Goal: Task Accomplishment & Management: Use online tool/utility

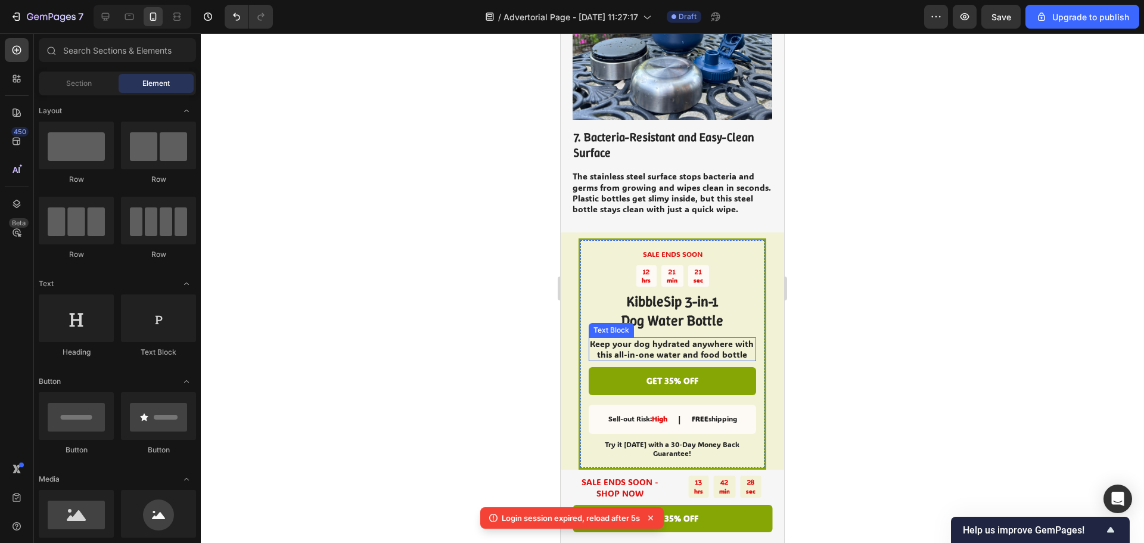
scroll to position [2383, 0]
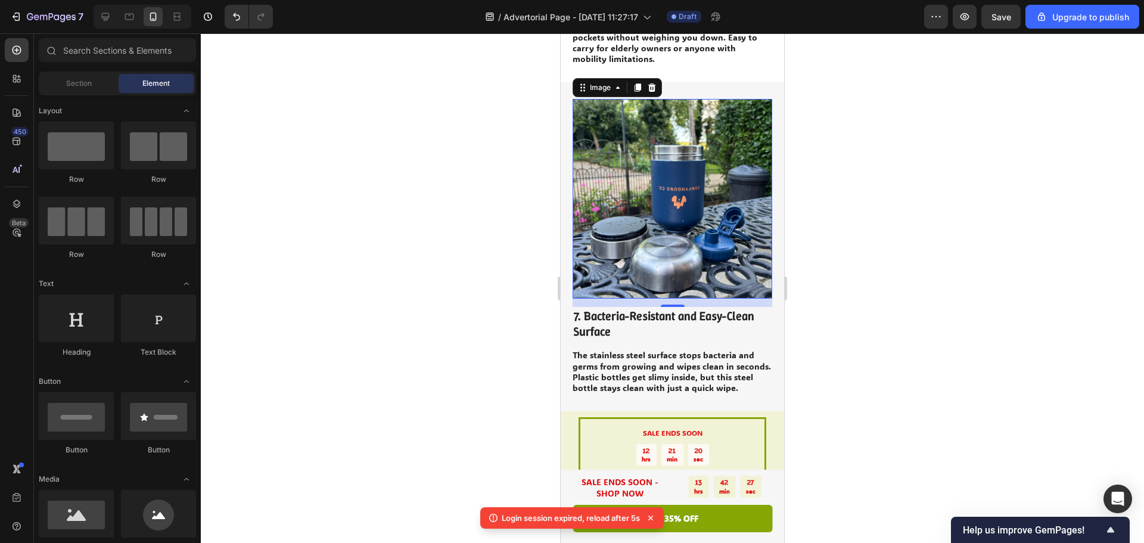
click at [704, 220] on img at bounding box center [672, 199] width 200 height 200
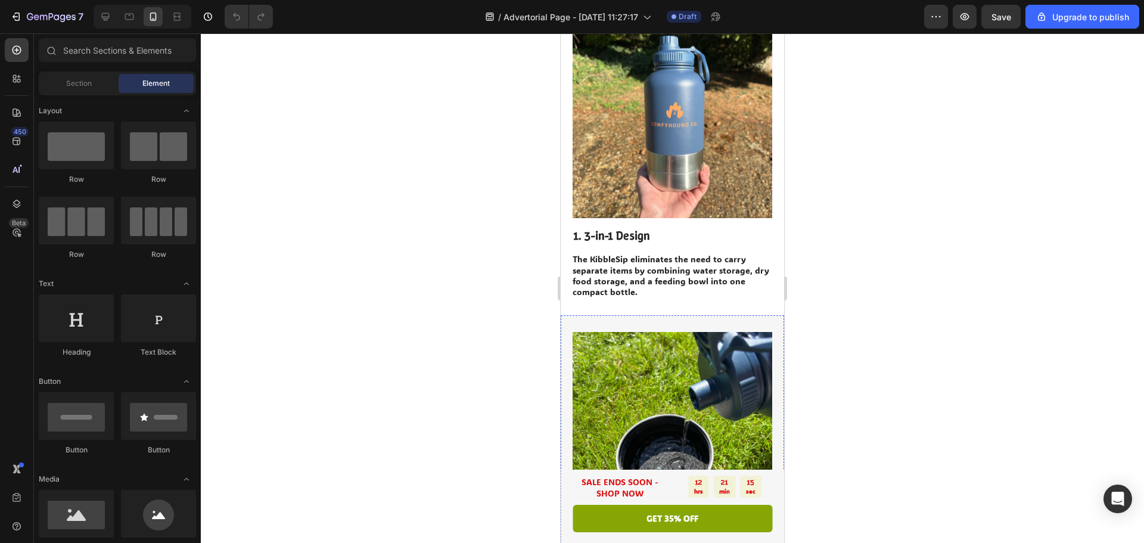
scroll to position [238, 0]
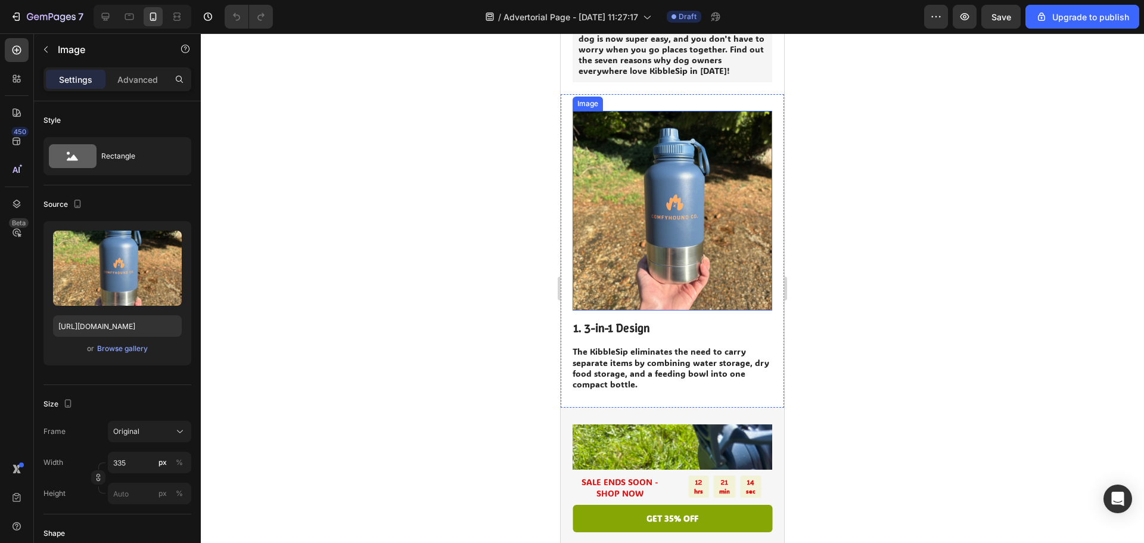
click at [667, 265] on img at bounding box center [672, 211] width 200 height 200
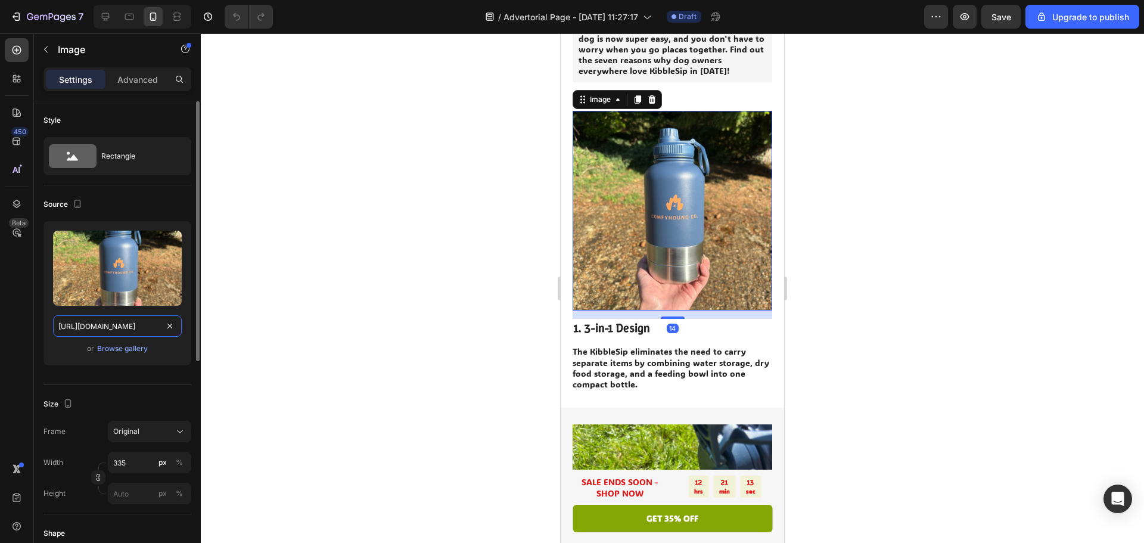
click at [119, 331] on input "[URL][DOMAIN_NAME]" at bounding box center [117, 325] width 129 height 21
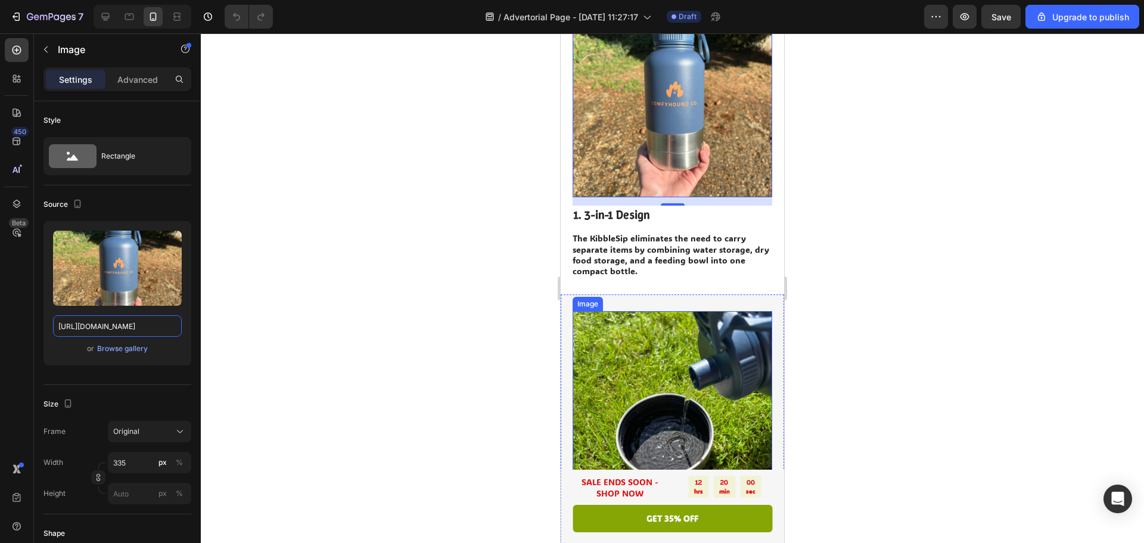
scroll to position [477, 0]
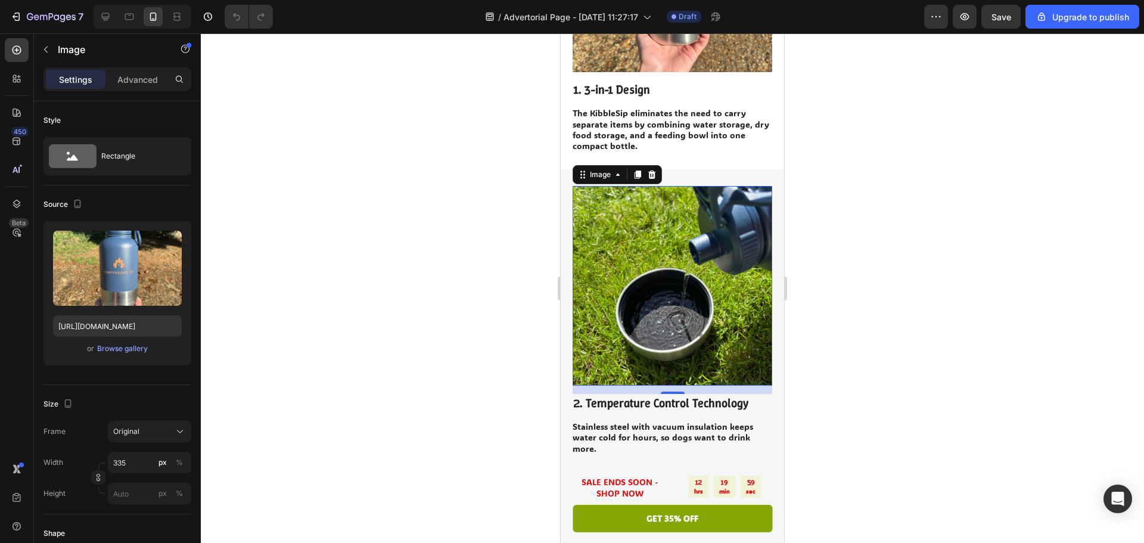
click at [671, 235] on img at bounding box center [672, 286] width 200 height 200
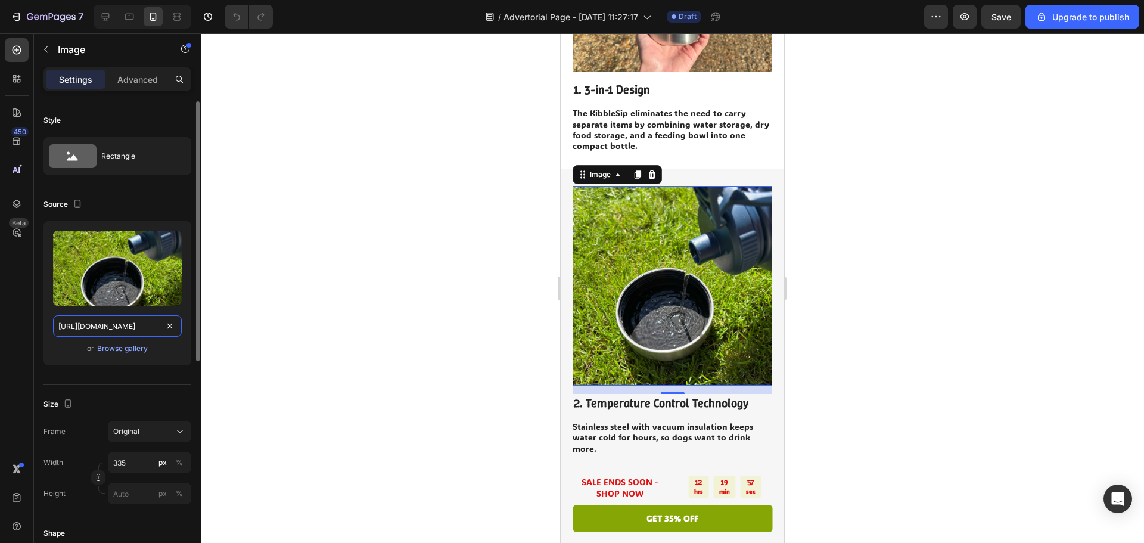
click at [125, 329] on input "[URL][DOMAIN_NAME]" at bounding box center [117, 325] width 129 height 21
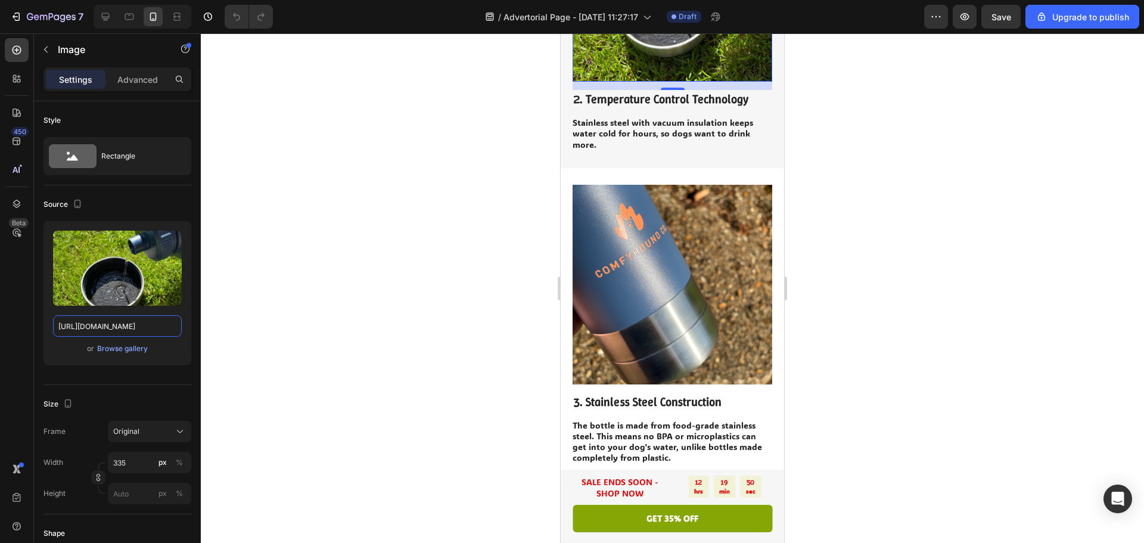
scroll to position [894, 0]
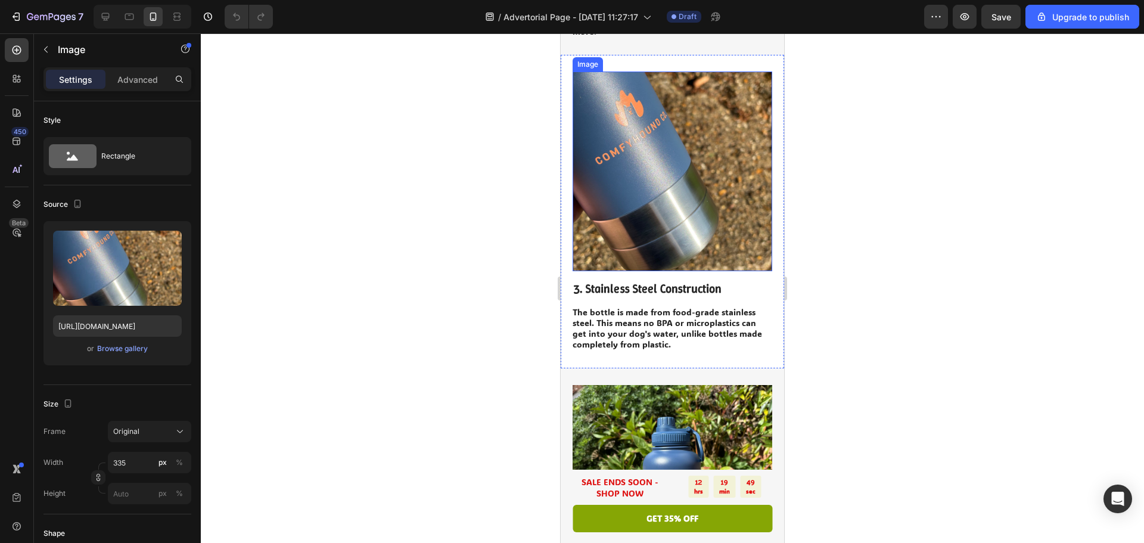
click at [663, 157] on img at bounding box center [672, 171] width 200 height 200
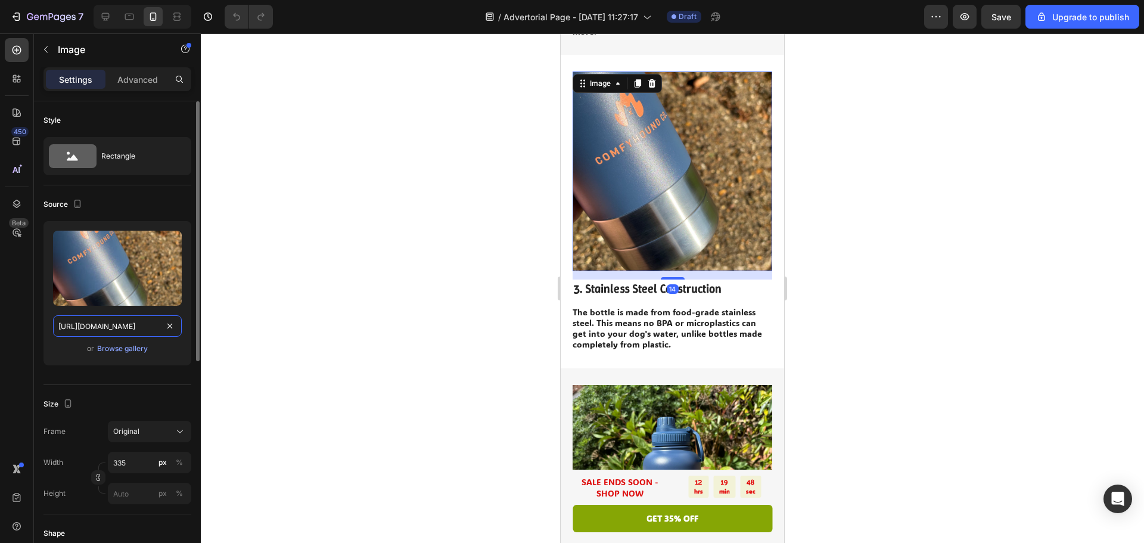
click at [113, 332] on input "[URL][DOMAIN_NAME]" at bounding box center [117, 325] width 129 height 21
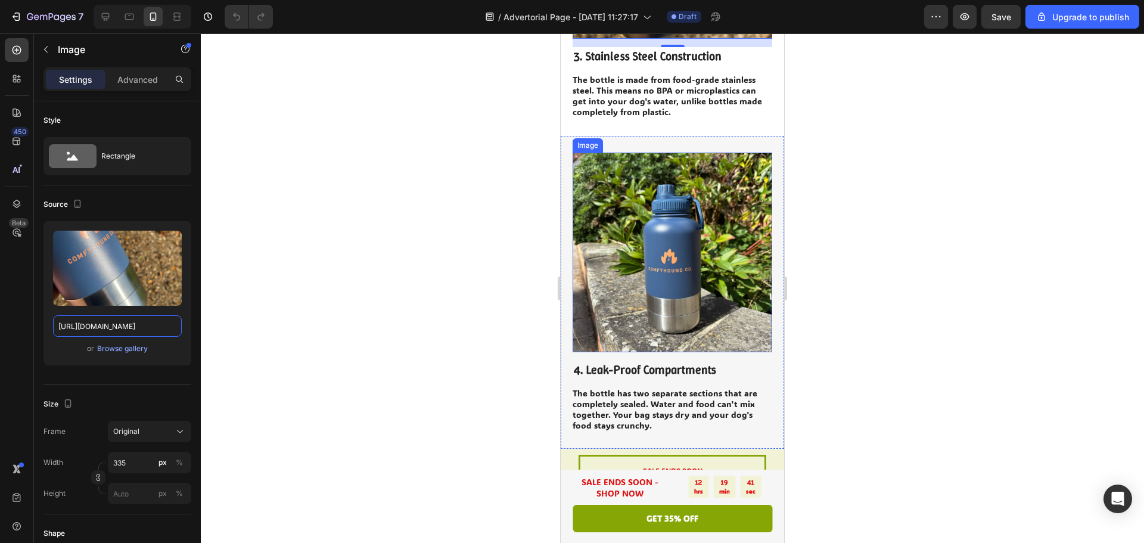
scroll to position [1132, 0]
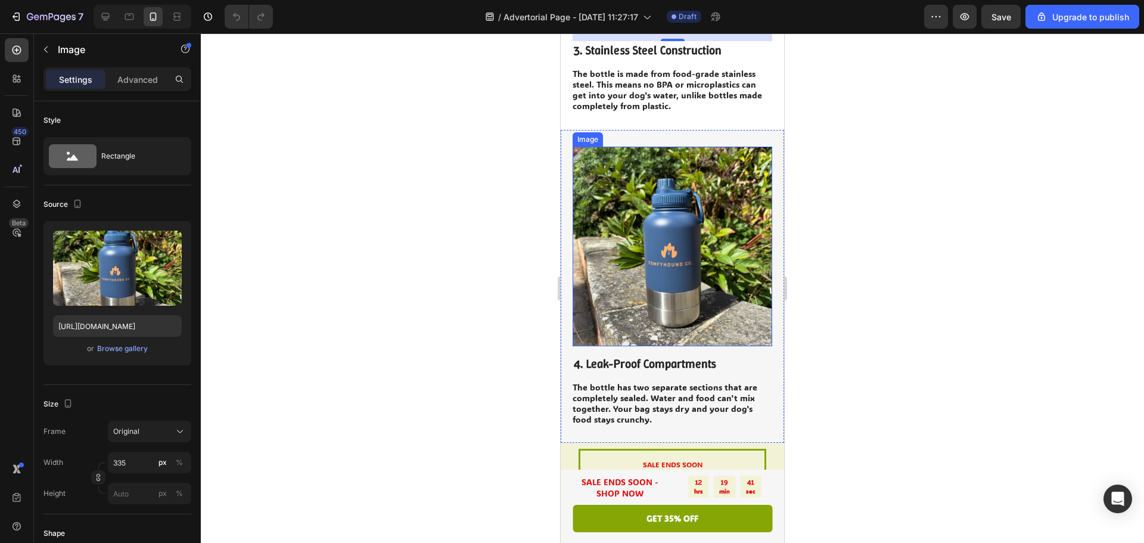
click at [636, 265] on img at bounding box center [672, 247] width 200 height 200
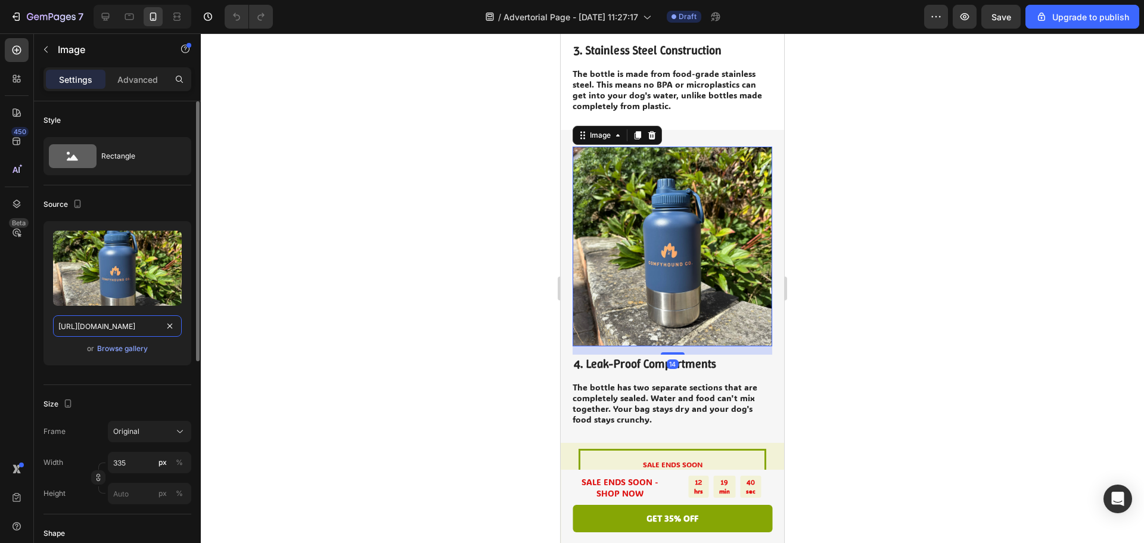
click at [132, 326] on input "[URL][DOMAIN_NAME]" at bounding box center [117, 325] width 129 height 21
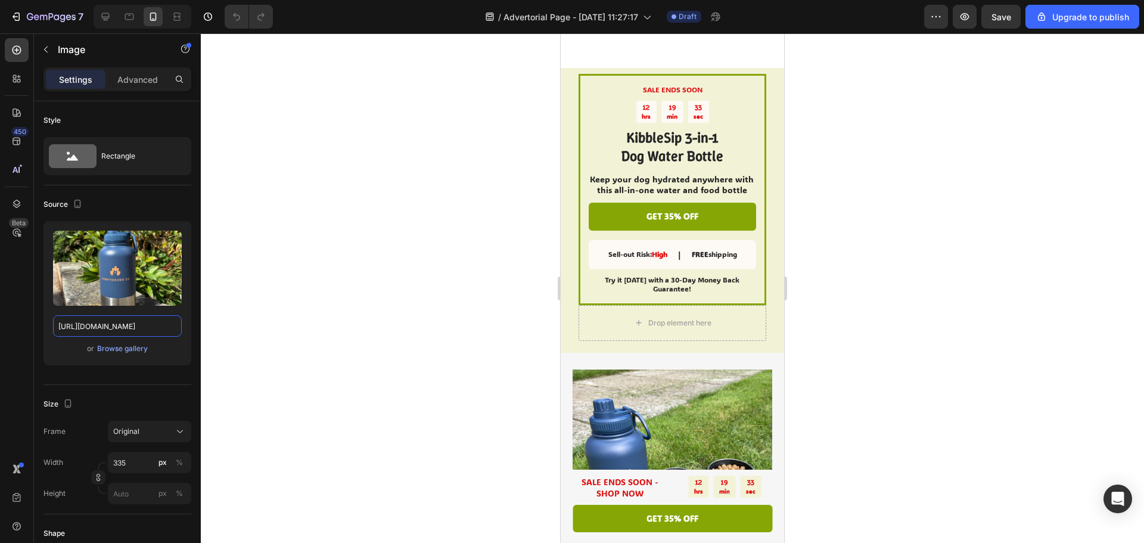
scroll to position [1668, 0]
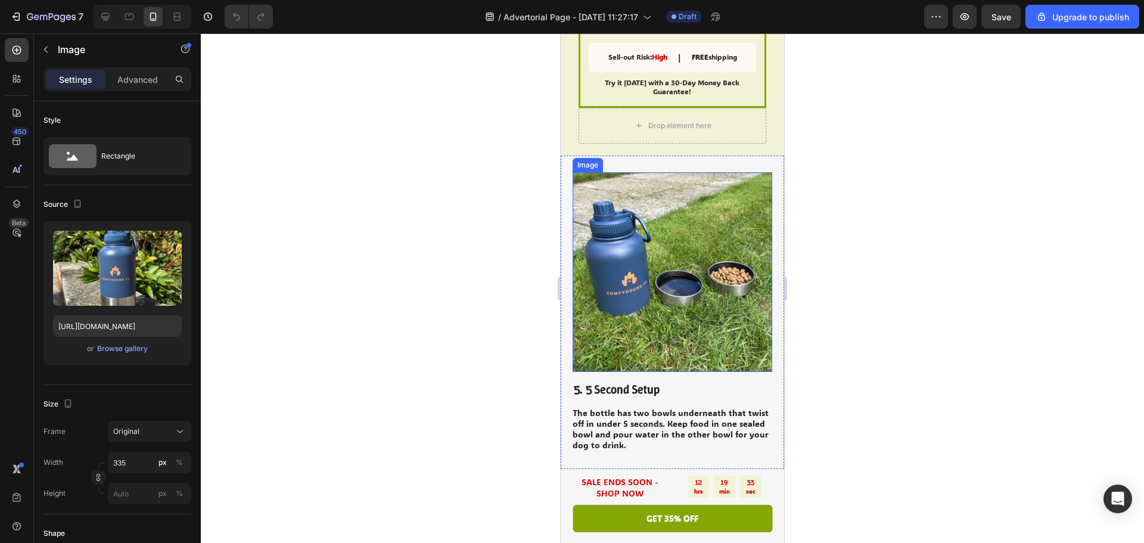
click at [659, 260] on img at bounding box center [672, 272] width 200 height 200
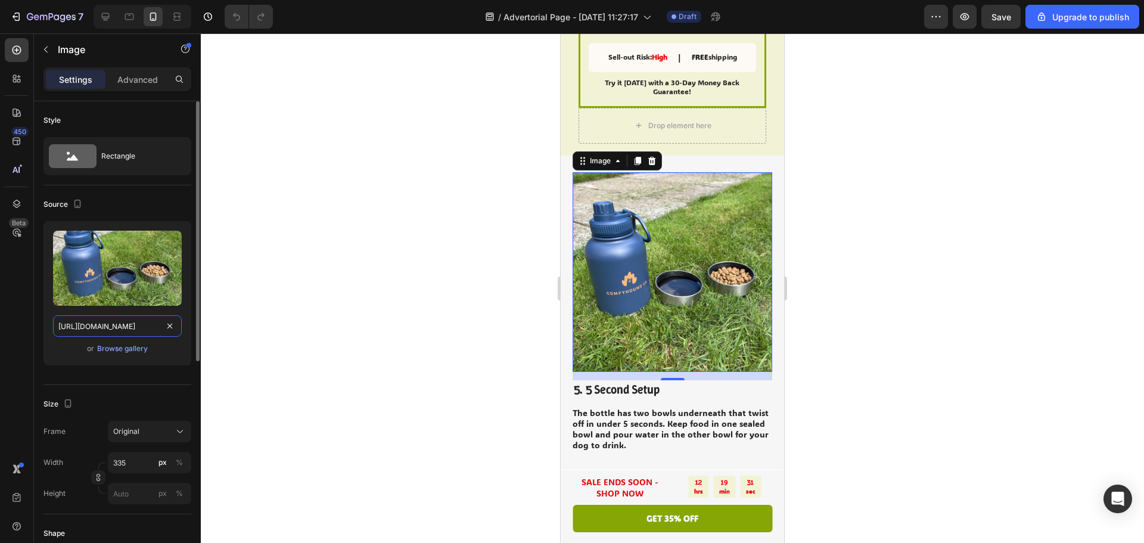
click at [123, 318] on input "[URL][DOMAIN_NAME]" at bounding box center [117, 325] width 129 height 21
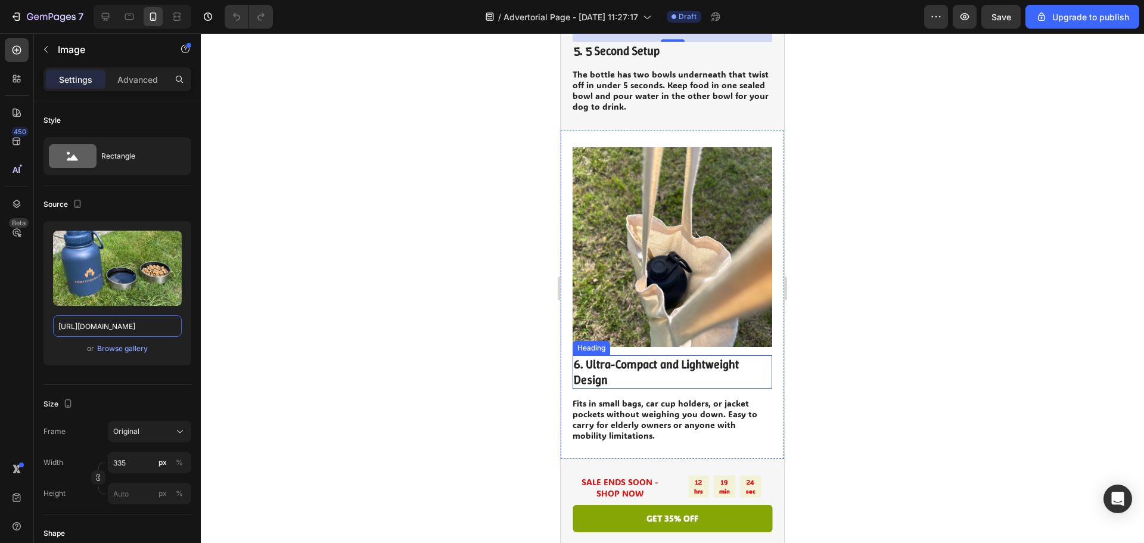
scroll to position [2085, 0]
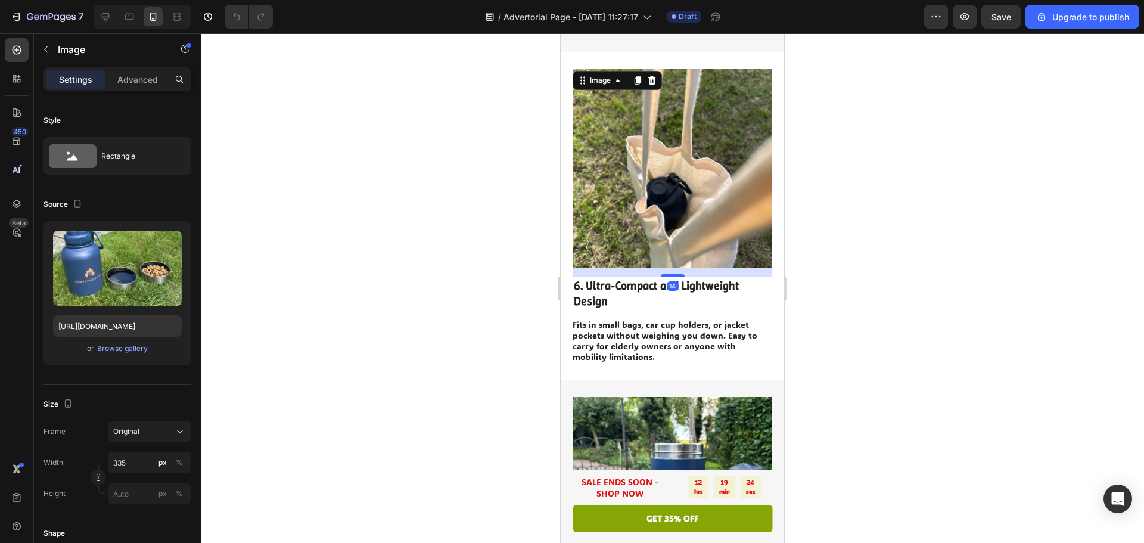
click at [673, 172] on img at bounding box center [672, 169] width 200 height 200
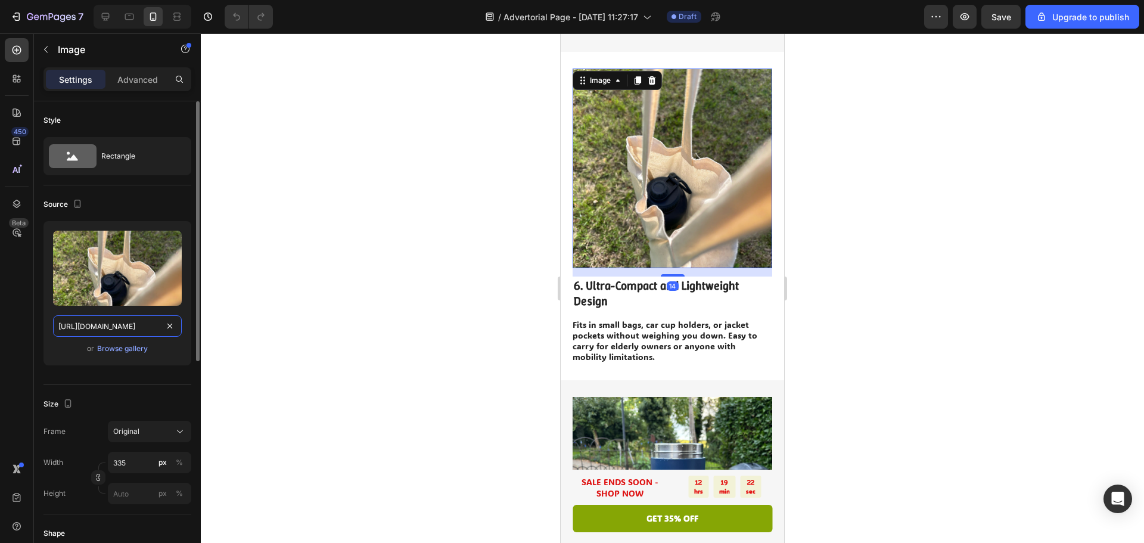
click at [122, 324] on input "[URL][DOMAIN_NAME]" at bounding box center [117, 325] width 129 height 21
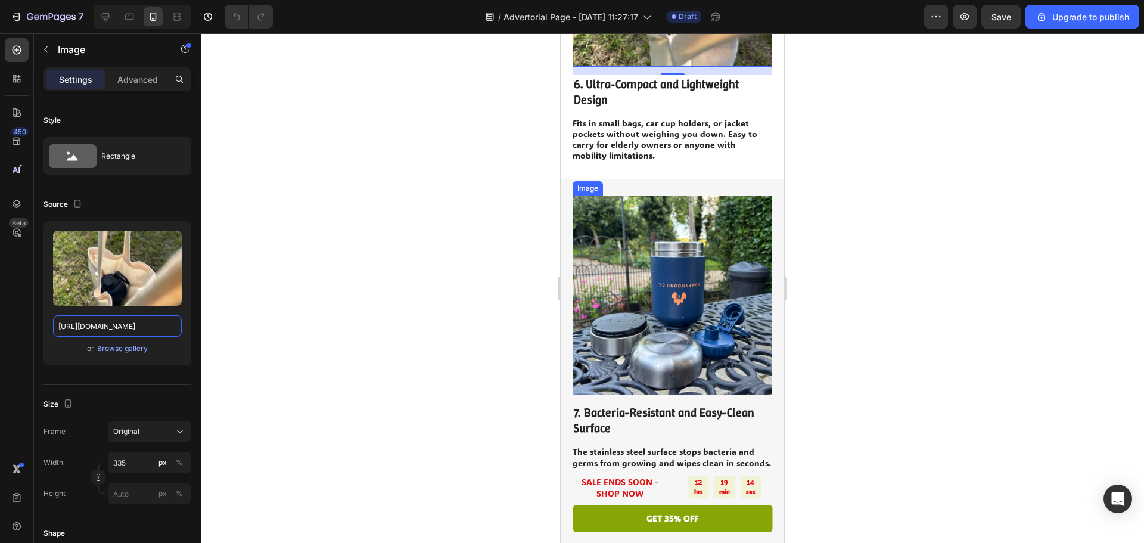
scroll to position [2323, 0]
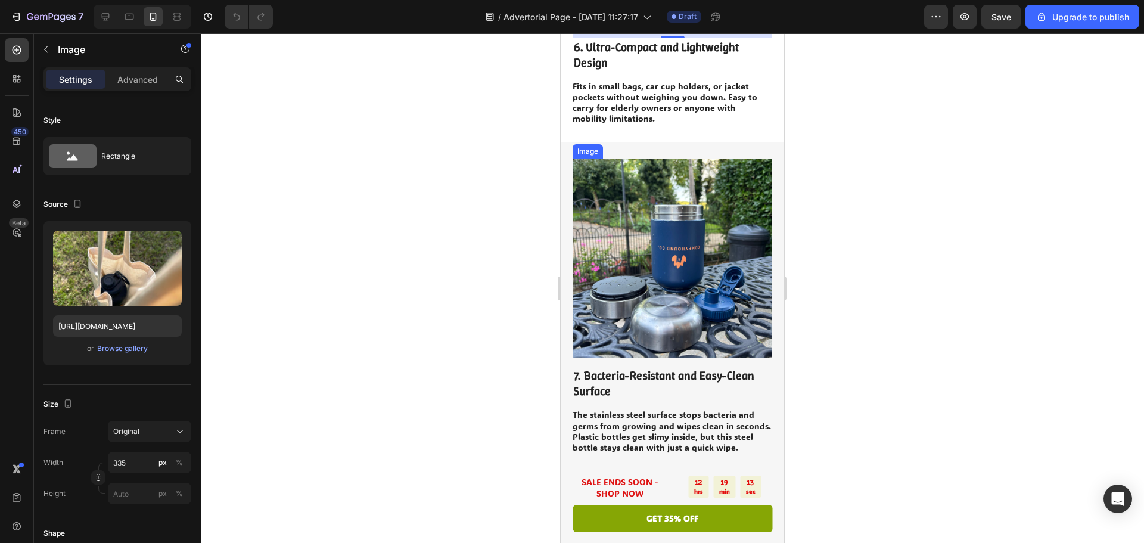
click at [649, 231] on img at bounding box center [672, 258] width 200 height 200
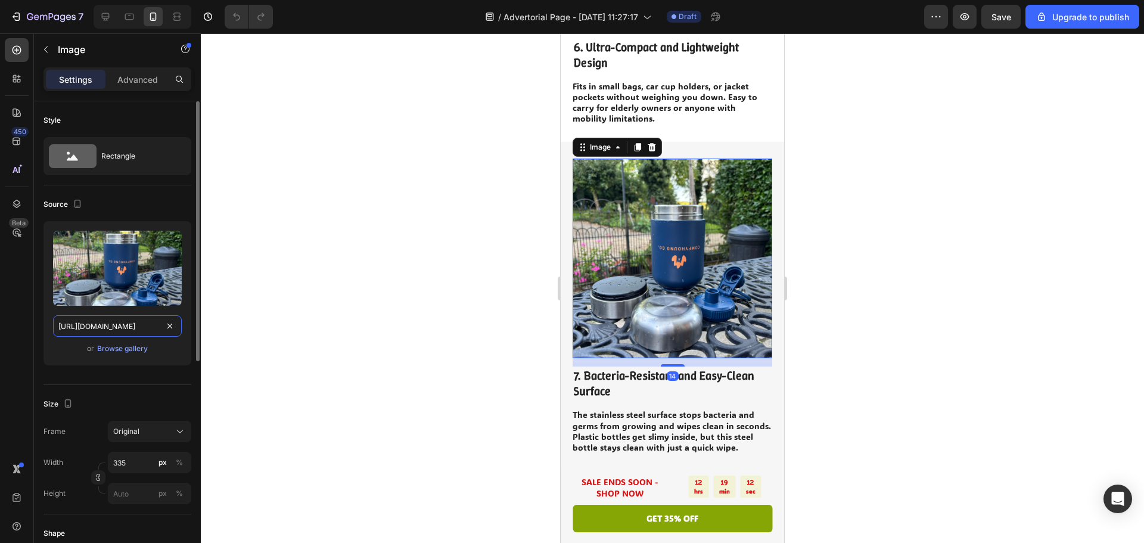
click at [96, 328] on input "[URL][DOMAIN_NAME]" at bounding box center [117, 325] width 129 height 21
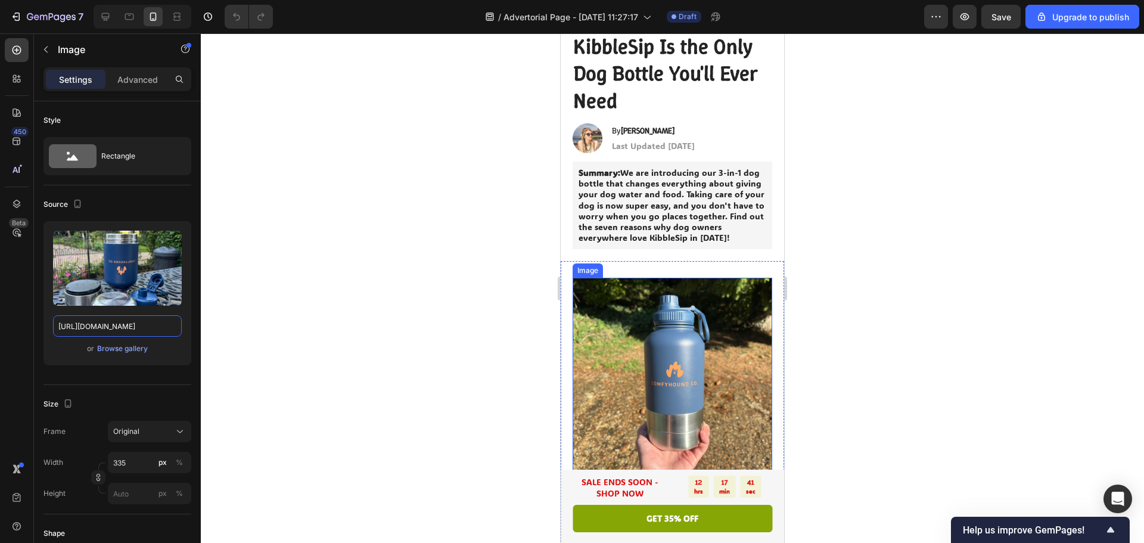
scroll to position [238, 0]
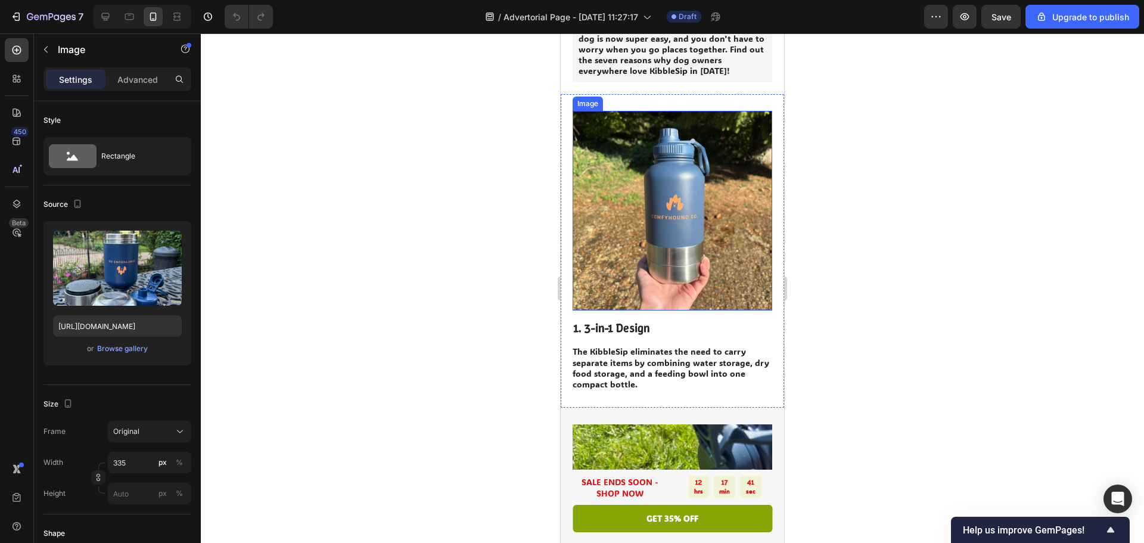
click at [622, 225] on img at bounding box center [672, 211] width 200 height 200
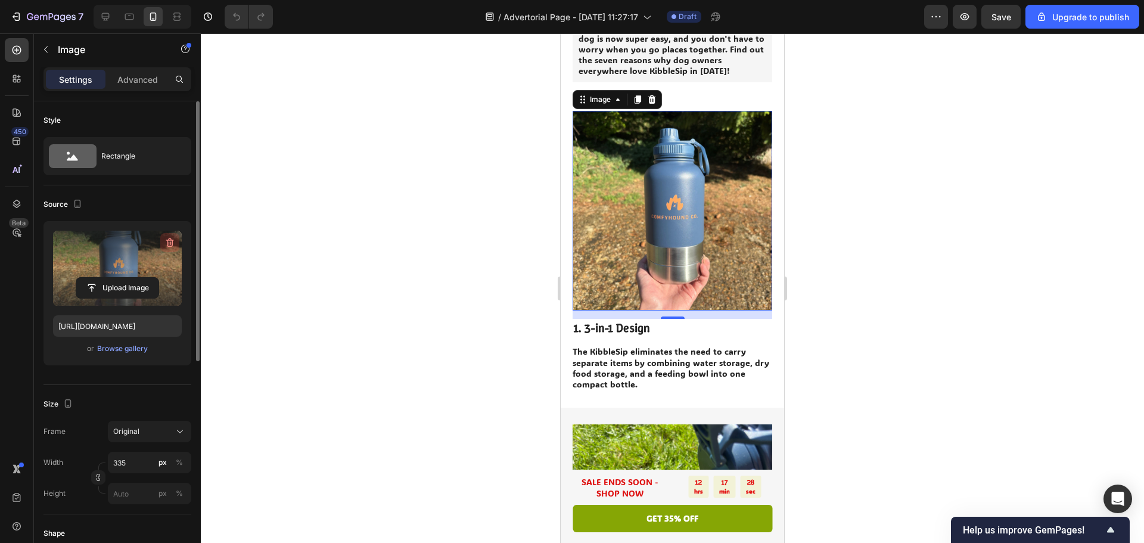
click at [166, 239] on icon "button" at bounding box center [170, 242] width 12 height 12
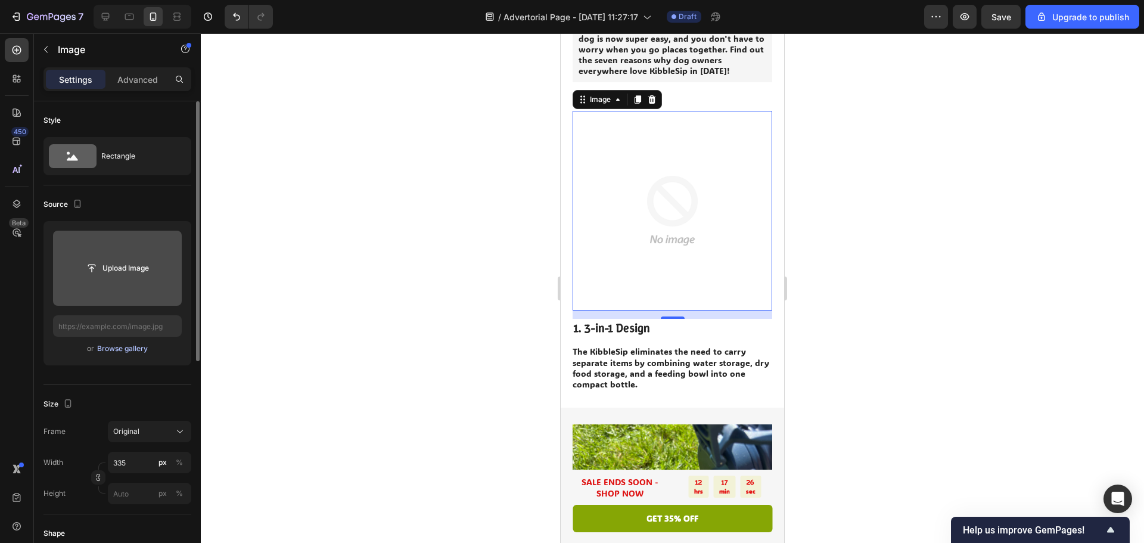
click at [128, 351] on div "Browse gallery" at bounding box center [122, 348] width 51 height 11
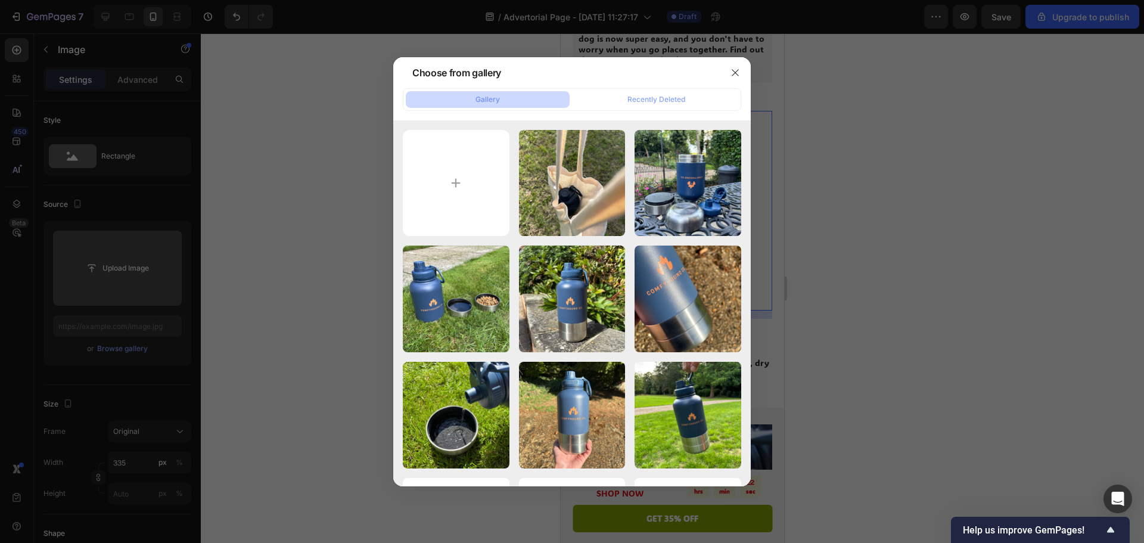
type input "C:\fakepath\gempages_567314332723971153-e8940fe9-3e0f-4063-b328-15e11a07666a-mi…"
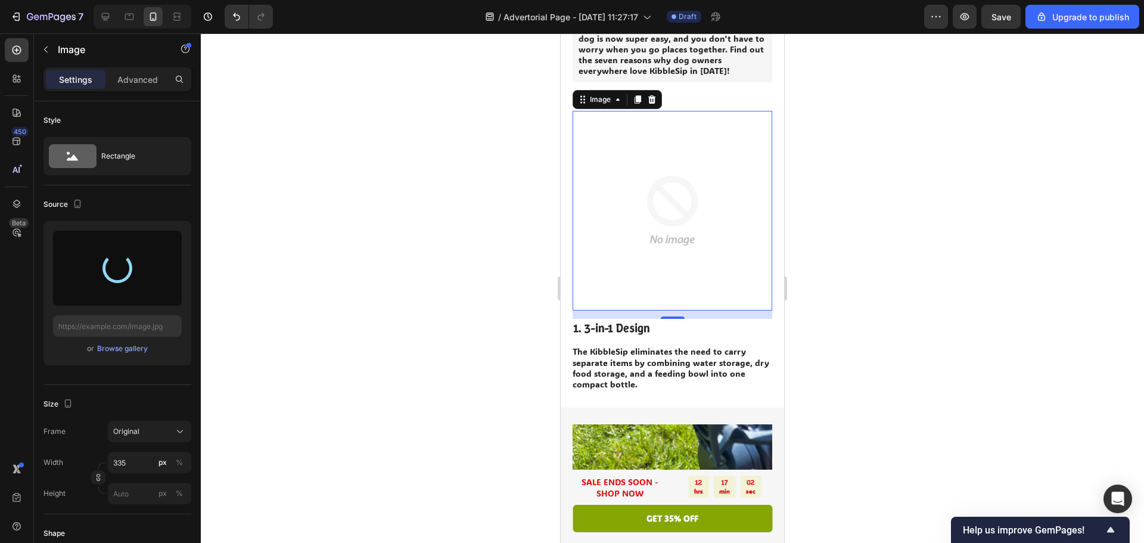
type input "[URL][DOMAIN_NAME]"
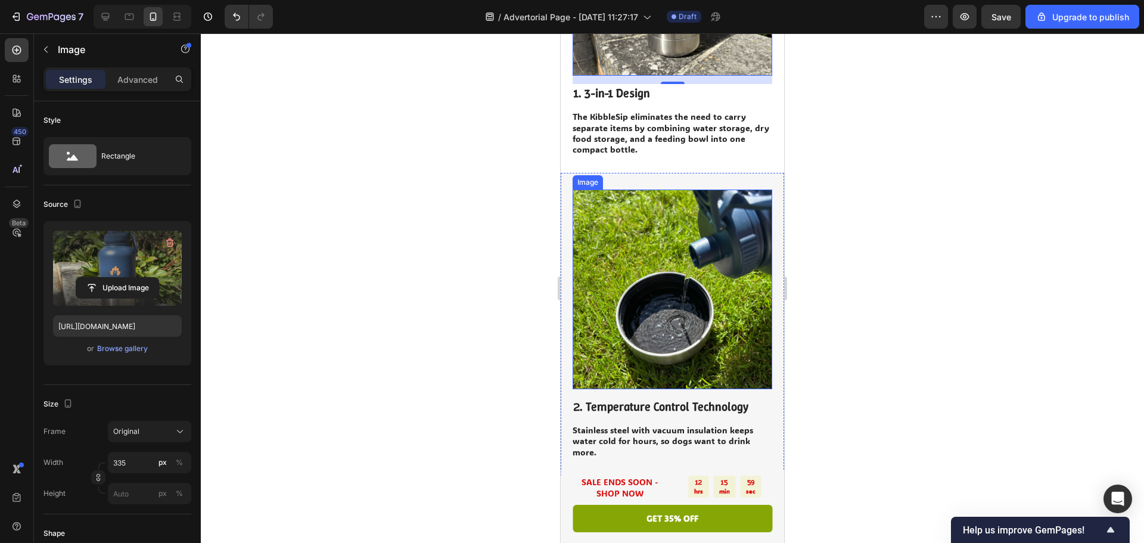
scroll to position [477, 0]
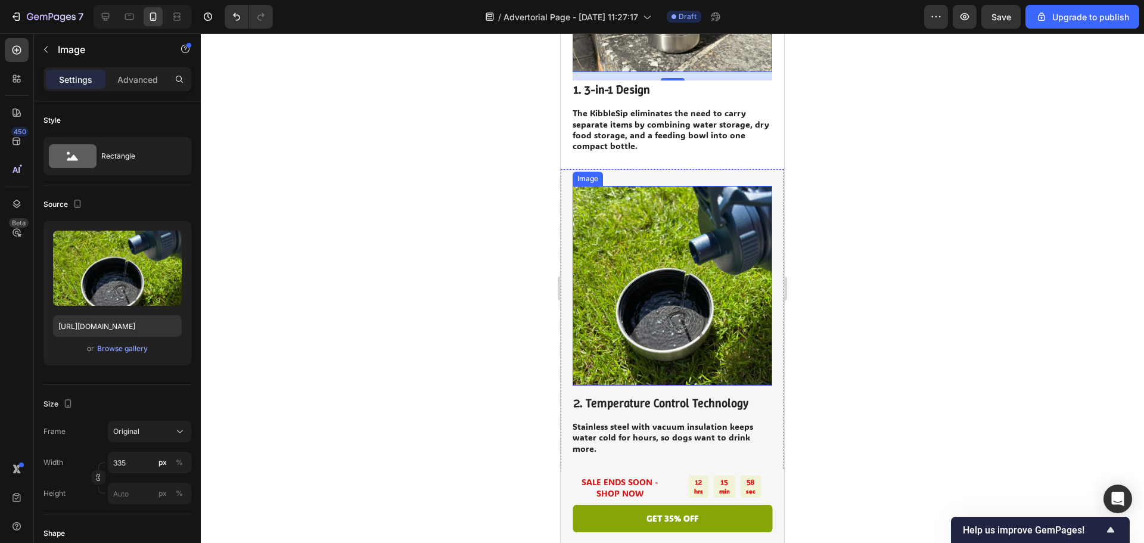
click at [707, 259] on img at bounding box center [672, 286] width 200 height 200
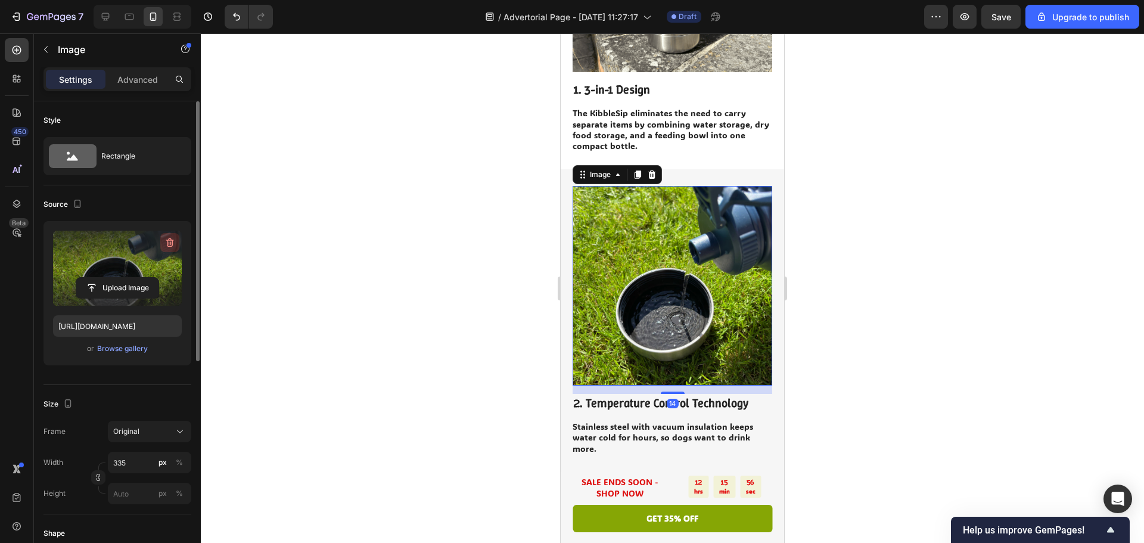
click at [166, 242] on icon "button" at bounding box center [170, 242] width 12 height 12
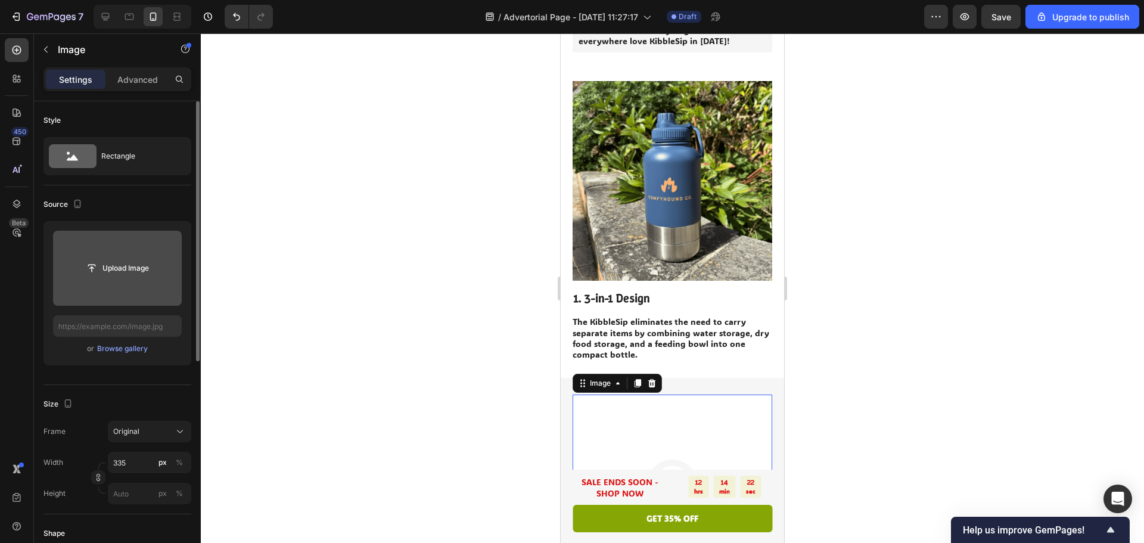
scroll to position [238, 0]
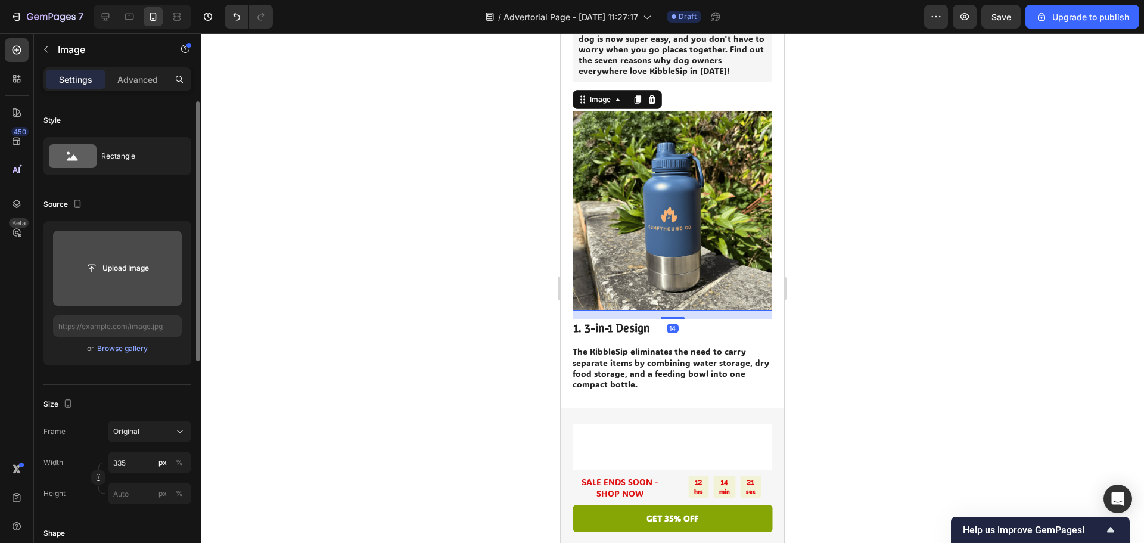
click at [681, 216] on img at bounding box center [672, 211] width 200 height 200
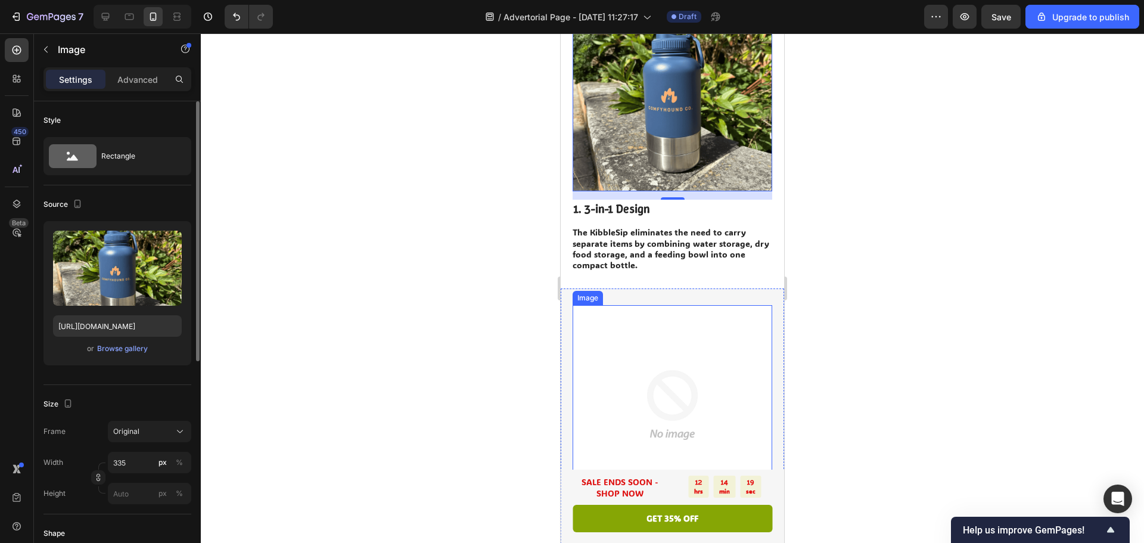
scroll to position [298, 0]
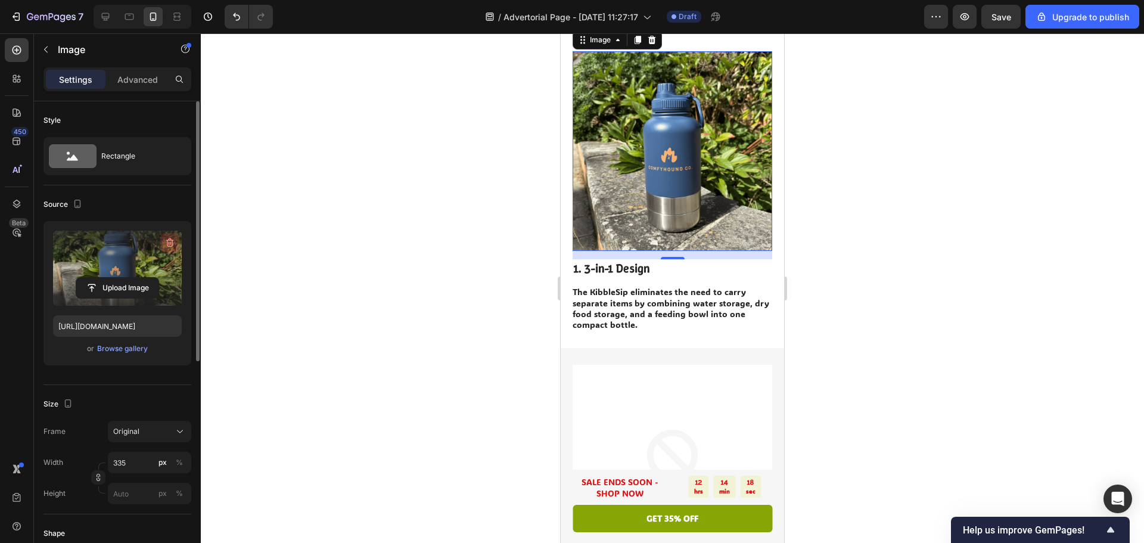
click at [174, 239] on icon "button" at bounding box center [170, 242] width 12 height 12
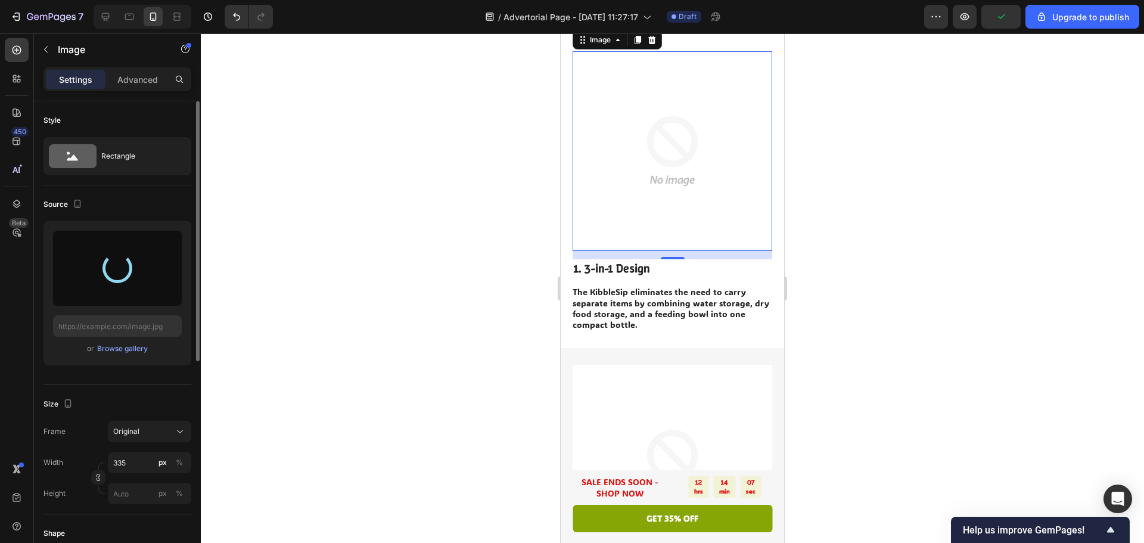
type input "[URL][DOMAIN_NAME]"
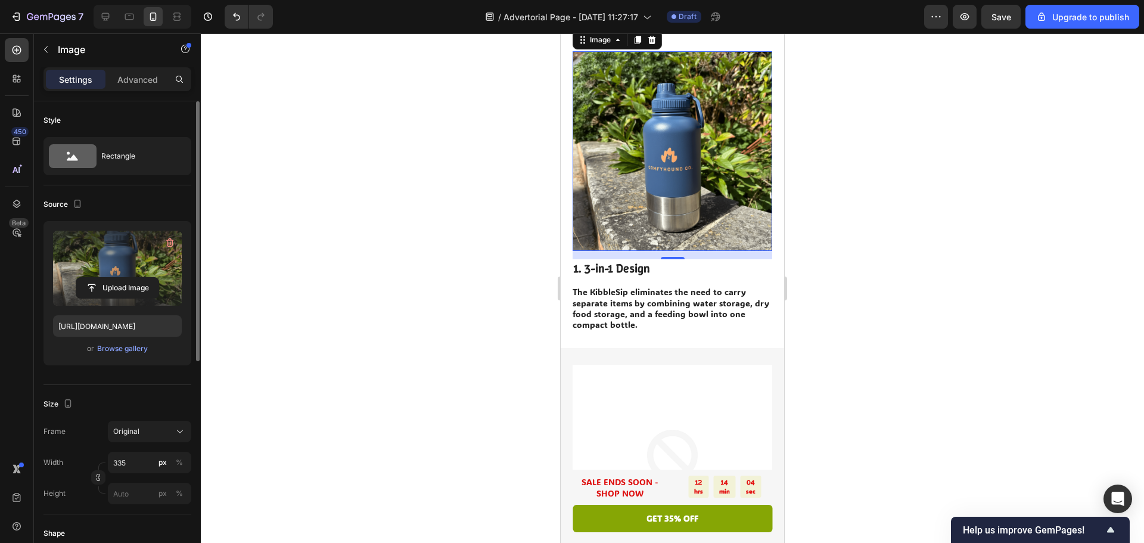
click at [897, 341] on div at bounding box center [672, 287] width 943 height 509
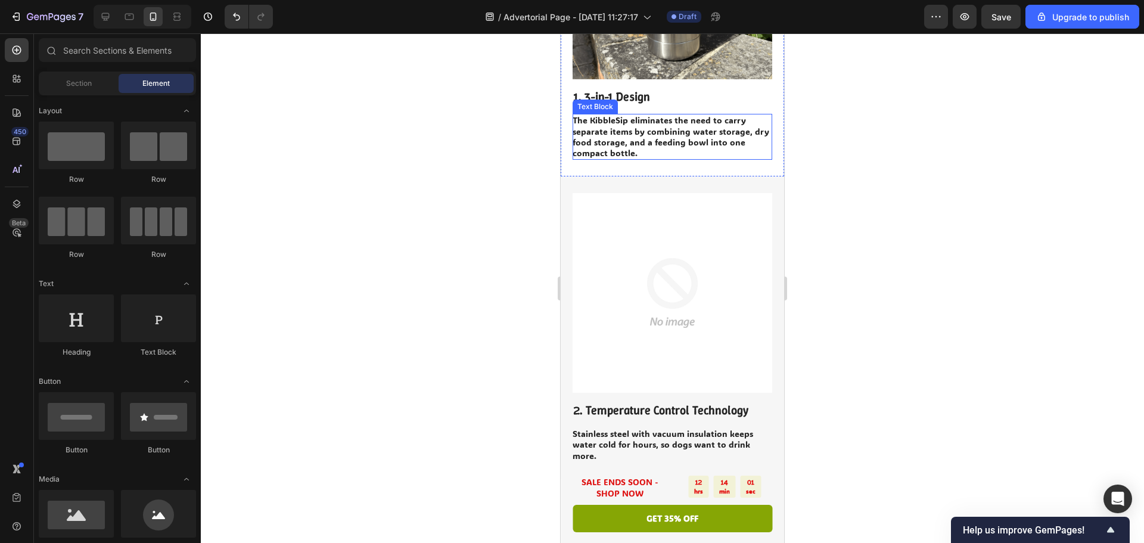
scroll to position [536, 0]
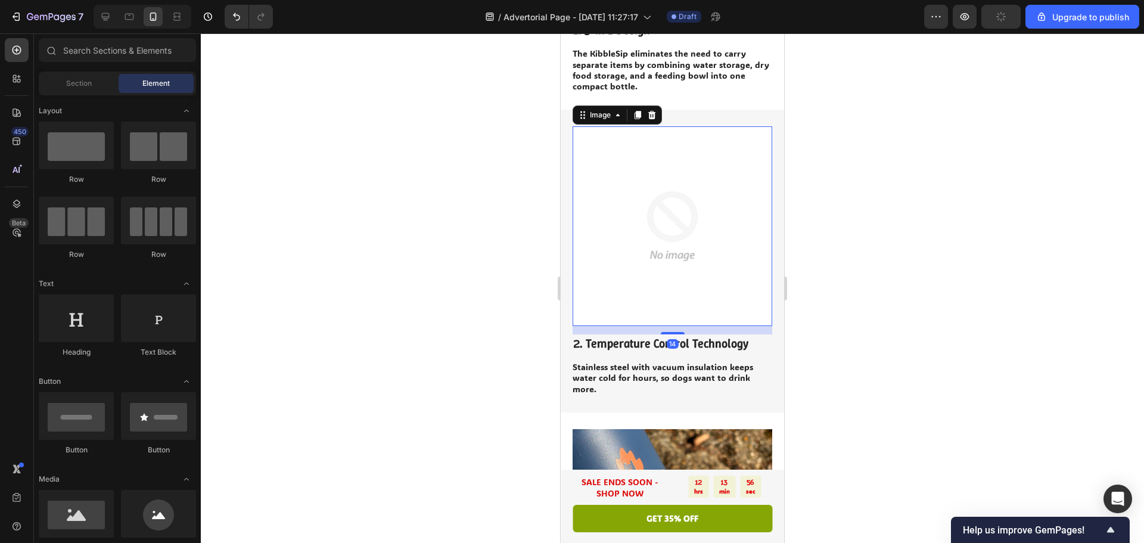
click at [667, 280] on img at bounding box center [672, 226] width 200 height 200
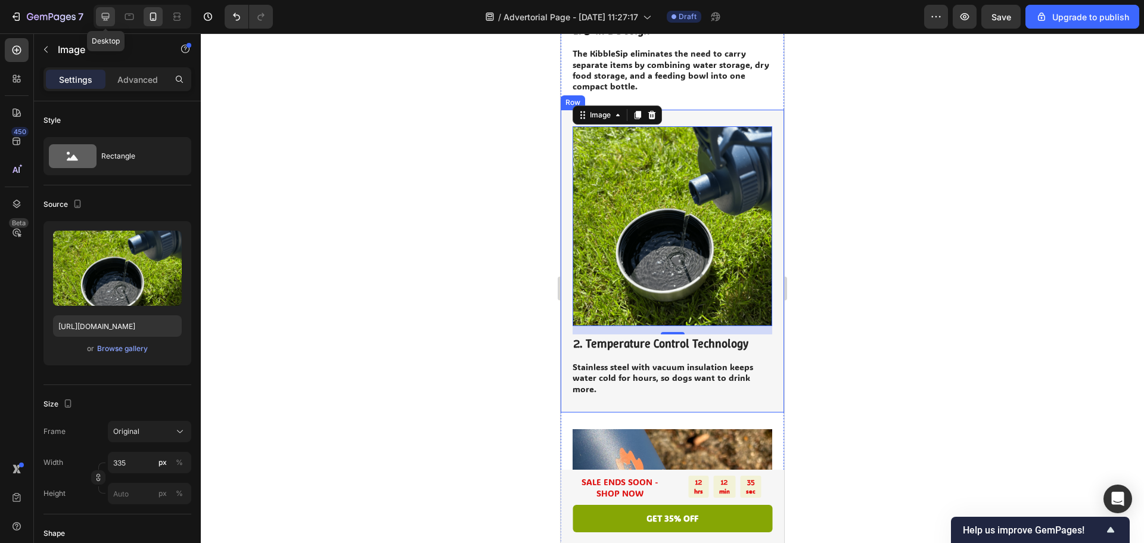
click at [108, 18] on icon at bounding box center [106, 17] width 8 height 8
type input "[URL][DOMAIN_NAME]"
type input "483"
type input "380"
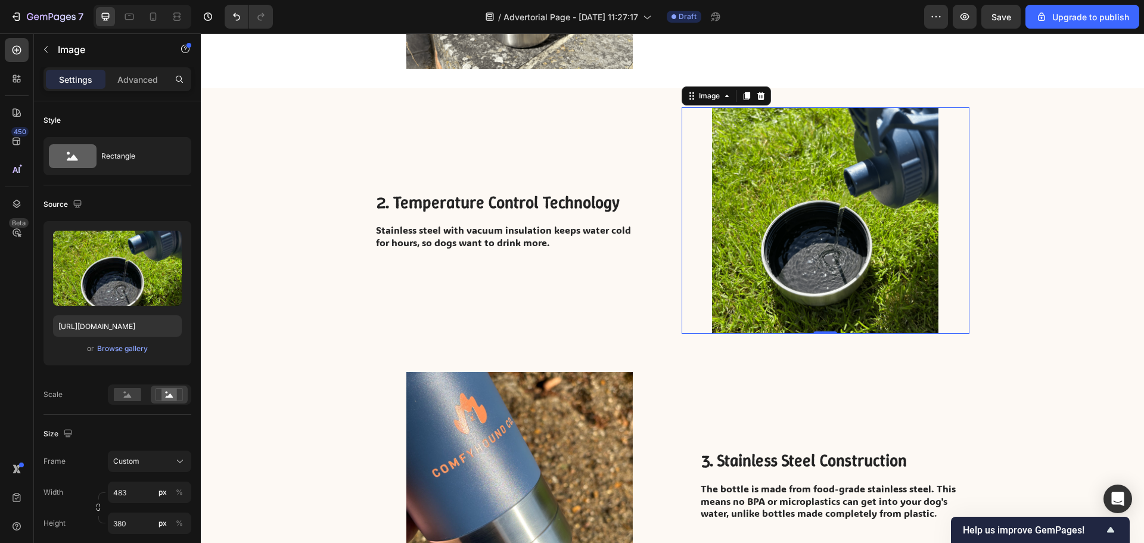
scroll to position [491, 0]
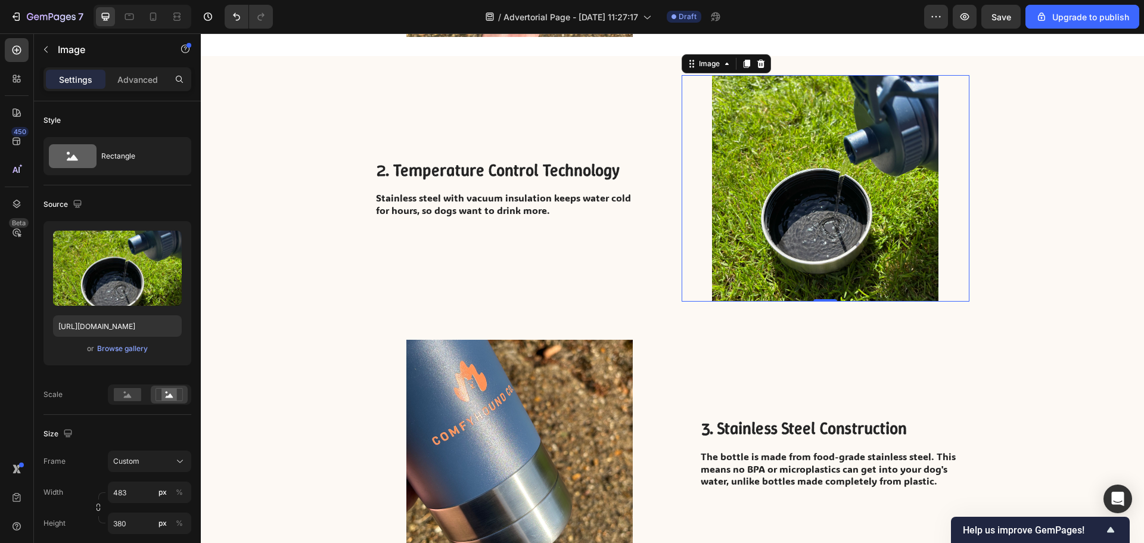
click at [796, 194] on img at bounding box center [825, 188] width 288 height 226
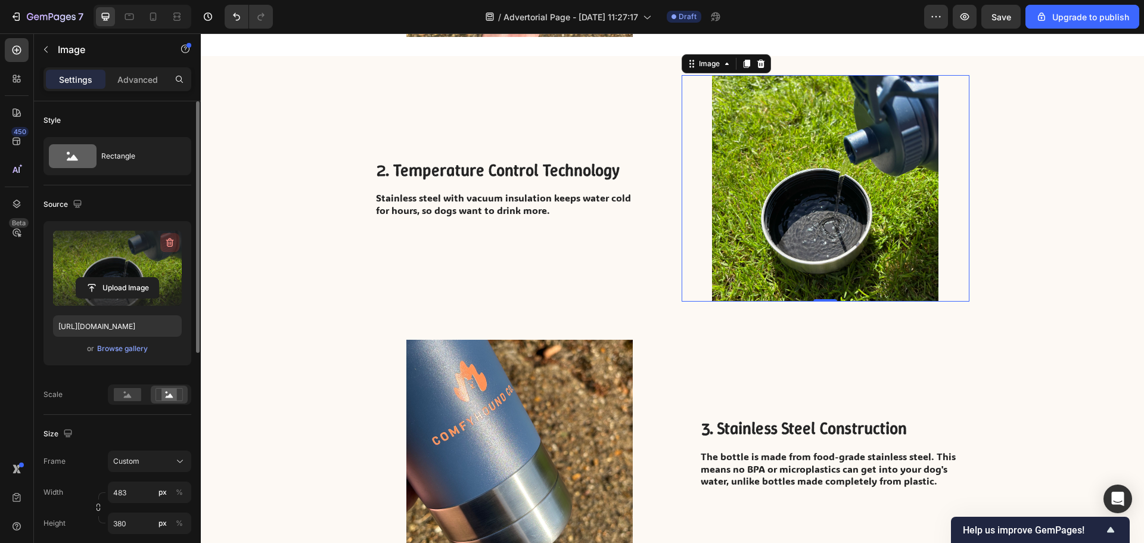
drag, startPoint x: 168, startPoint y: 236, endPoint x: 266, endPoint y: 226, distance: 98.2
click at [168, 236] on button "button" at bounding box center [169, 242] width 19 height 19
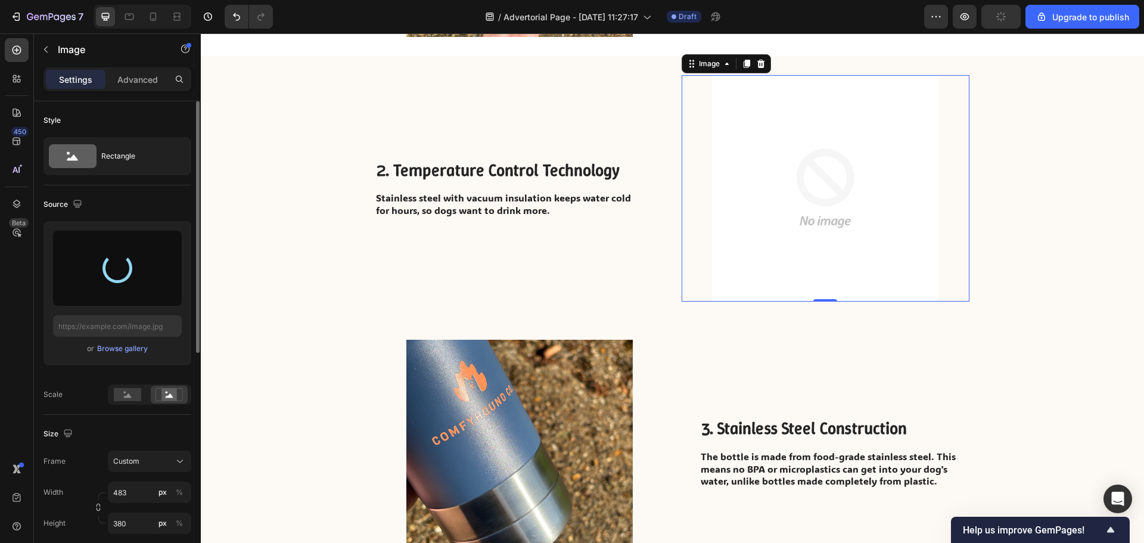
type input "[URL][DOMAIN_NAME]"
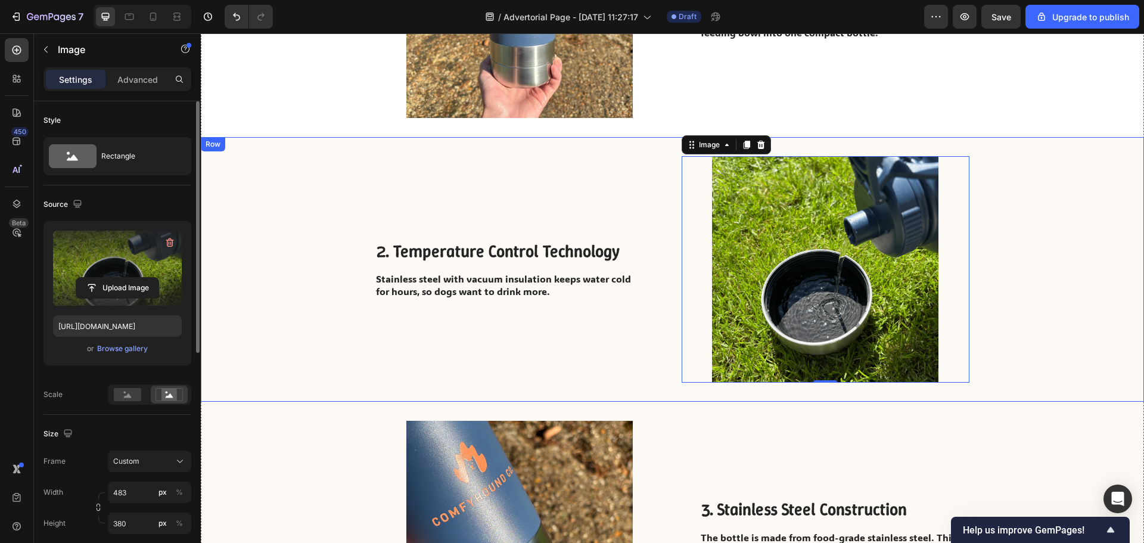
scroll to position [193, 0]
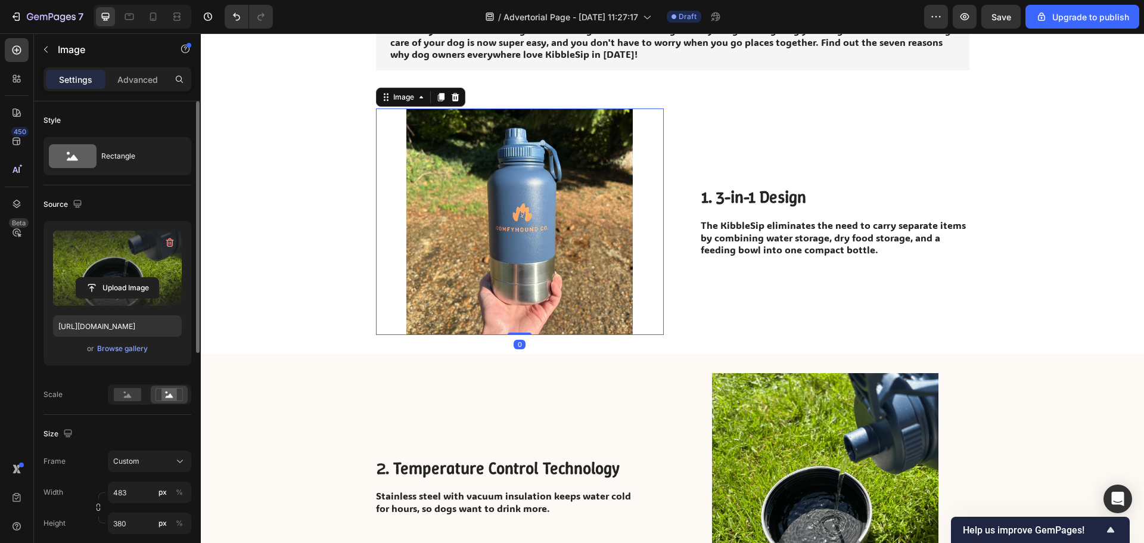
click at [483, 189] on img at bounding box center [520, 221] width 288 height 226
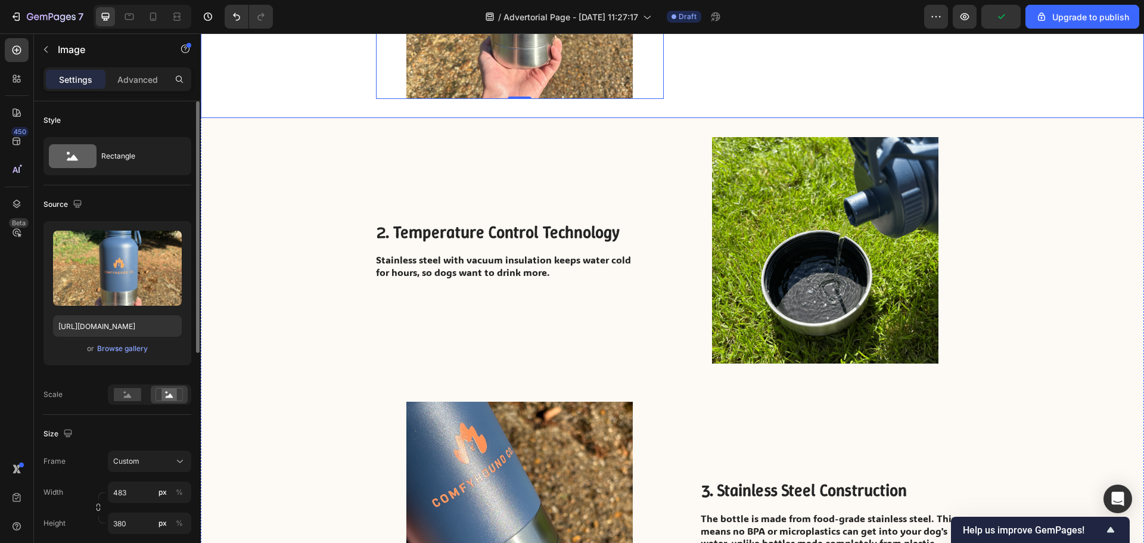
scroll to position [431, 0]
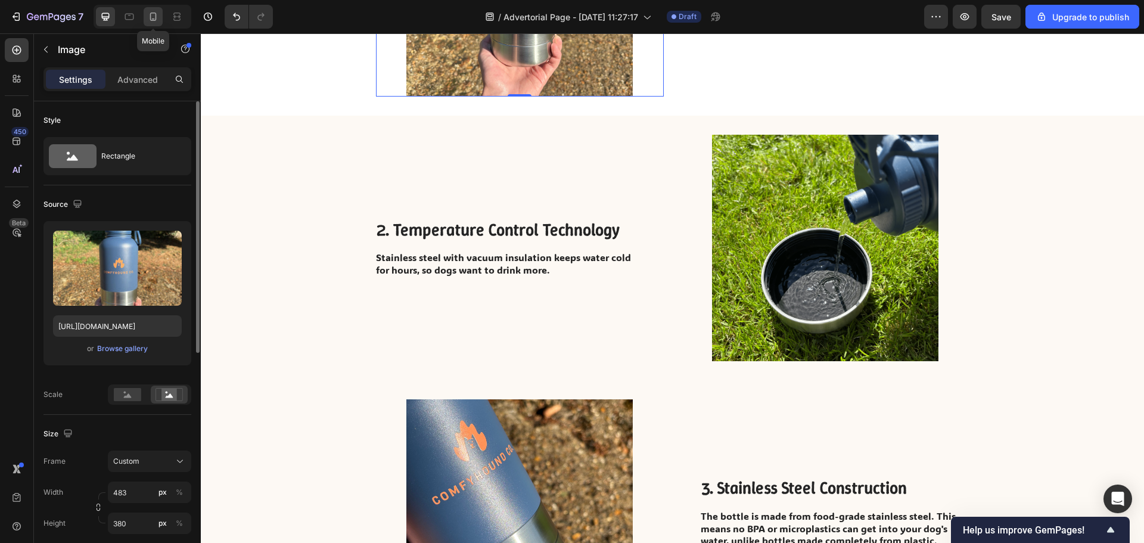
click at [146, 18] on div at bounding box center [153, 16] width 19 height 19
type input "[URL][DOMAIN_NAME]"
type input "335"
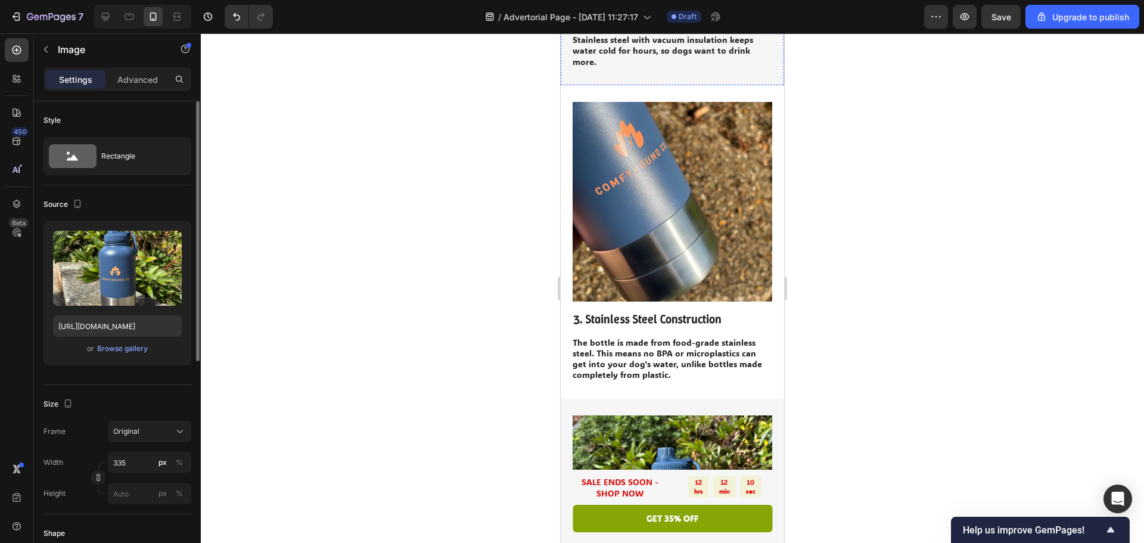
scroll to position [870, 0]
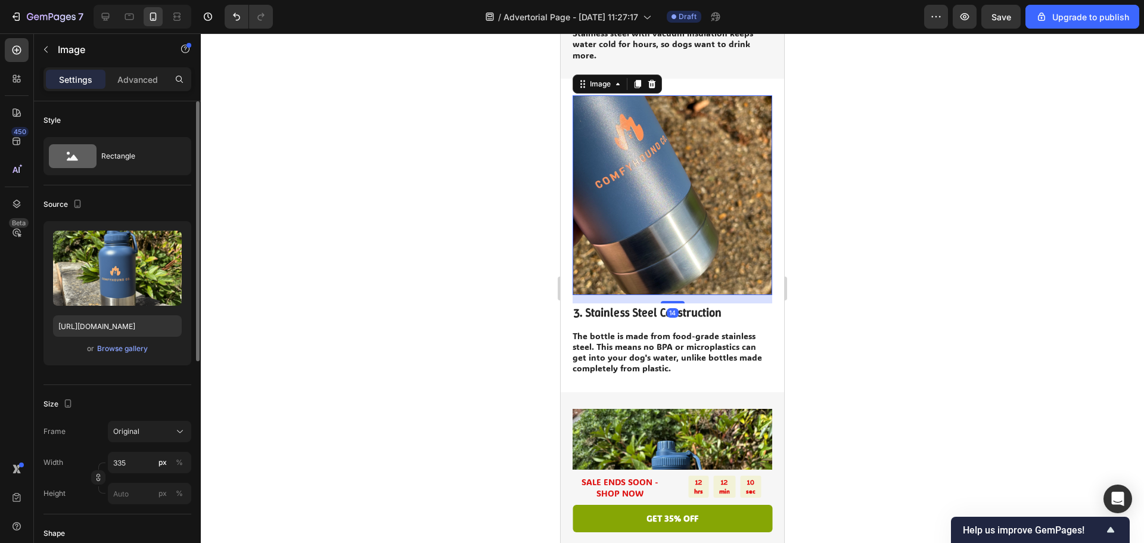
click at [686, 189] on img at bounding box center [672, 195] width 200 height 200
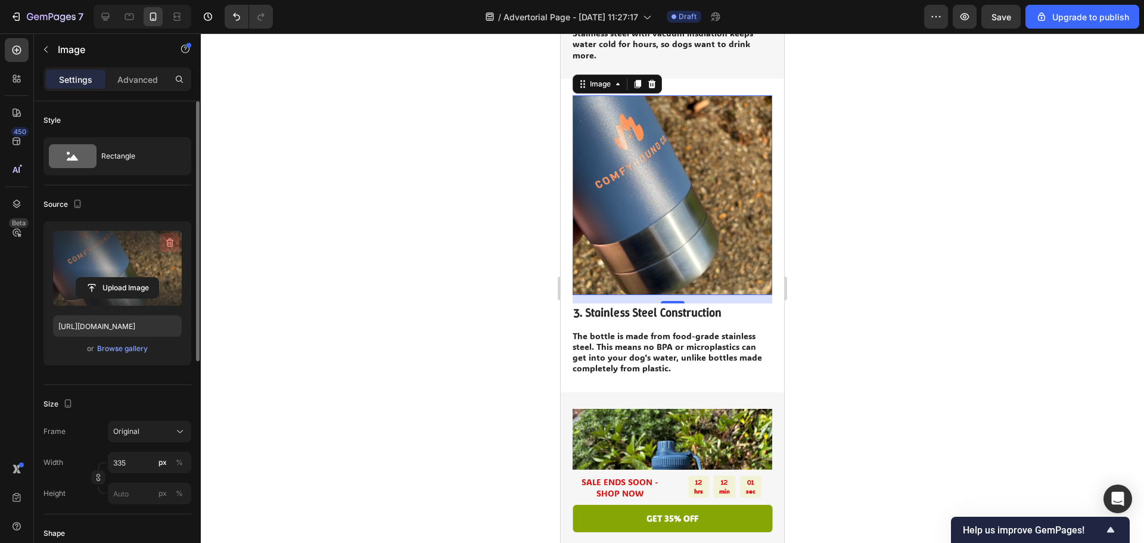
click at [172, 243] on icon "button" at bounding box center [170, 242] width 12 height 12
click at [107, 15] on icon at bounding box center [105, 17] width 12 height 12
type input "[URL][DOMAIN_NAME]"
type input "483"
type input "380"
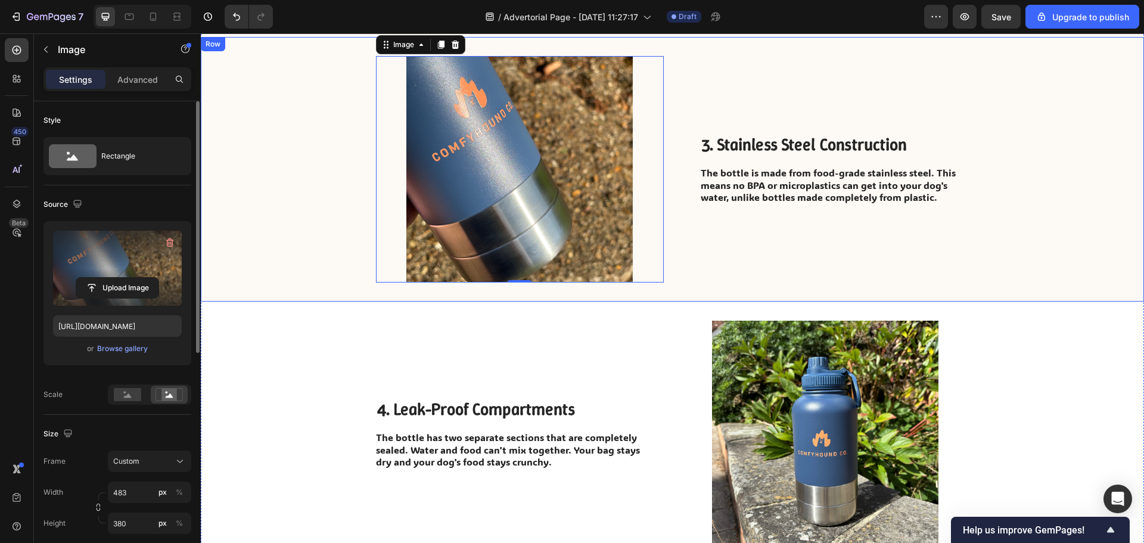
scroll to position [755, 0]
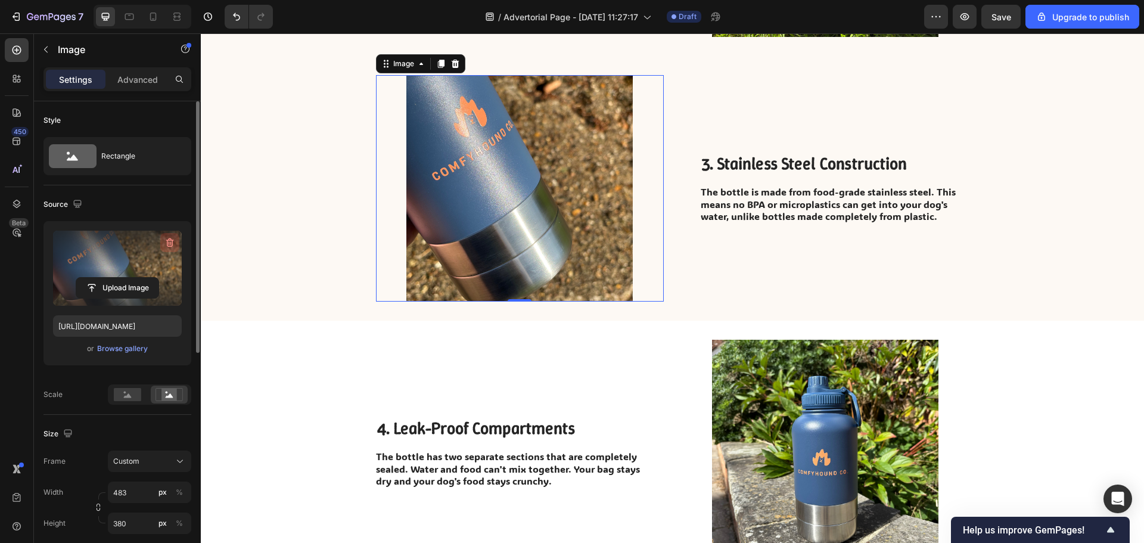
click at [173, 239] on icon "button" at bounding box center [170, 242] width 12 height 12
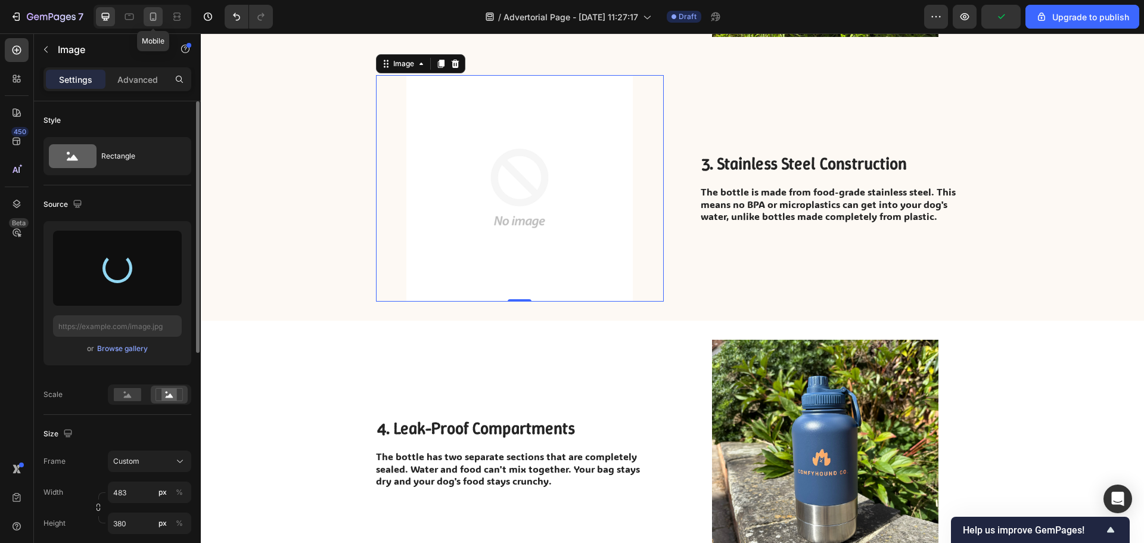
type input "[URL][DOMAIN_NAME]"
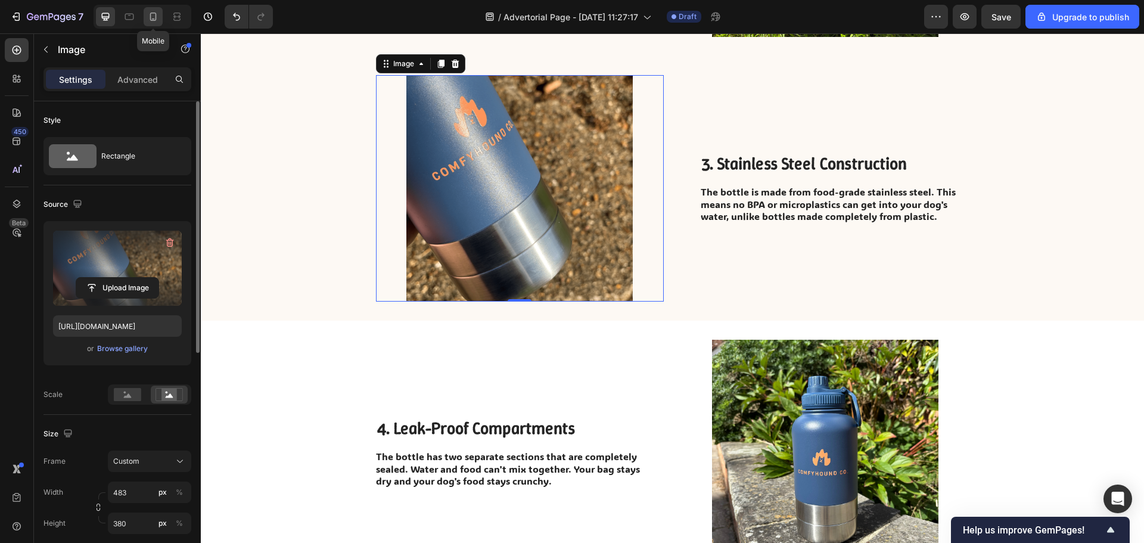
click at [155, 15] on icon at bounding box center [153, 17] width 7 height 8
type input "335"
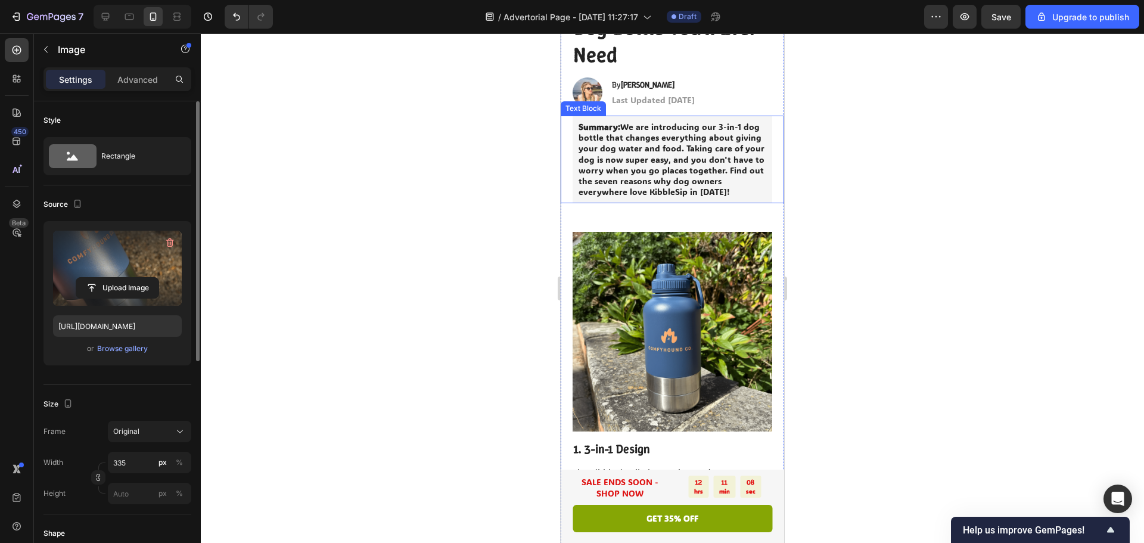
scroll to position [298, 0]
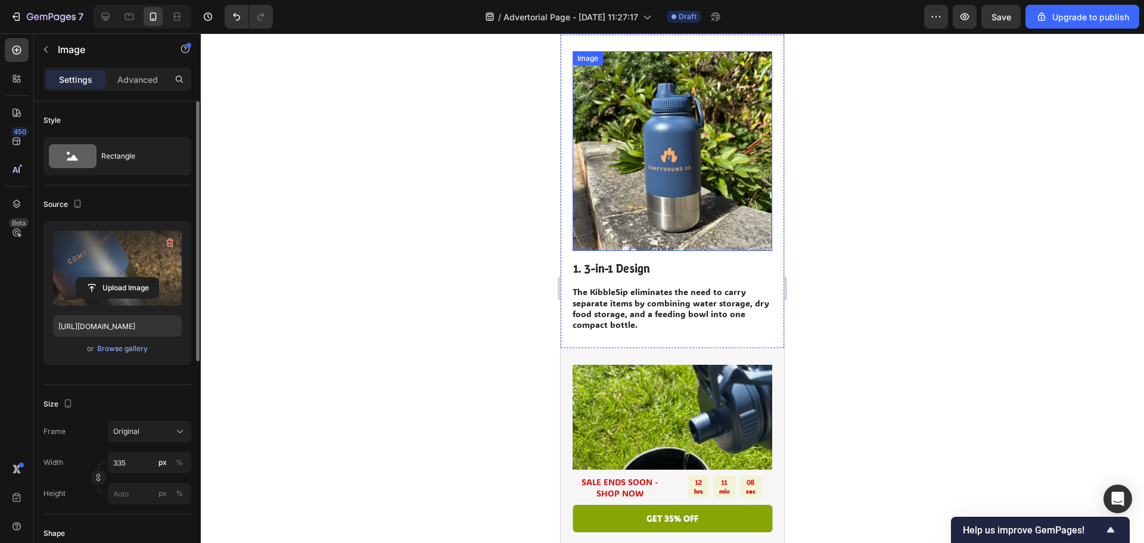
click at [660, 143] on img at bounding box center [672, 151] width 200 height 200
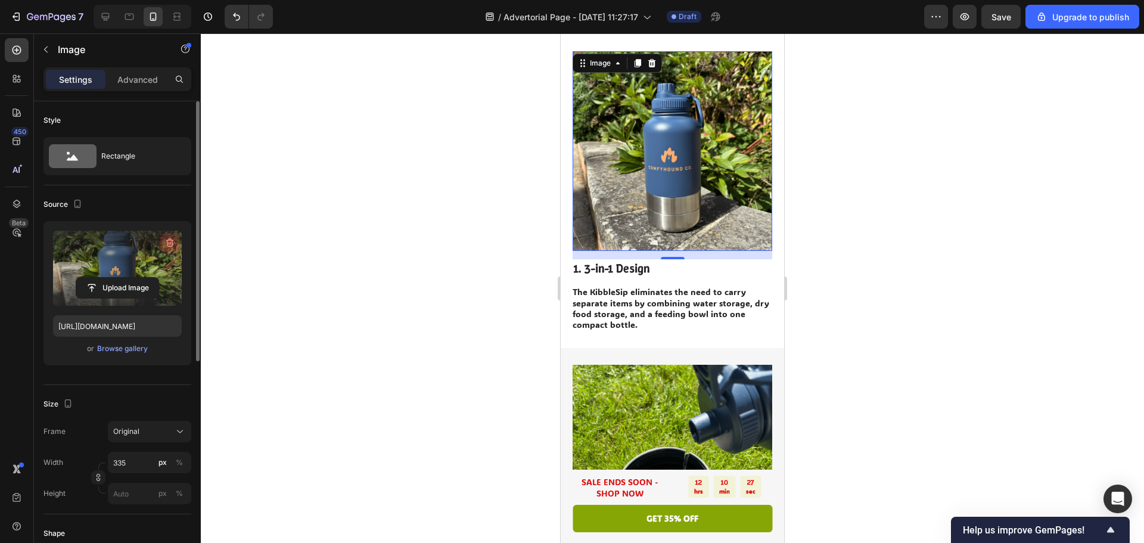
click at [175, 244] on icon "button" at bounding box center [170, 242] width 12 height 12
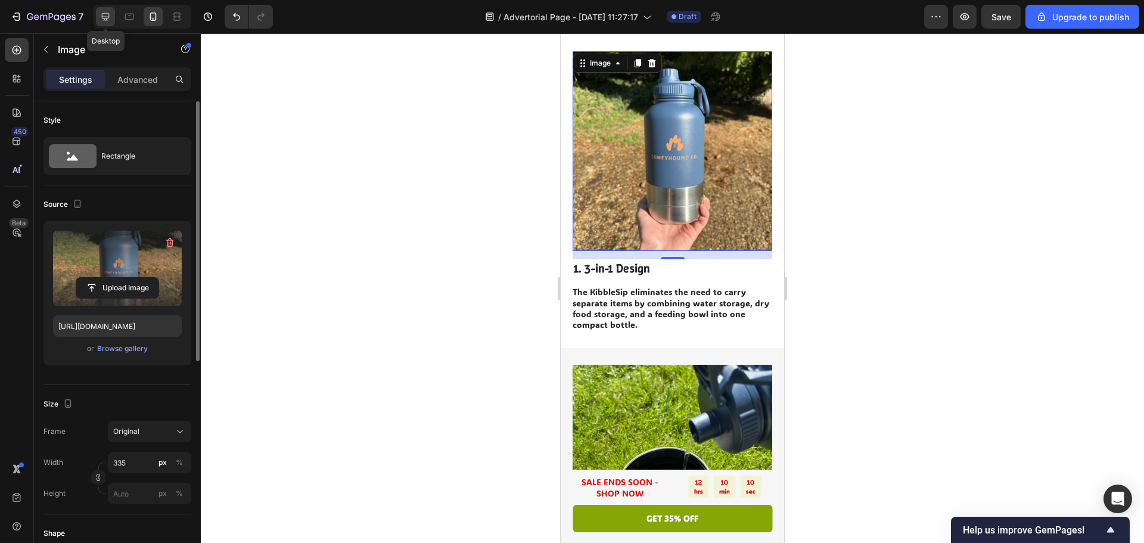
click at [101, 14] on icon at bounding box center [105, 17] width 12 height 12
type input "[URL][DOMAIN_NAME]"
type input "483"
type input "380"
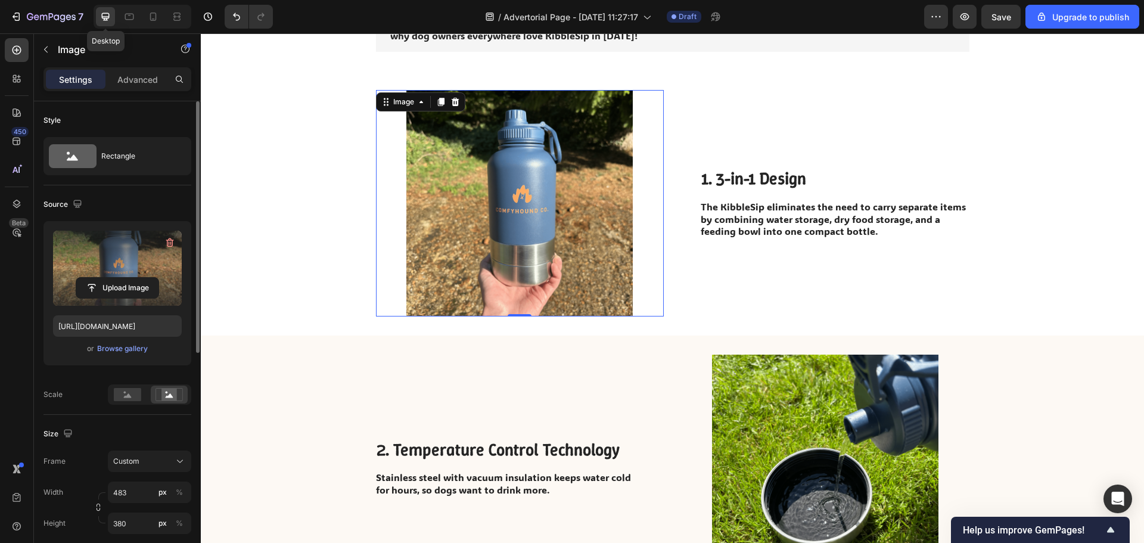
scroll to position [226, 0]
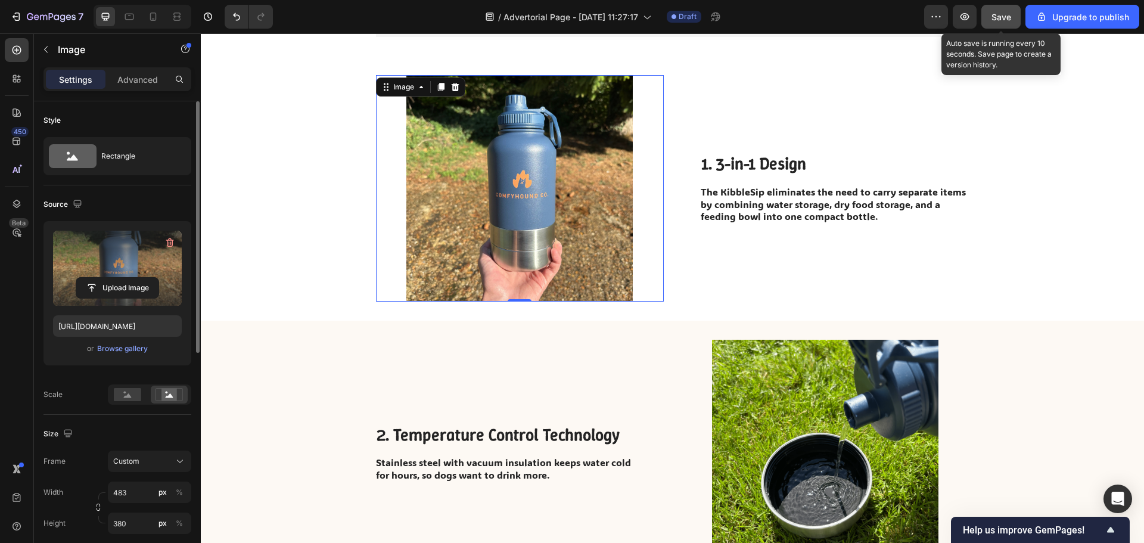
click at [1004, 13] on span "Save" at bounding box center [1001, 17] width 20 height 10
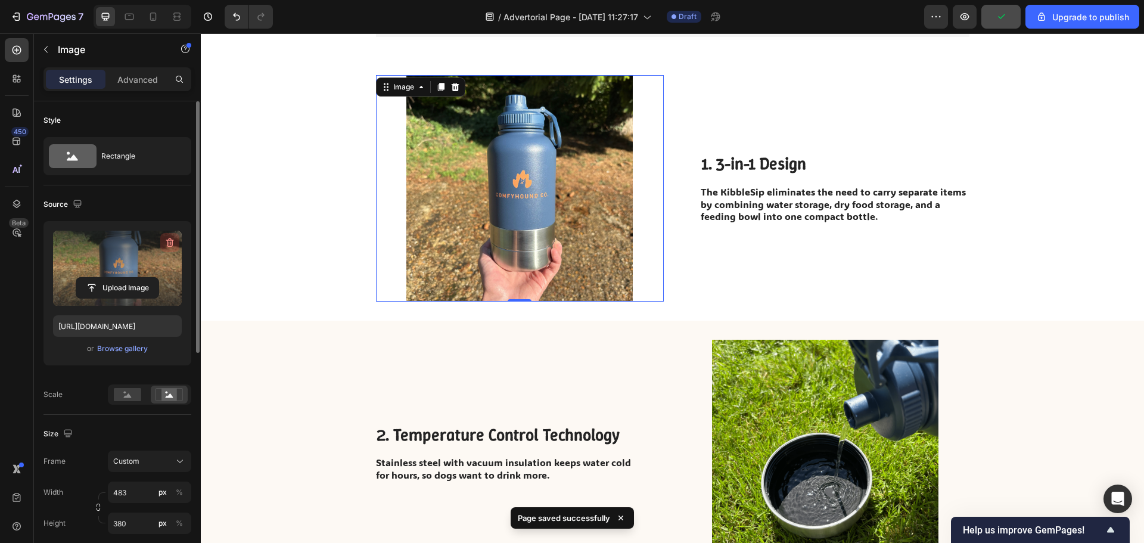
click at [167, 243] on icon "button" at bounding box center [170, 242] width 12 height 12
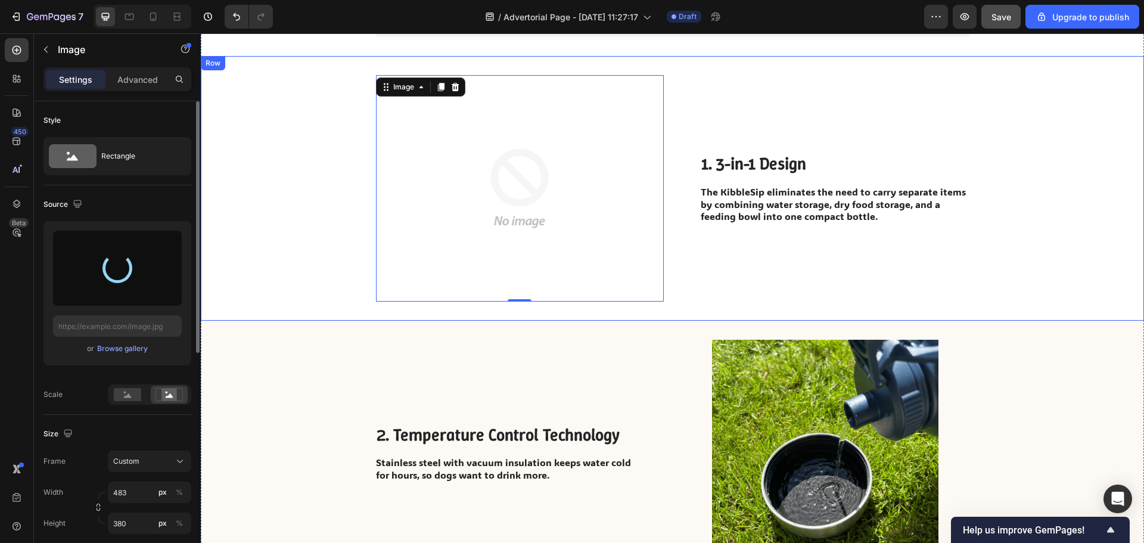
type input "[URL][DOMAIN_NAME]"
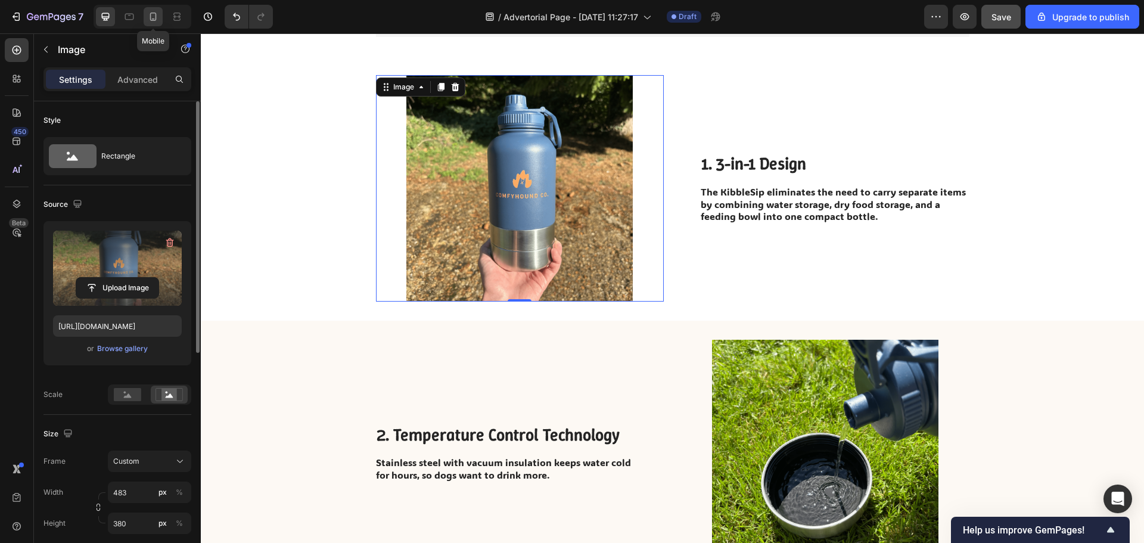
click at [153, 15] on icon at bounding box center [153, 17] width 12 height 12
type input "335"
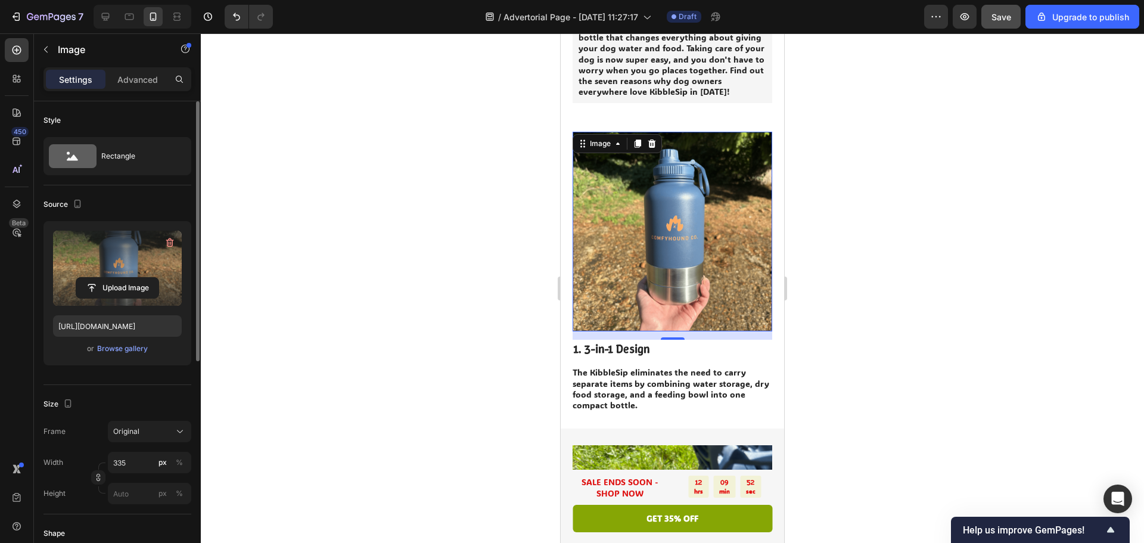
scroll to position [214, 0]
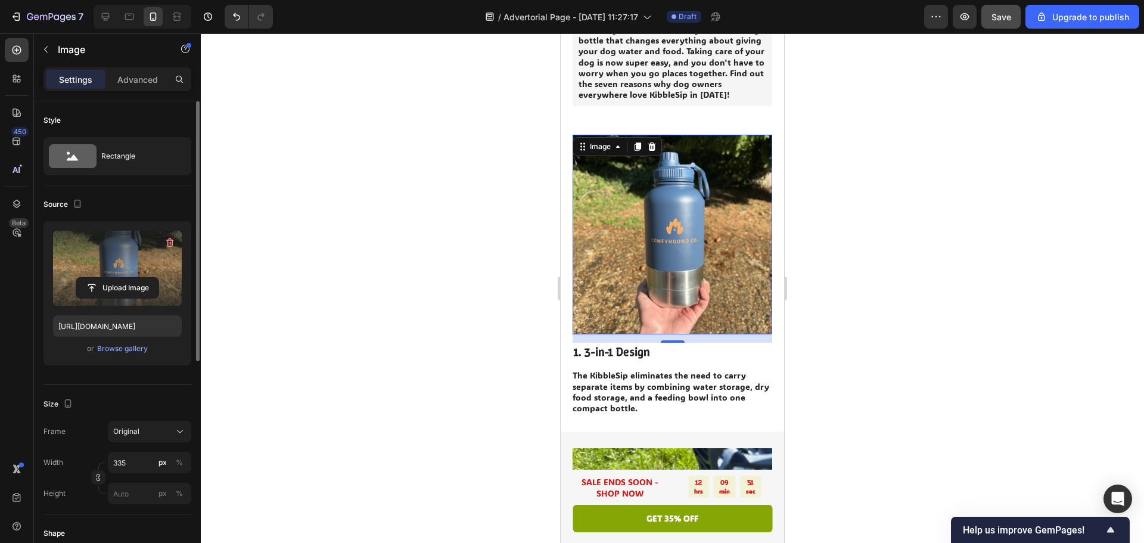
click at [651, 245] on img at bounding box center [672, 235] width 200 height 200
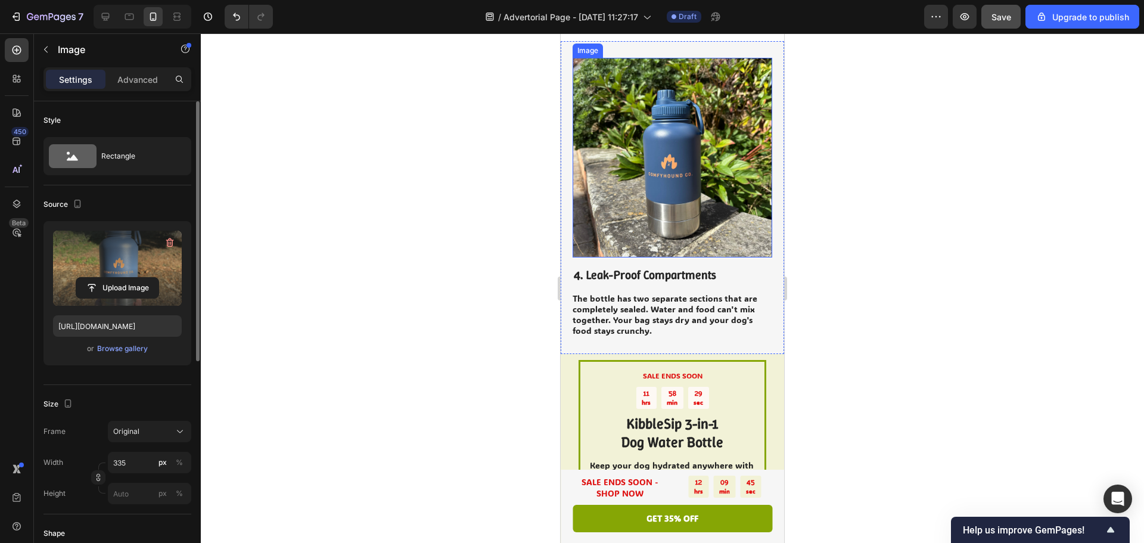
scroll to position [1227, 0]
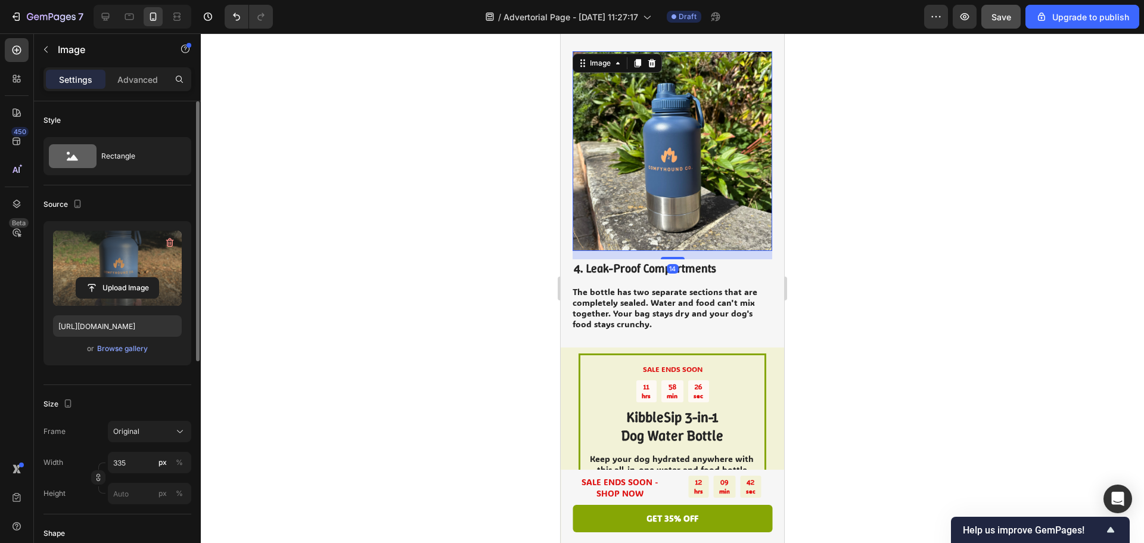
click at [726, 161] on img at bounding box center [672, 151] width 200 height 200
click at [170, 244] on icon "button" at bounding box center [170, 242] width 12 height 12
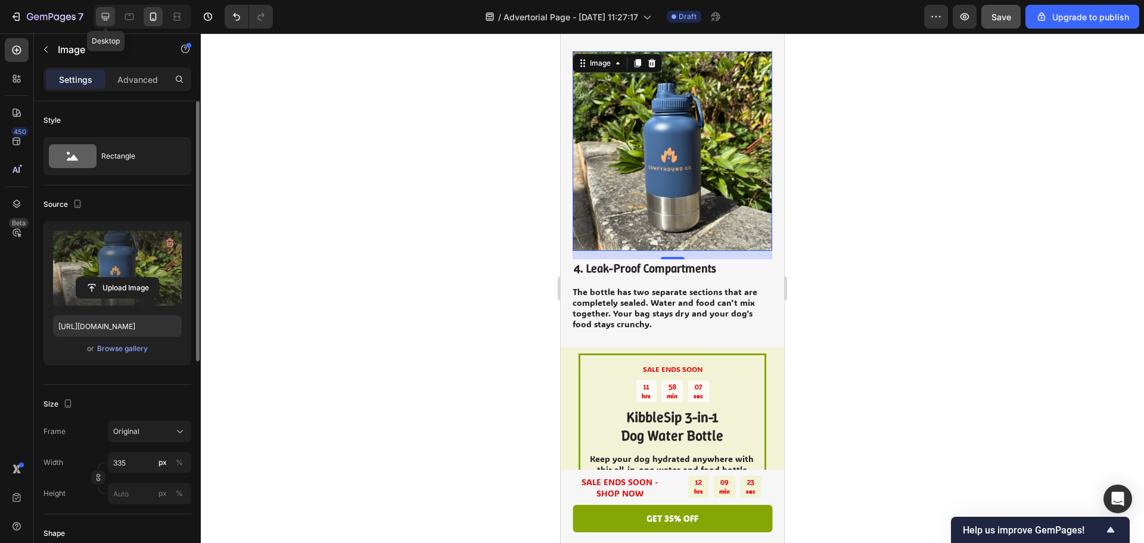
click at [101, 16] on icon at bounding box center [105, 17] width 12 height 12
type input "[URL][DOMAIN_NAME]"
type input "483"
type input "380"
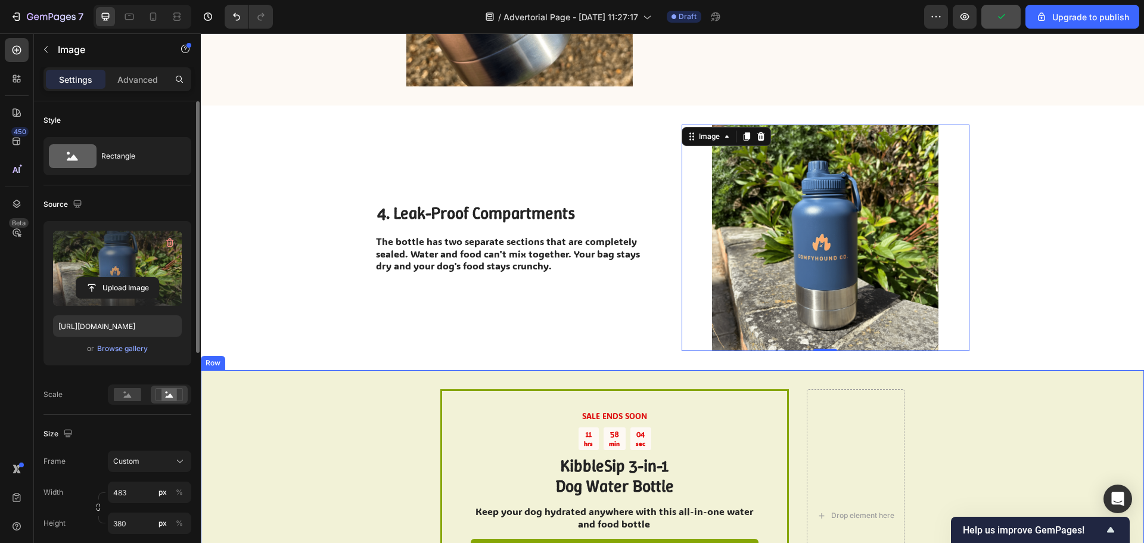
scroll to position [960, 0]
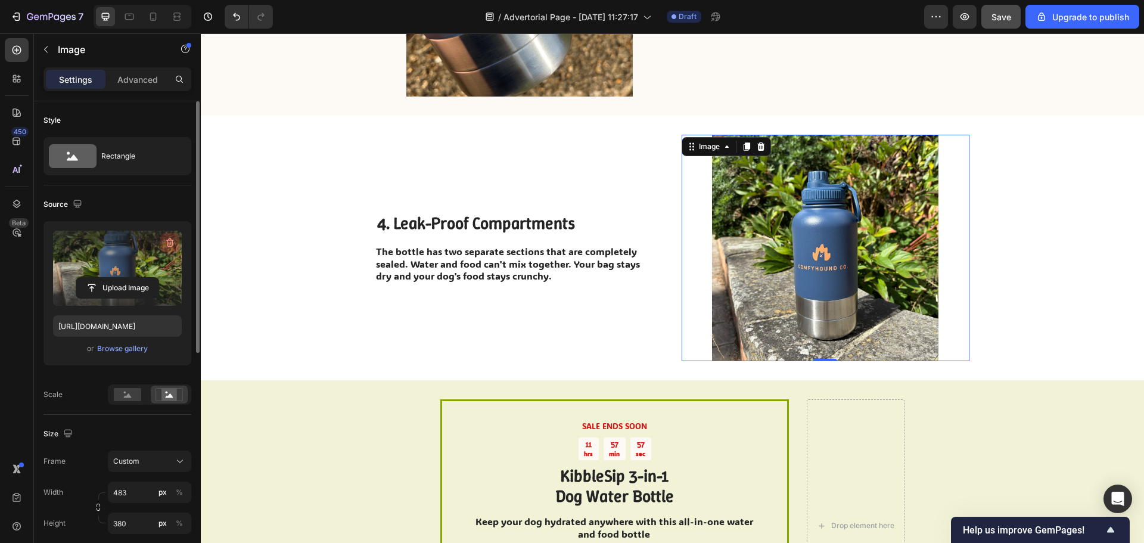
click at [172, 248] on icon "button" at bounding box center [170, 242] width 12 height 12
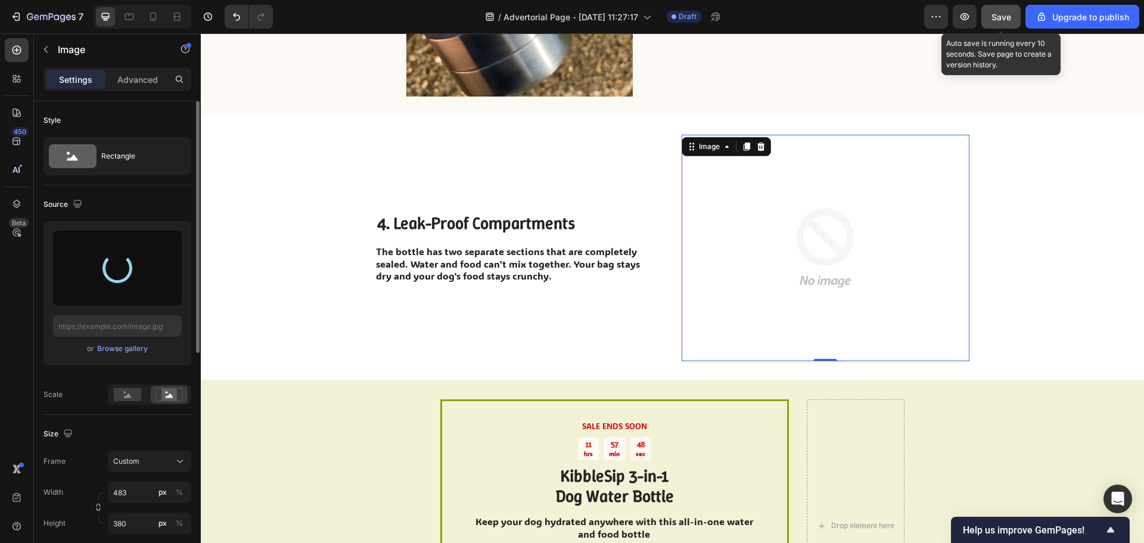
type input "[URL][DOMAIN_NAME]"
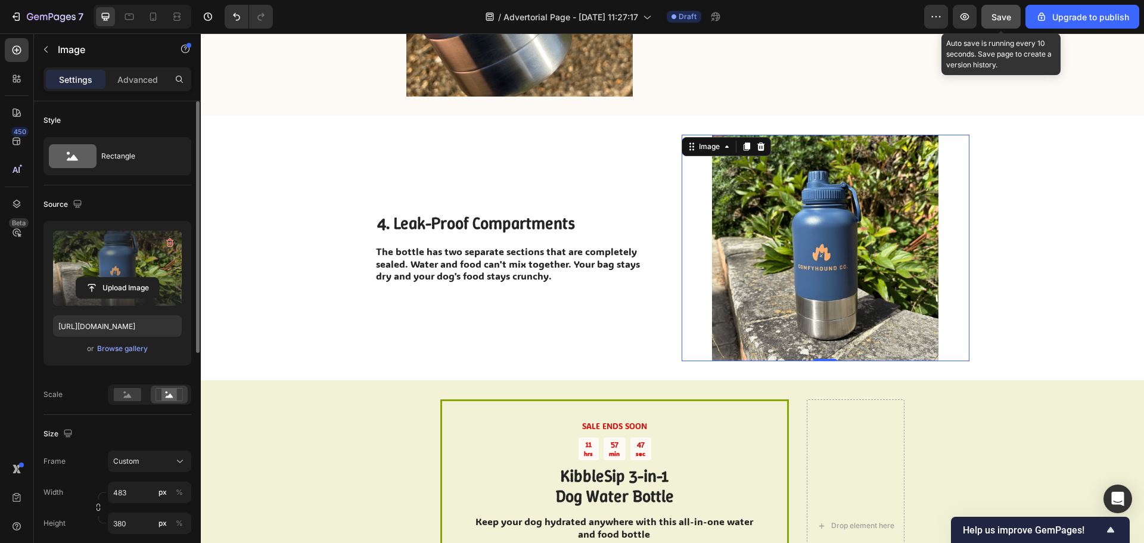
click at [998, 19] on span "Save" at bounding box center [1001, 17] width 20 height 10
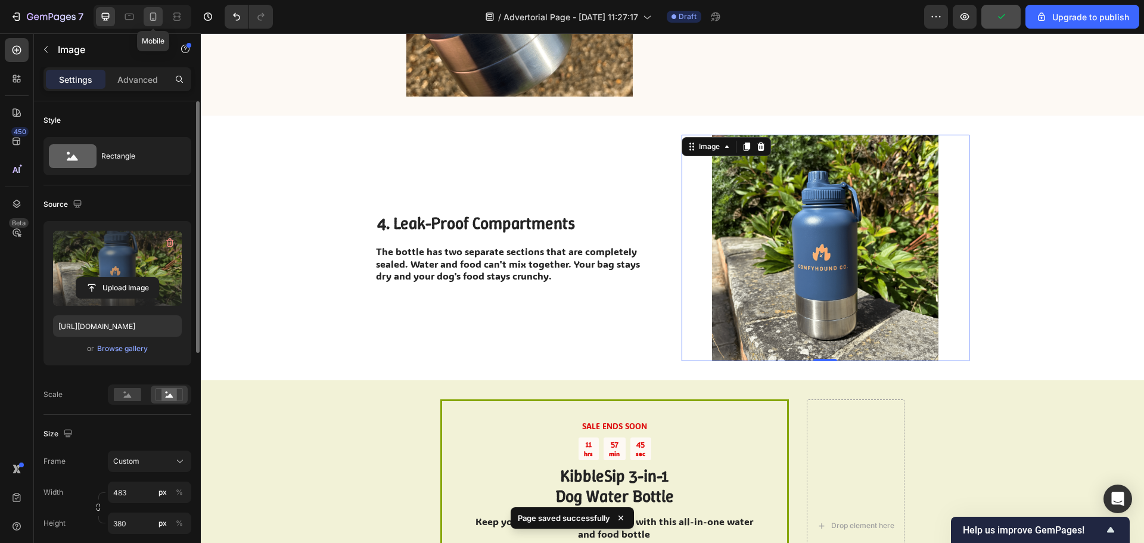
click at [144, 17] on div at bounding box center [153, 16] width 19 height 19
type input "335"
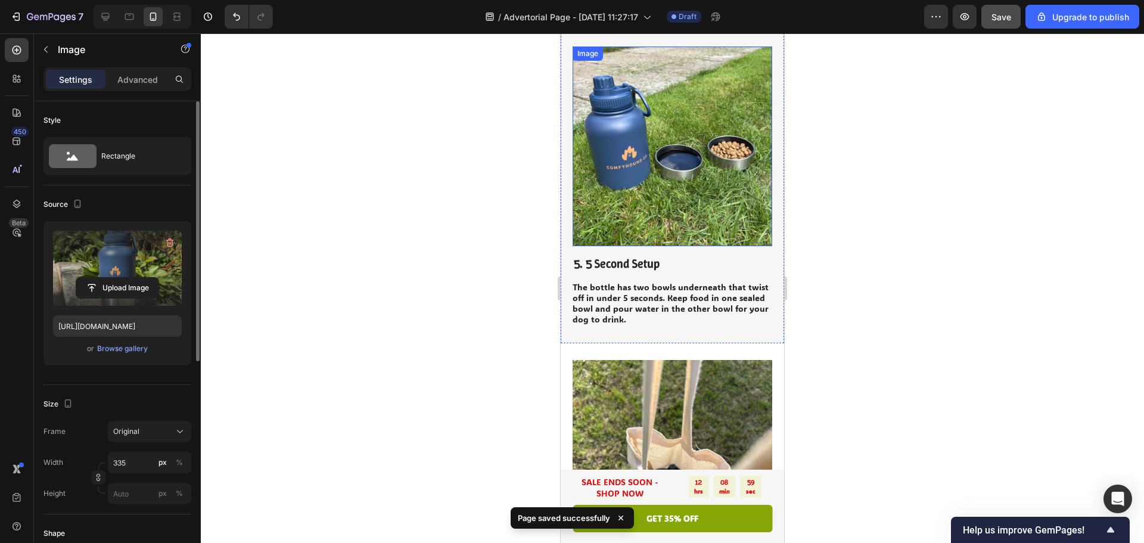
scroll to position [1772, 0]
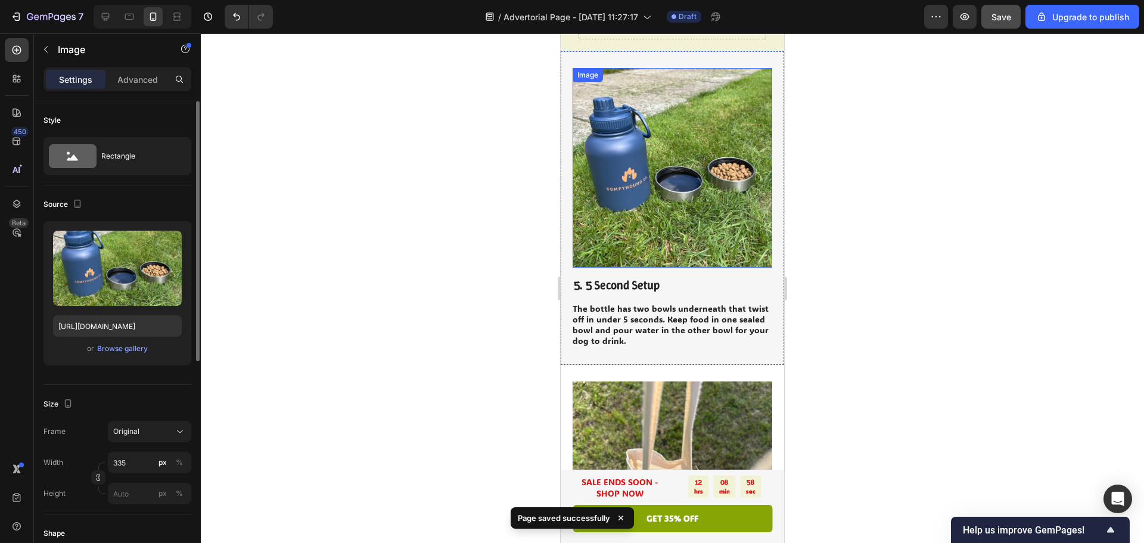
click at [678, 204] on img at bounding box center [672, 168] width 200 height 200
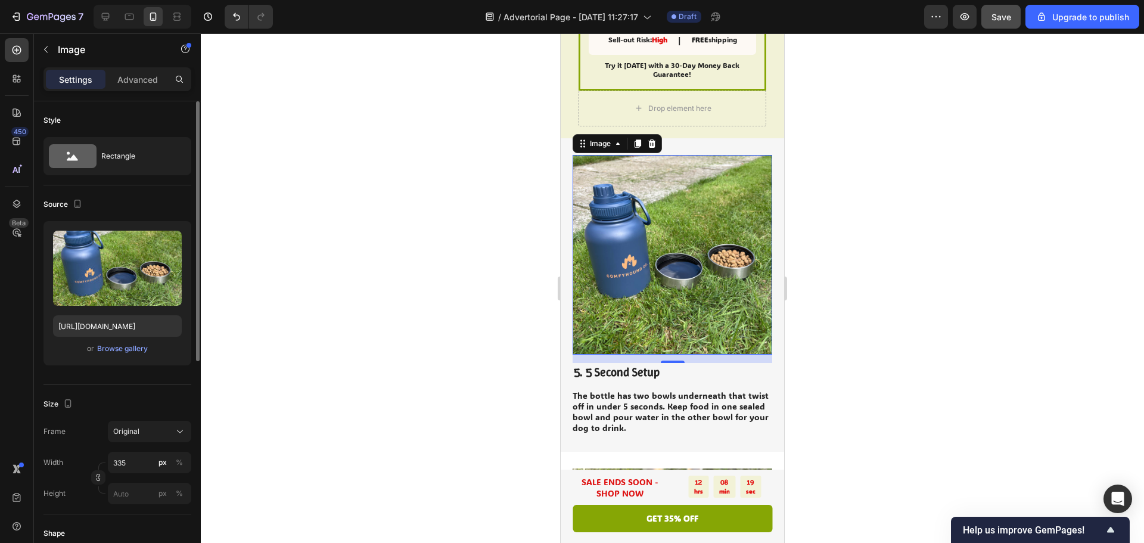
scroll to position [1713, 0]
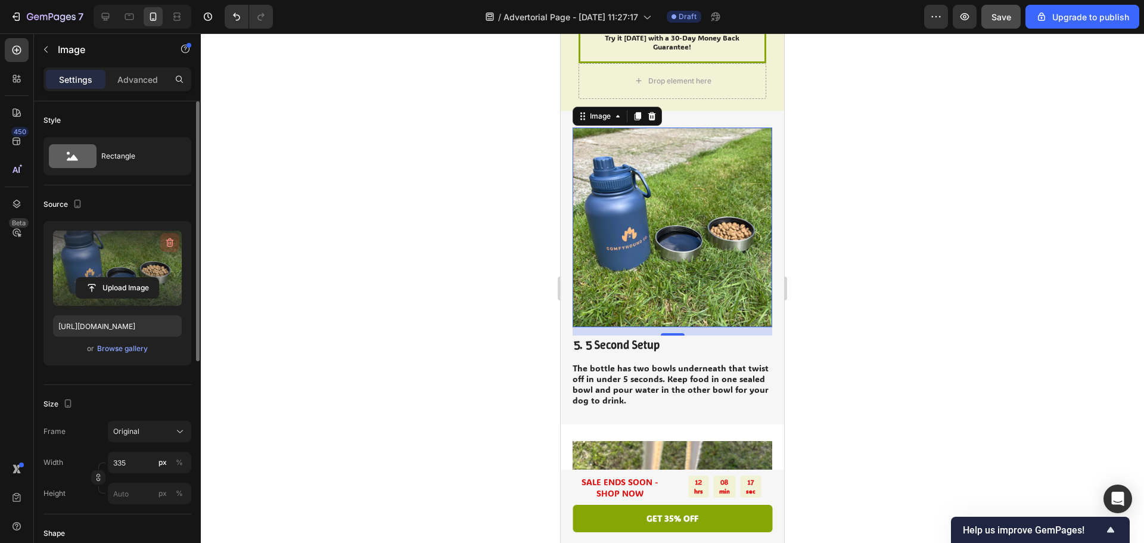
click at [167, 242] on icon "button" at bounding box center [170, 242] width 8 height 9
click at [102, 21] on icon at bounding box center [105, 17] width 12 height 12
type input "[URL][DOMAIN_NAME]"
type input "483"
type input "380"
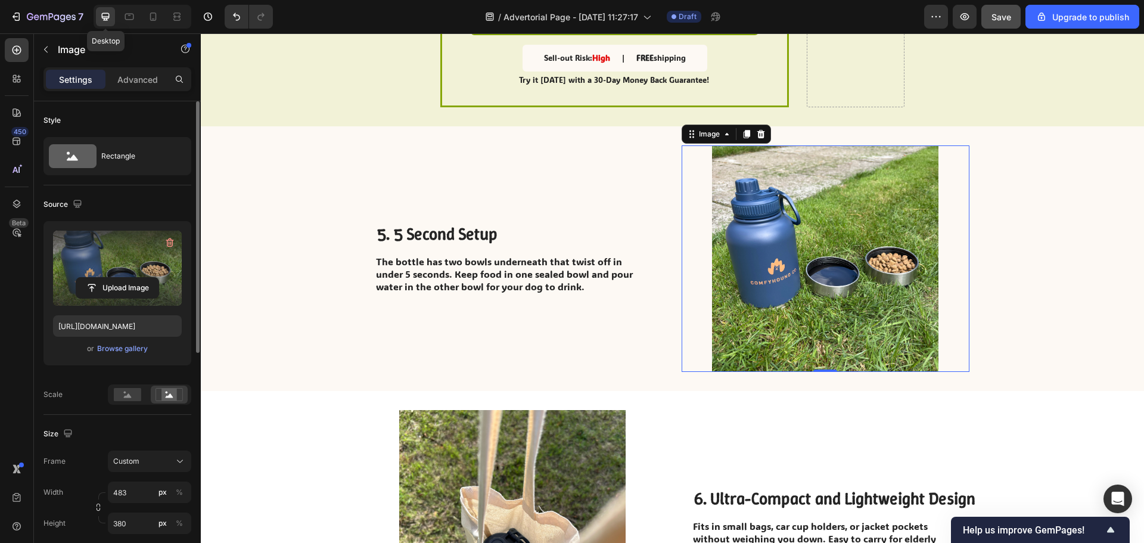
scroll to position [1774, 0]
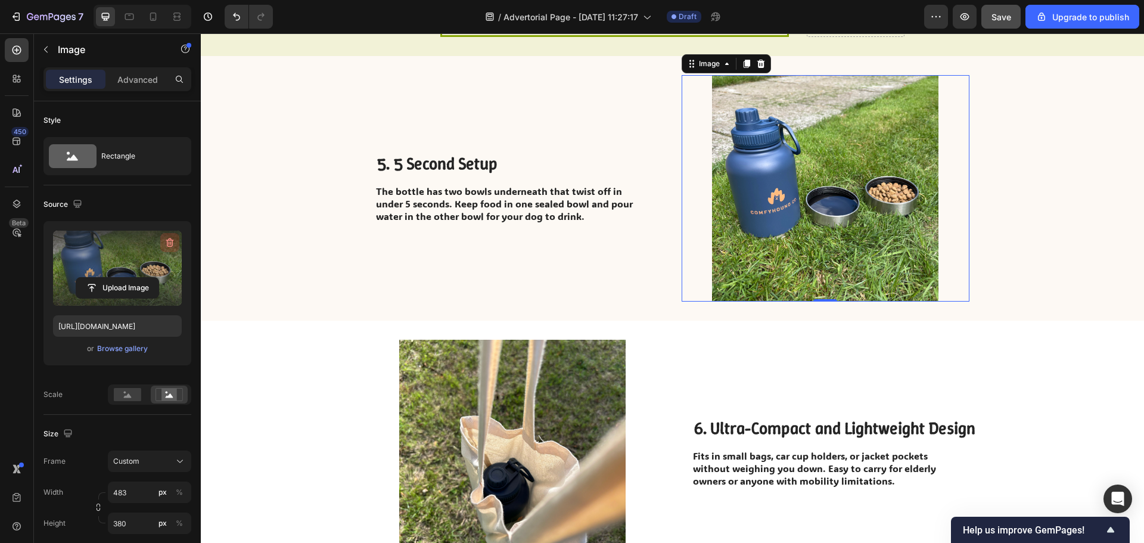
click at [171, 247] on icon "button" at bounding box center [170, 242] width 12 height 12
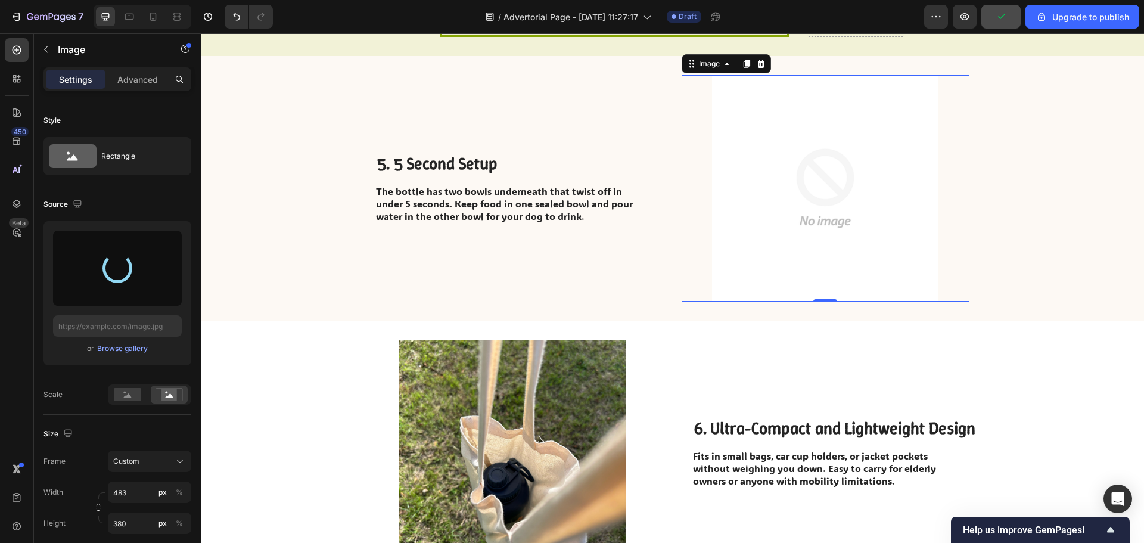
type input "[URL][DOMAIN_NAME]"
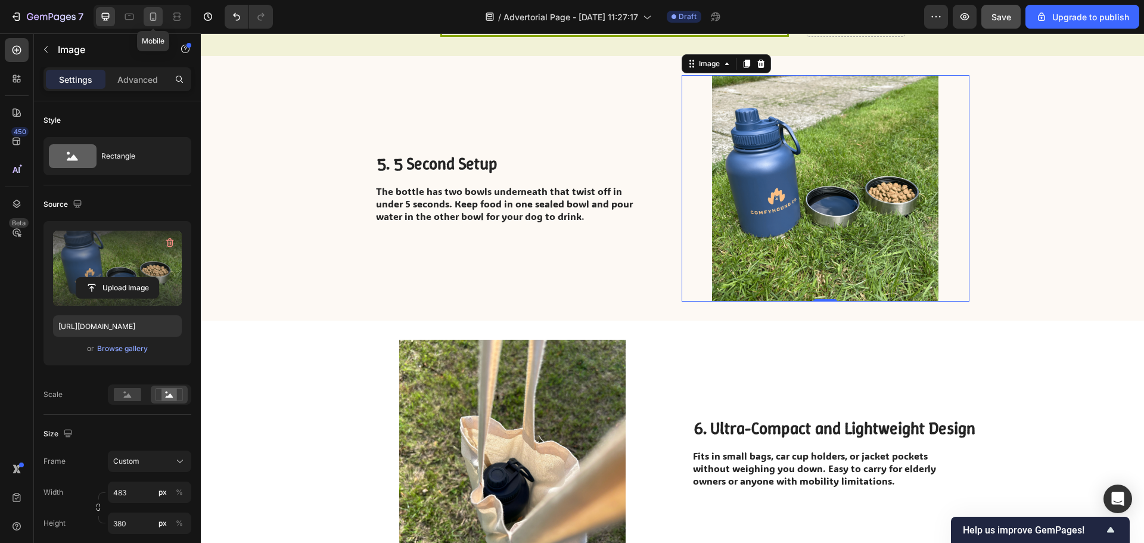
click at [149, 15] on icon at bounding box center [153, 17] width 12 height 12
type input "335"
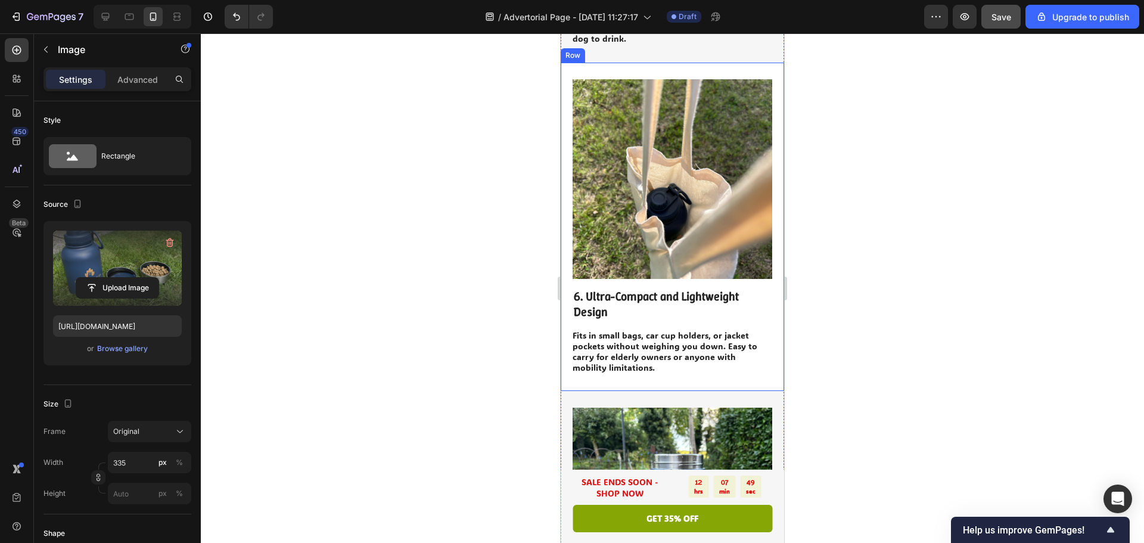
scroll to position [2074, 0]
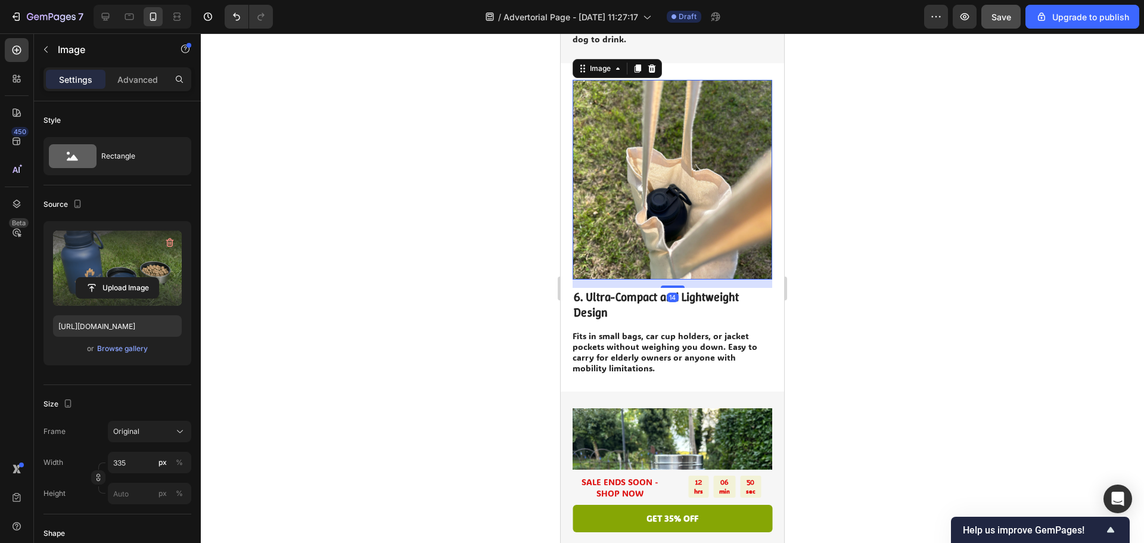
click at [644, 167] on img at bounding box center [672, 180] width 200 height 200
click at [170, 244] on icon "button" at bounding box center [170, 242] width 12 height 12
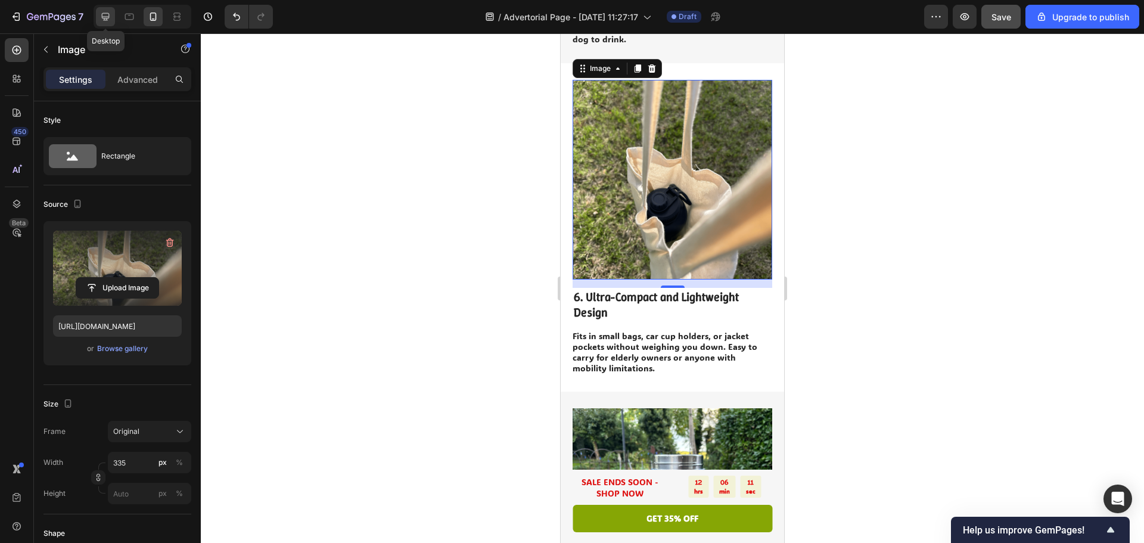
click at [108, 13] on icon at bounding box center [105, 17] width 12 height 12
type input "[URL][DOMAIN_NAME]"
type input "483"
type input "380"
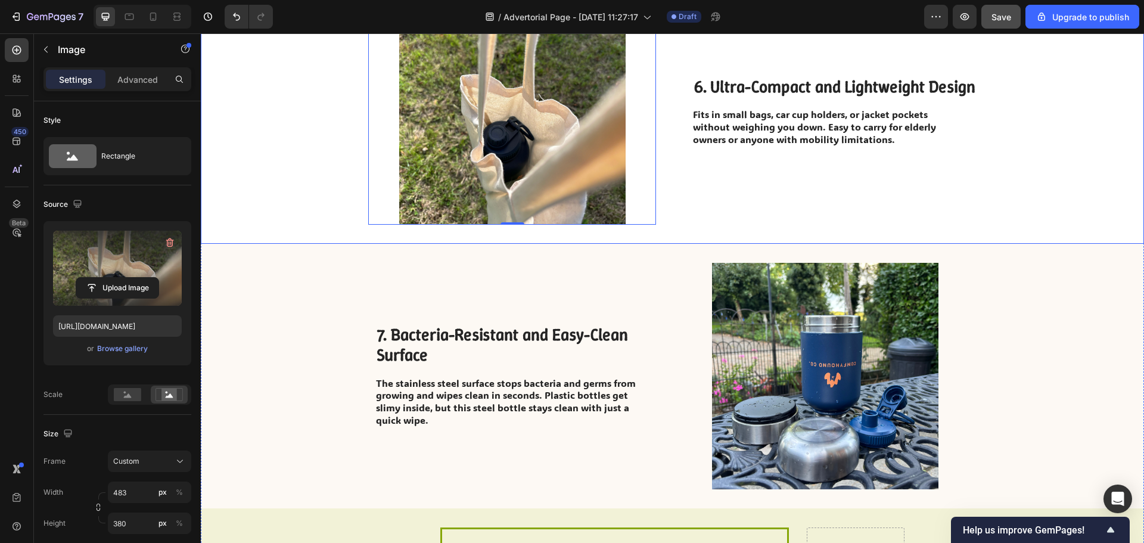
scroll to position [2038, 0]
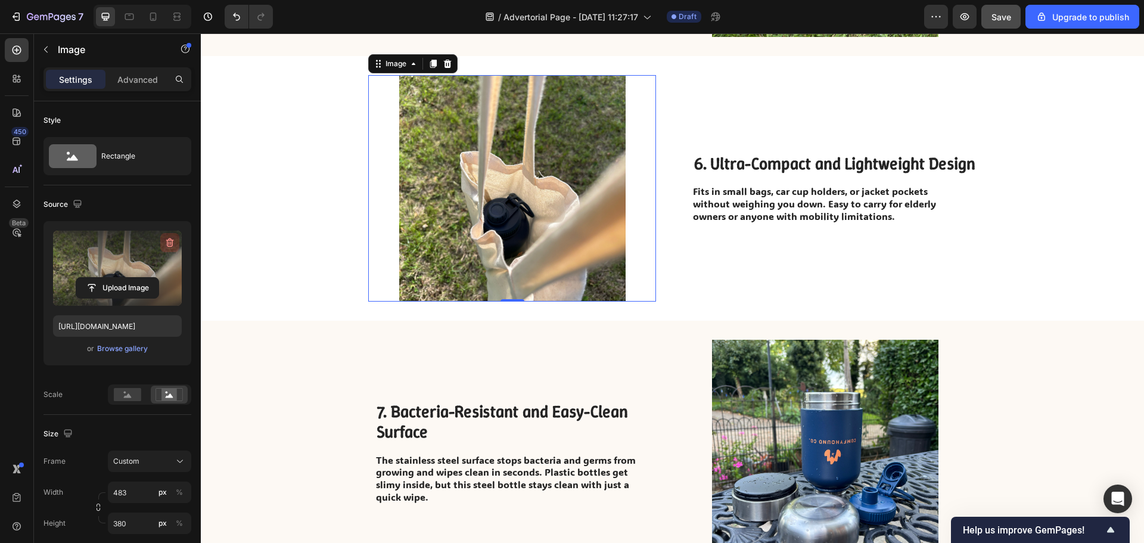
click at [167, 243] on icon "button" at bounding box center [170, 242] width 8 height 9
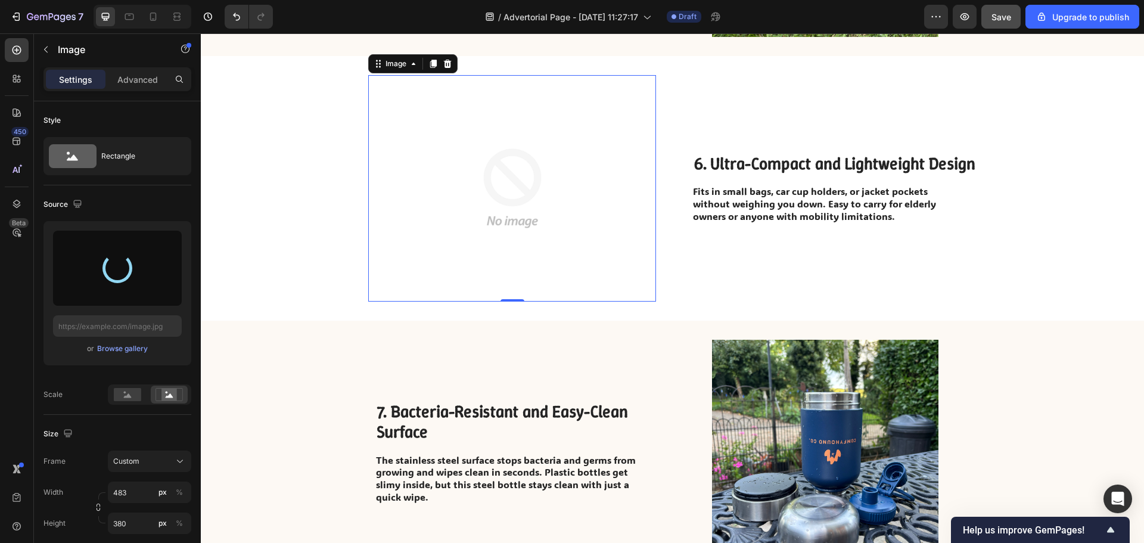
type input "[URL][DOMAIN_NAME]"
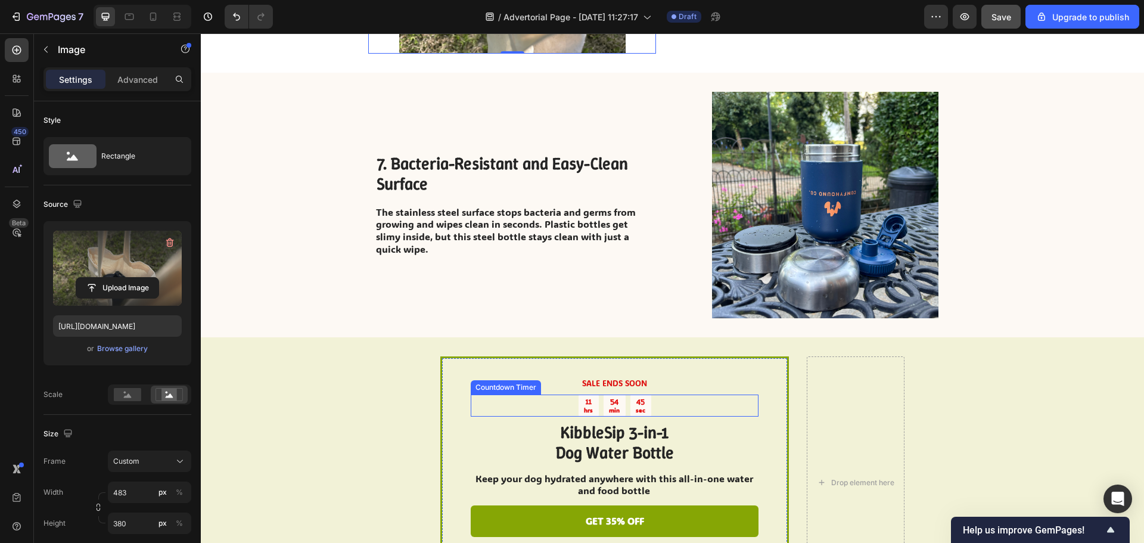
scroll to position [2217, 0]
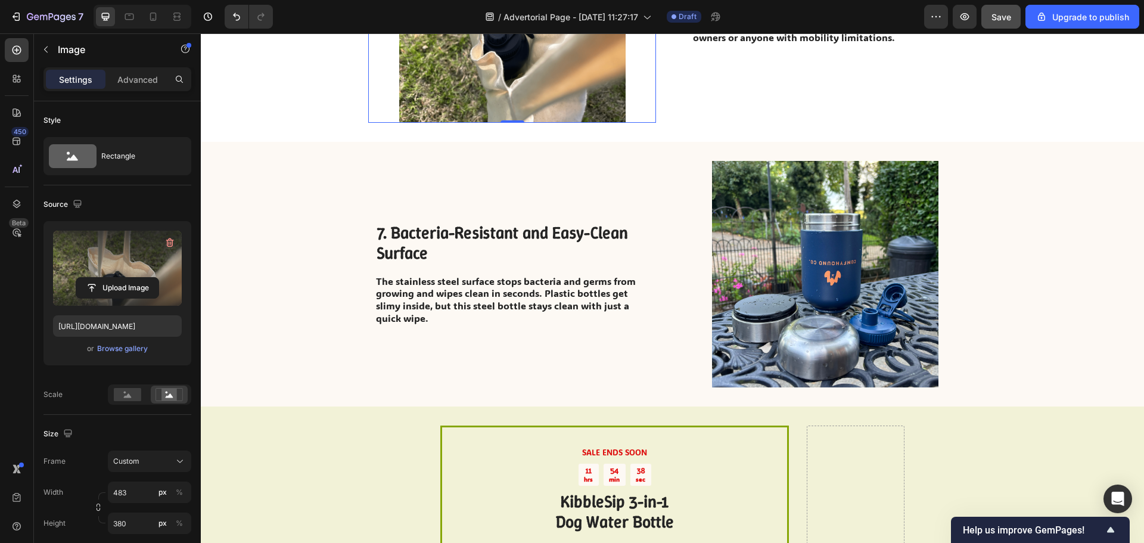
click at [165, 16] on div at bounding box center [143, 17] width 98 height 24
click at [161, 17] on div at bounding box center [153, 16] width 19 height 19
type input "335"
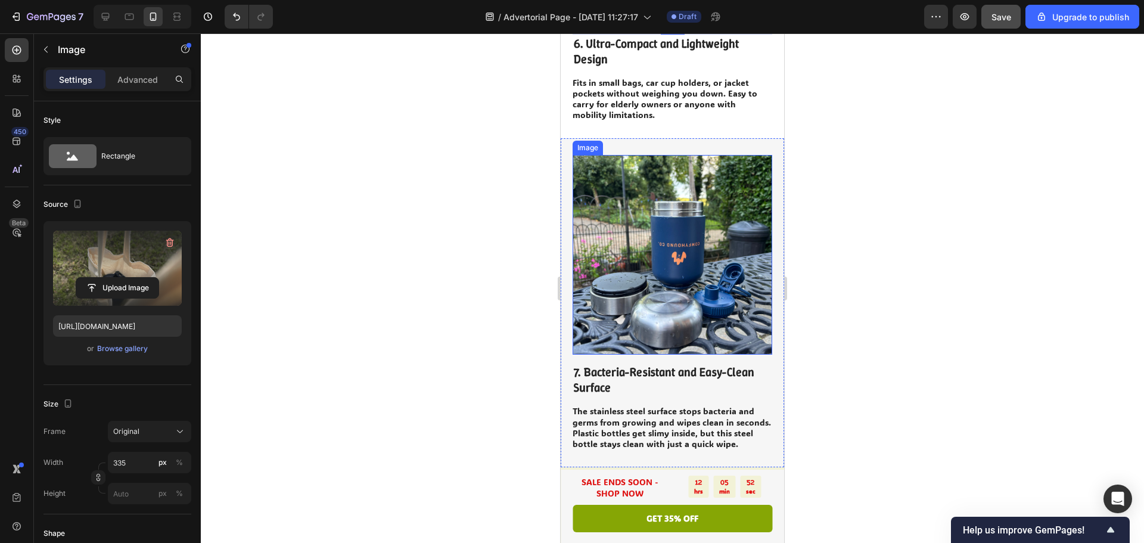
scroll to position [2438, 0]
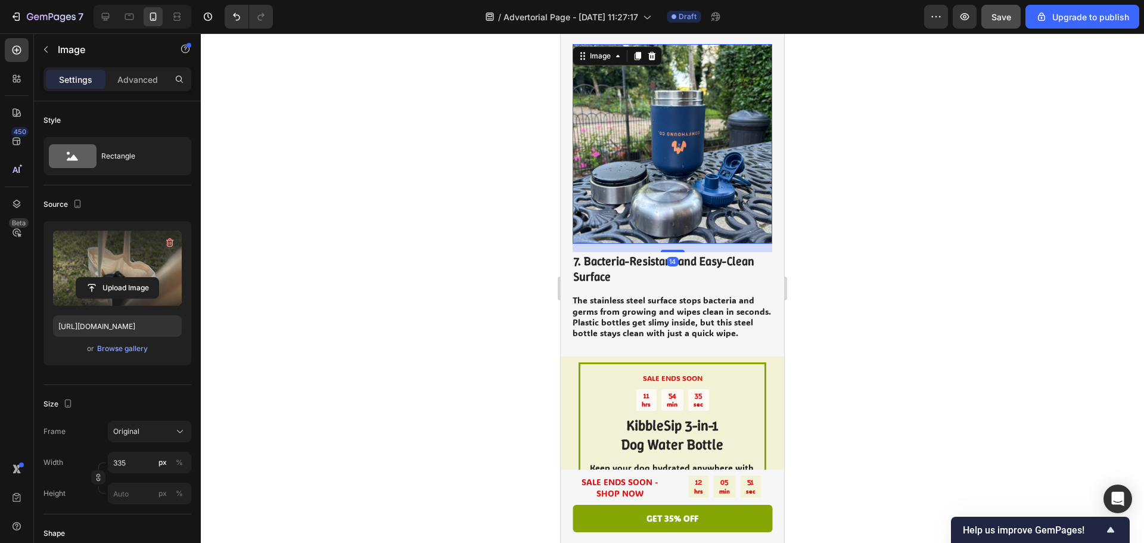
click at [669, 160] on img at bounding box center [672, 144] width 200 height 200
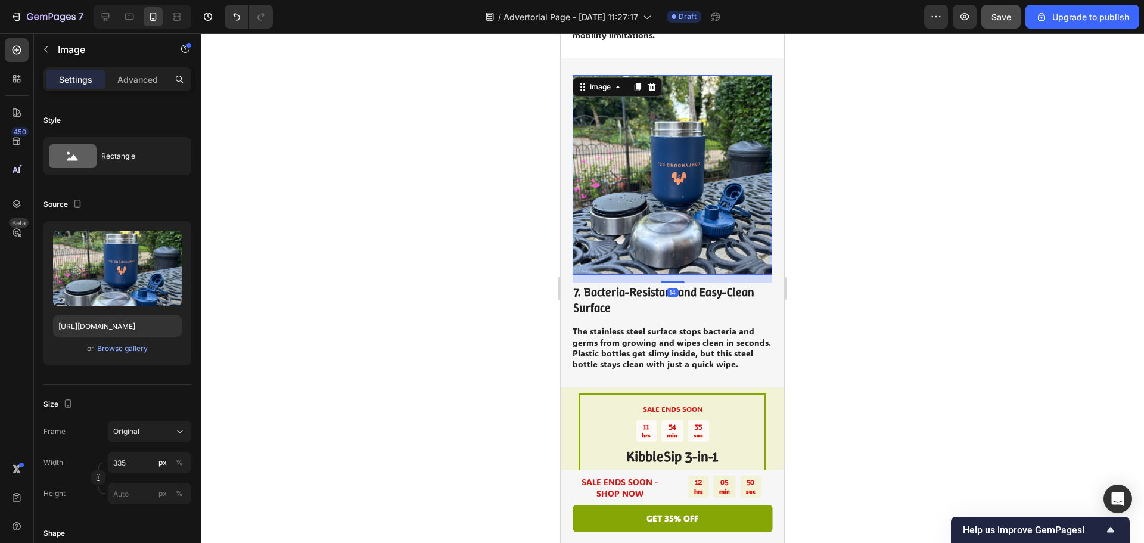
scroll to position [2378, 0]
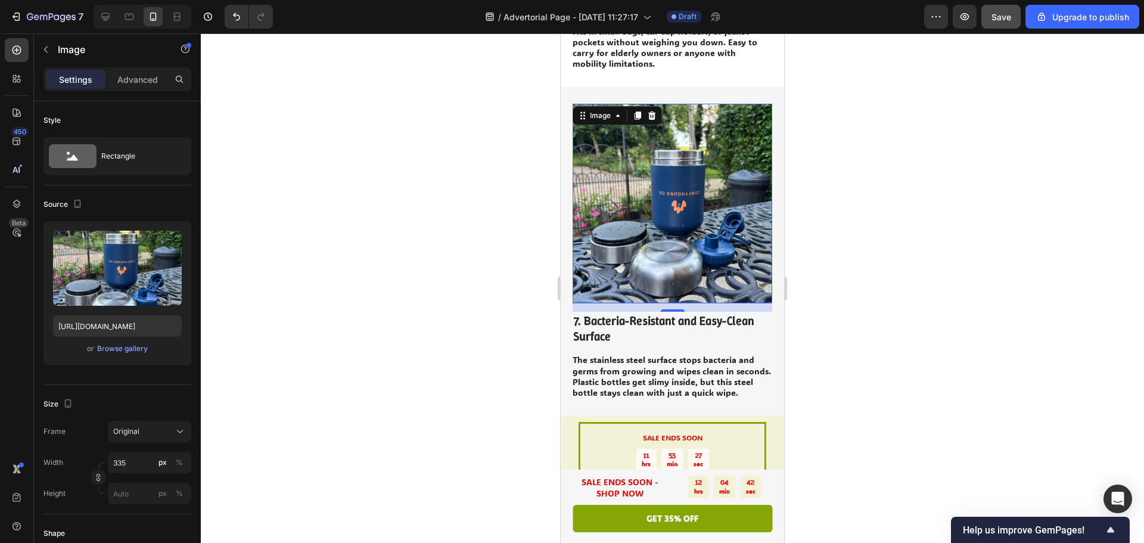
click at [899, 255] on div at bounding box center [672, 287] width 943 height 509
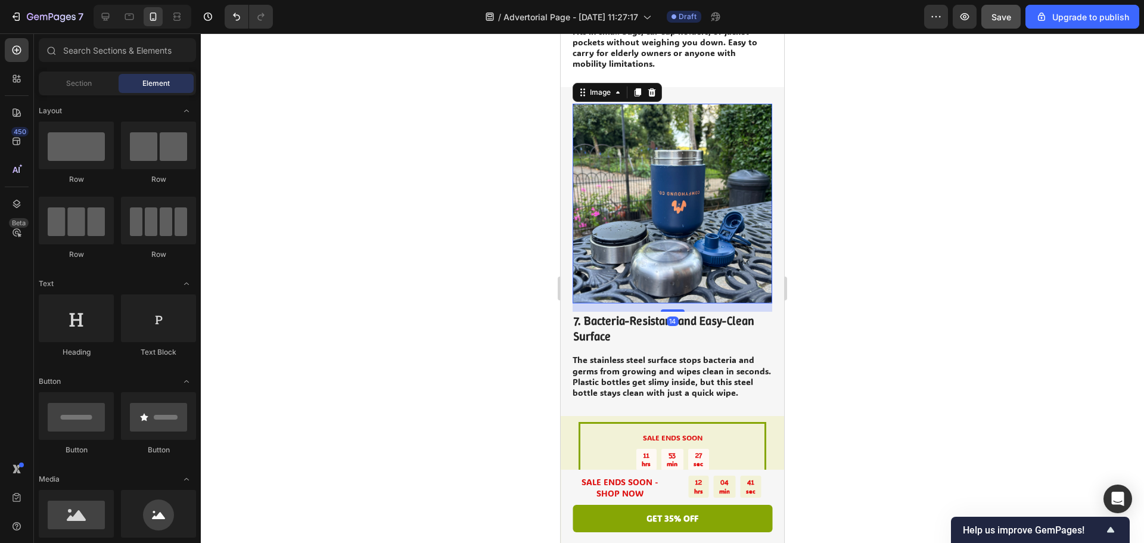
click at [726, 208] on img at bounding box center [672, 204] width 200 height 200
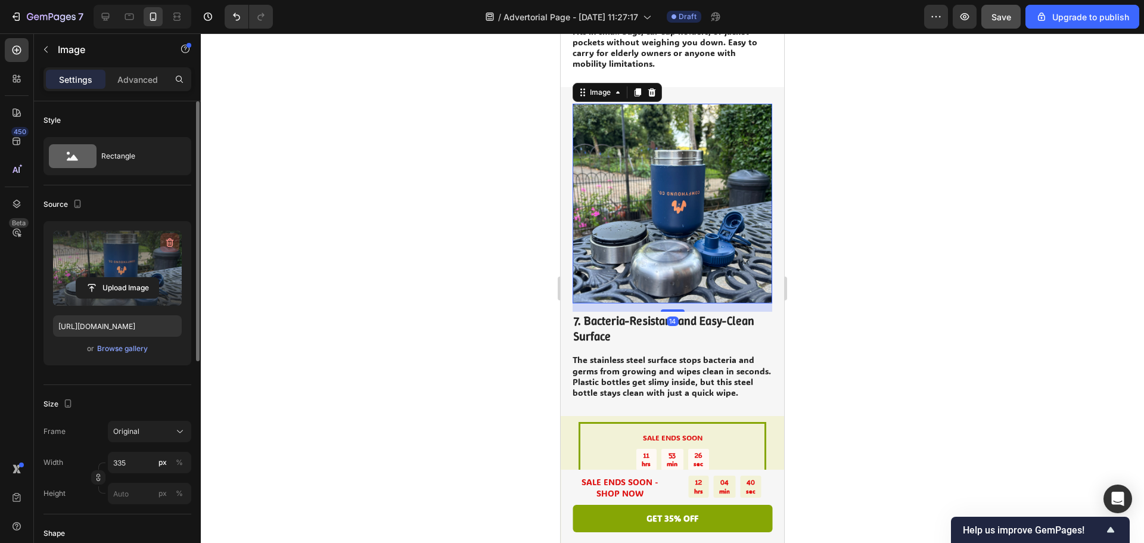
click at [170, 243] on icon "button" at bounding box center [170, 243] width 1 height 4
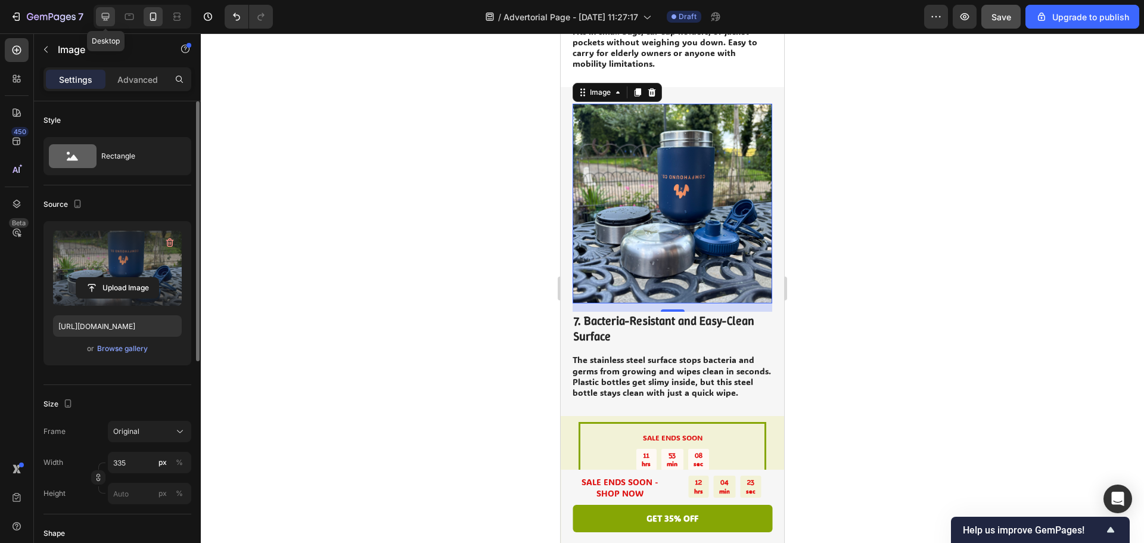
click at [99, 15] on icon at bounding box center [105, 17] width 12 height 12
type input "[URL][DOMAIN_NAME]"
type input "483"
type input "380"
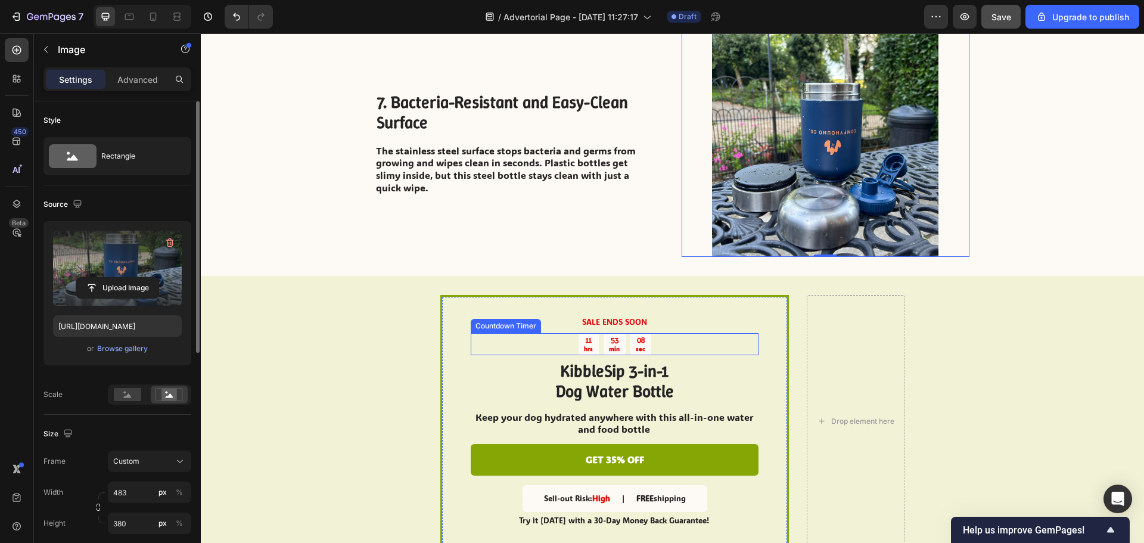
scroll to position [2303, 0]
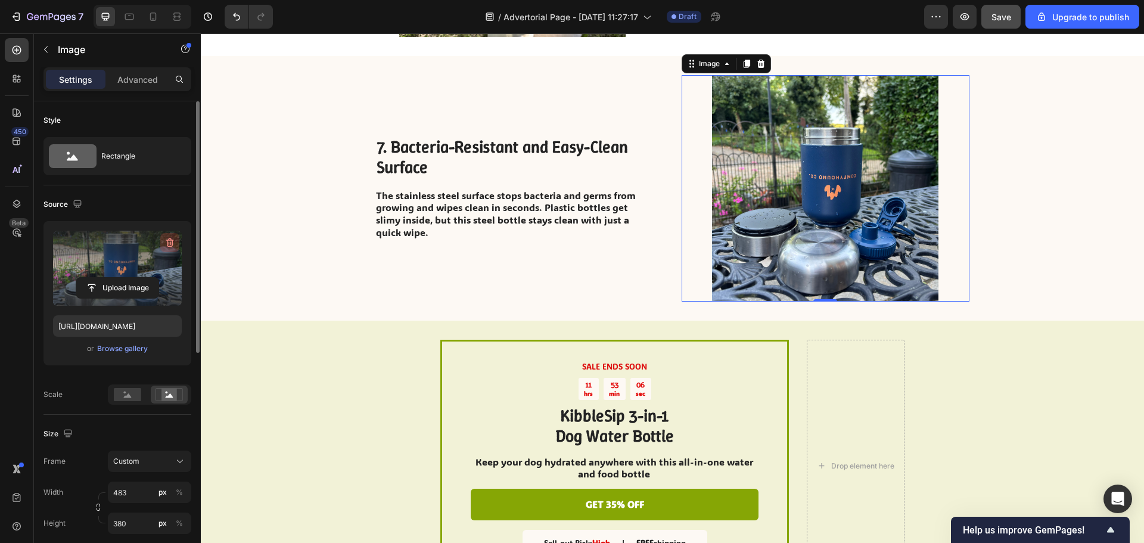
click at [165, 238] on icon "button" at bounding box center [170, 242] width 12 height 12
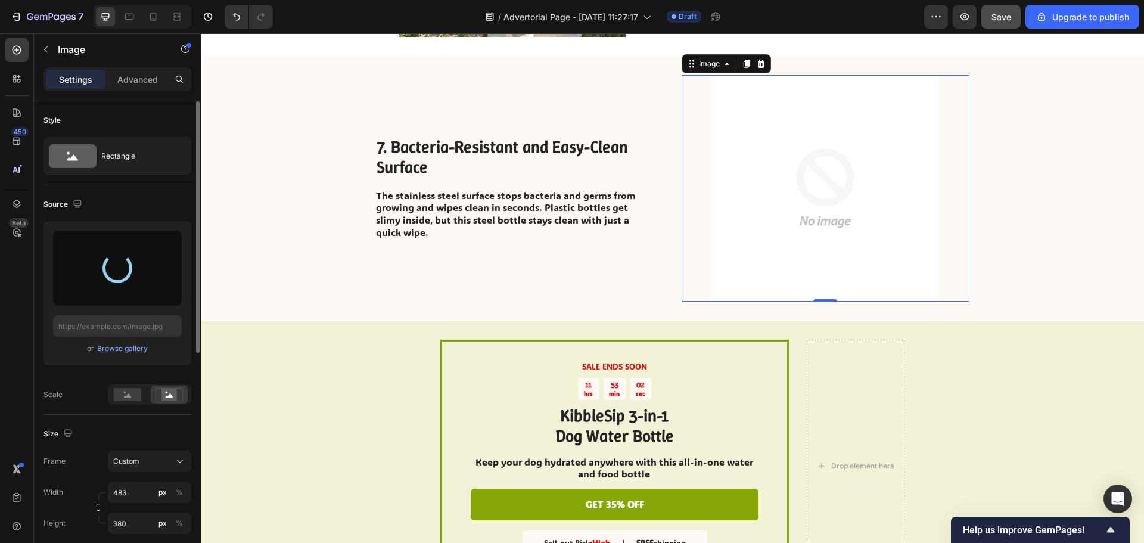
type input "[URL][DOMAIN_NAME]"
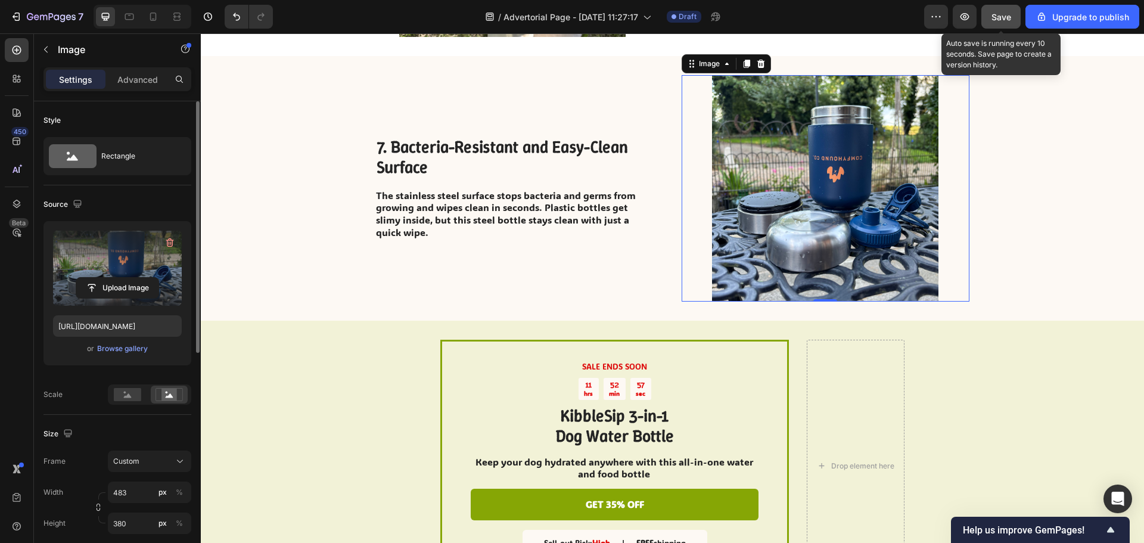
click at [998, 20] on span "Save" at bounding box center [1001, 17] width 20 height 10
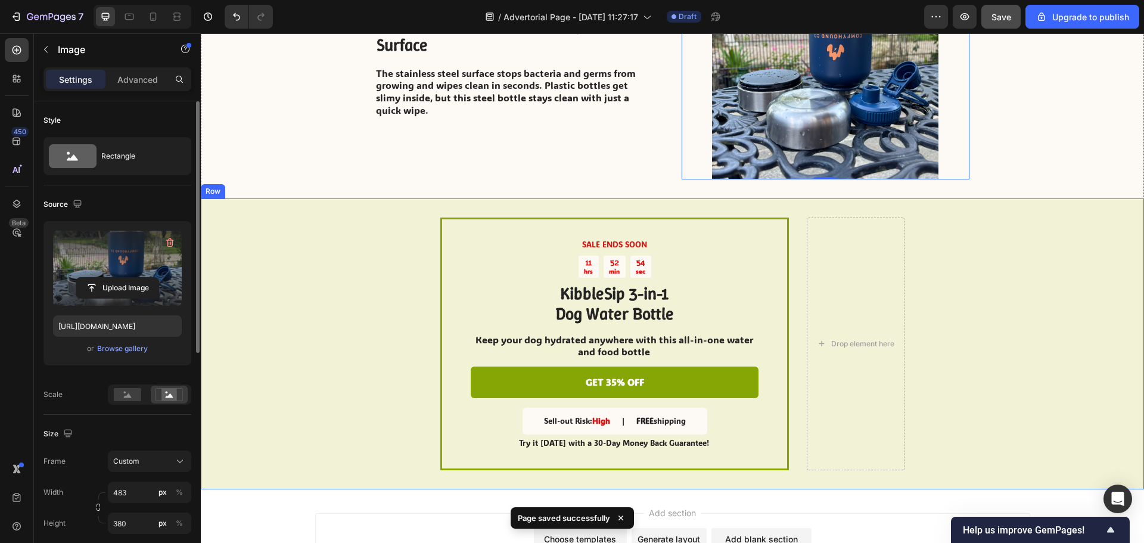
scroll to position [2424, 0]
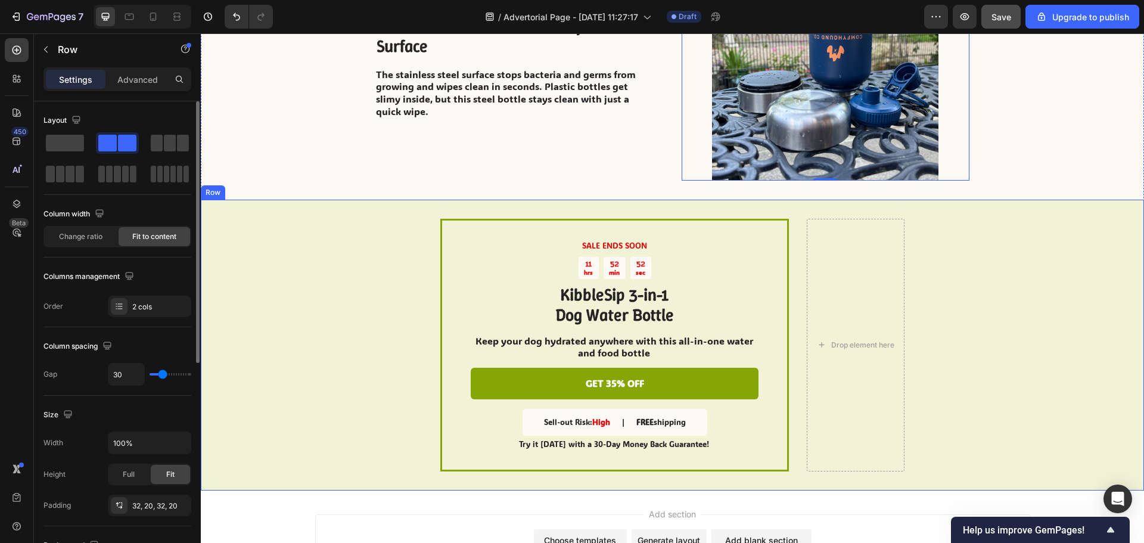
click at [434, 255] on div "SALE ENDS SOON Text Block 11 hrs 52 min 52 sec Countdown Timer KibbleSip 3-in-1…" at bounding box center [672, 345] width 943 height 291
click at [65, 151] on span at bounding box center [65, 143] width 38 height 17
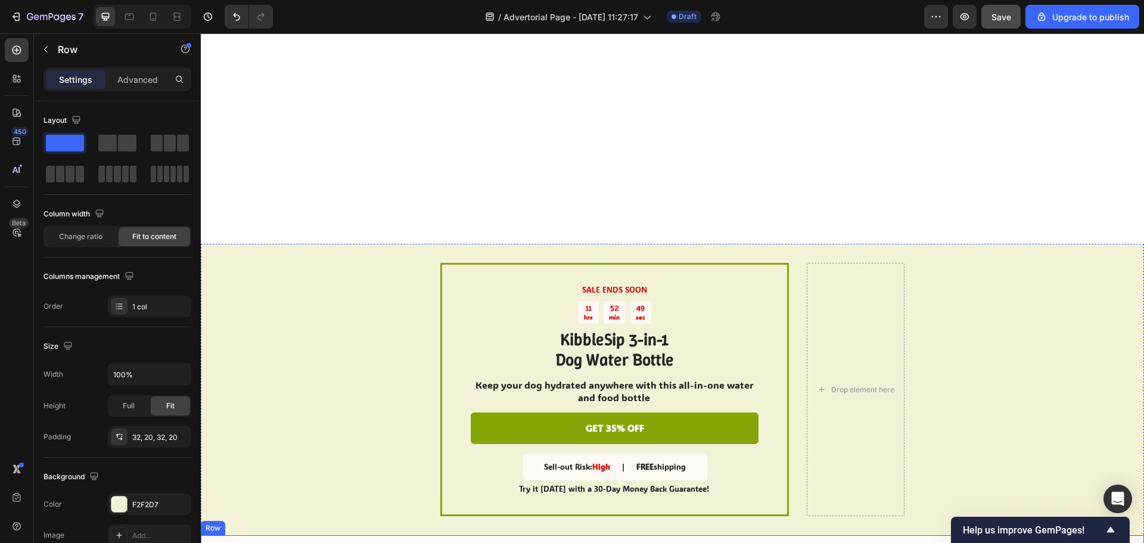
scroll to position [1292, 0]
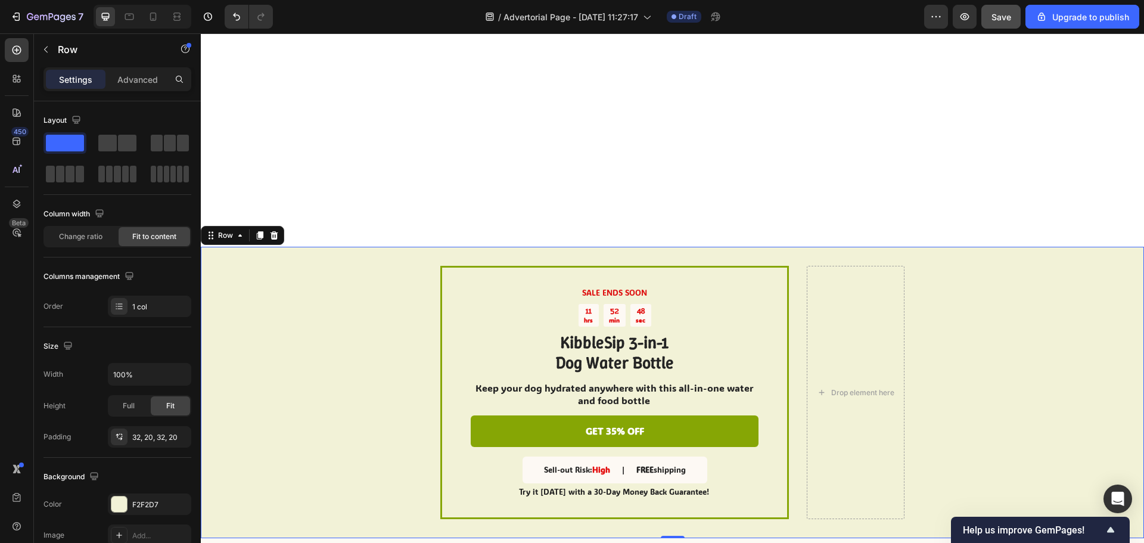
click at [329, 367] on div "SALE ENDS SOON Text Block 11 hrs 52 min 48 sec Countdown Timer KibbleSip 3-in-1…" at bounding box center [672, 392] width 943 height 291
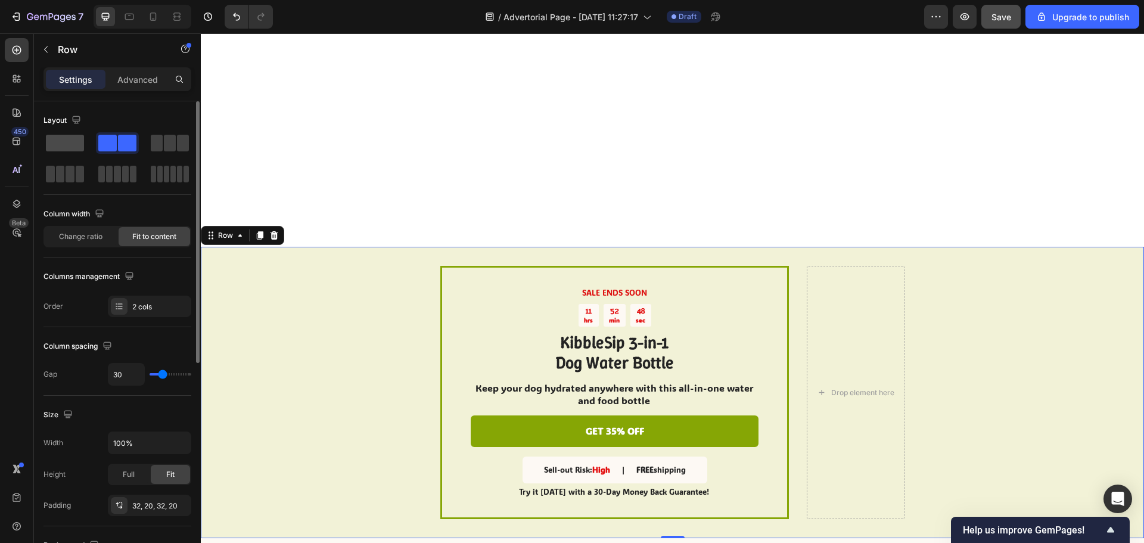
click at [70, 144] on span at bounding box center [65, 143] width 38 height 17
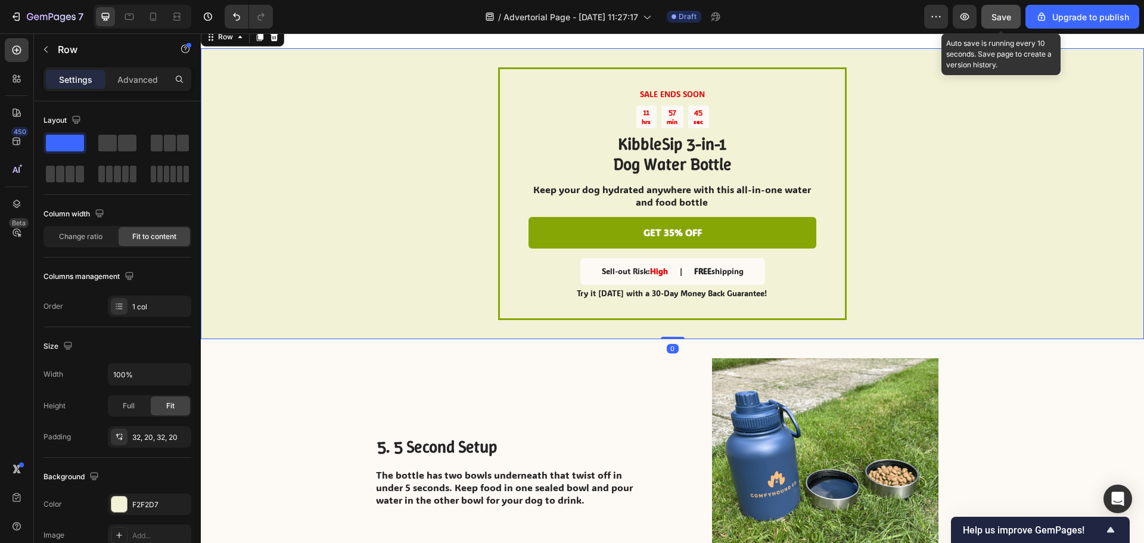
click at [996, 13] on span "Save" at bounding box center [1001, 17] width 20 height 10
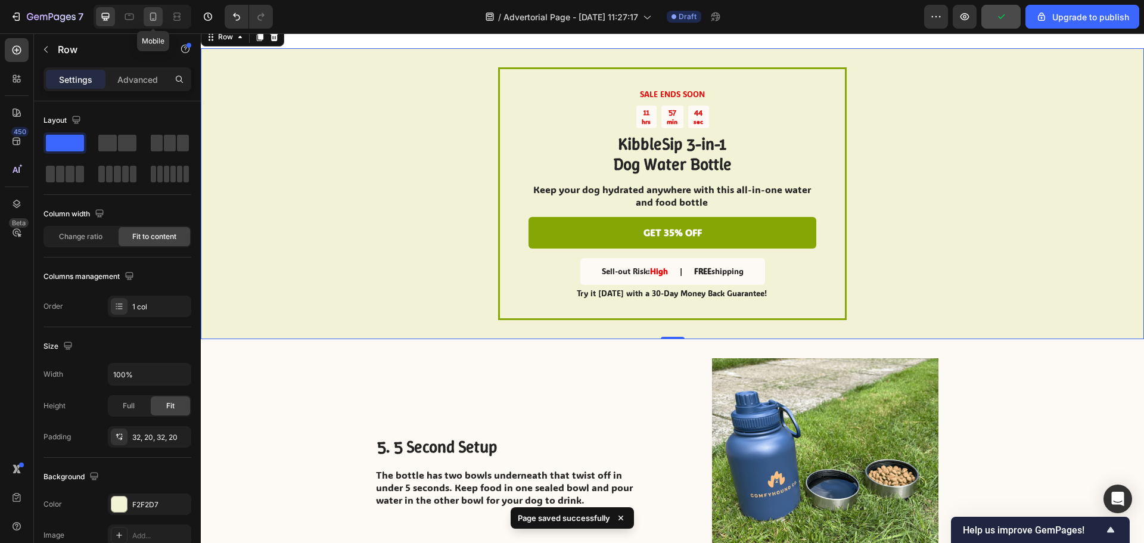
click at [151, 16] on icon at bounding box center [153, 17] width 7 height 8
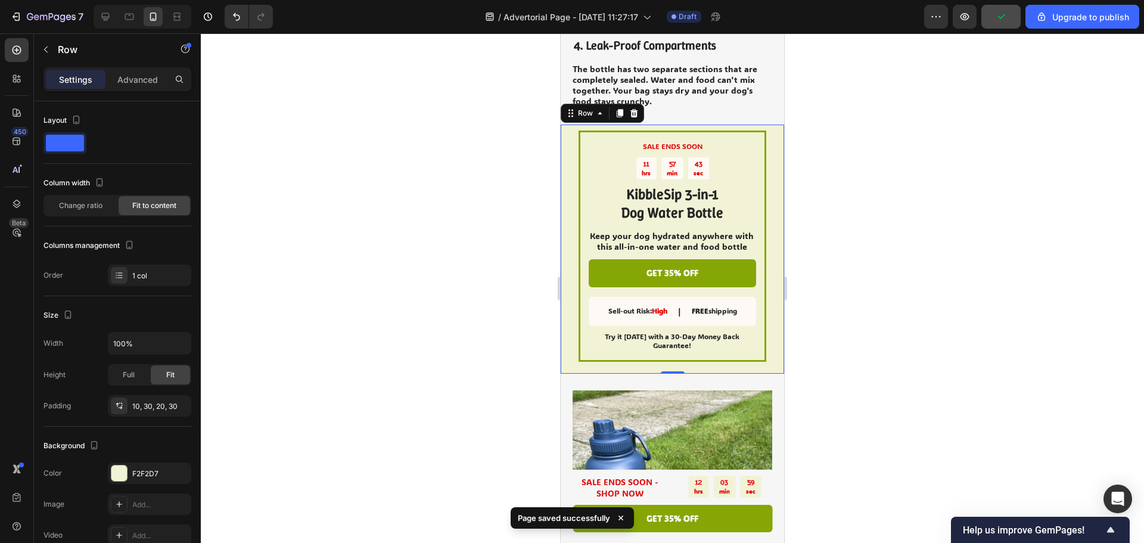
scroll to position [1464, 0]
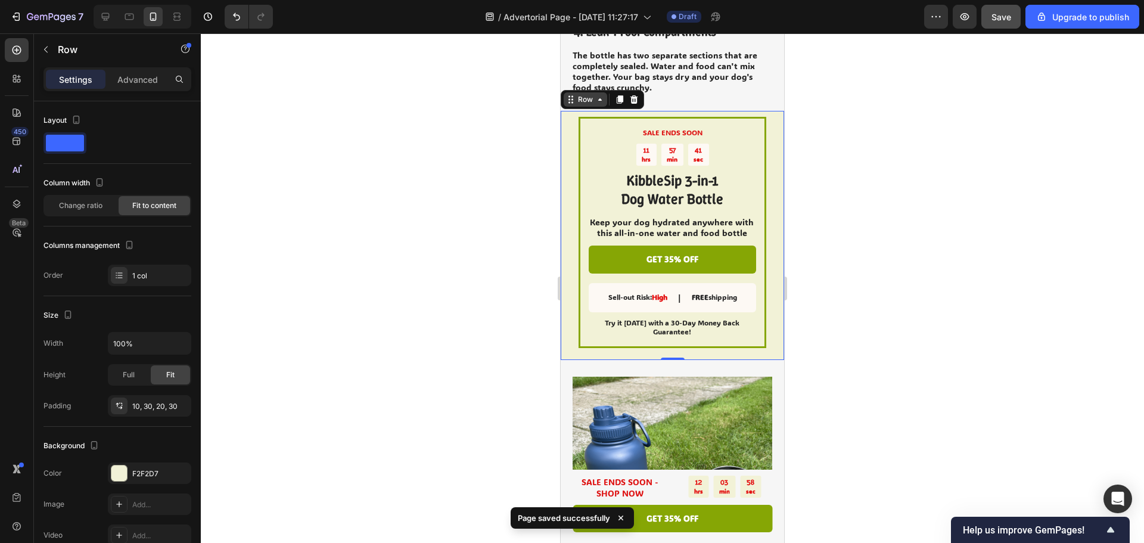
click at [575, 95] on icon at bounding box center [571, 100] width 10 height 10
click at [922, 174] on div at bounding box center [672, 287] width 943 height 509
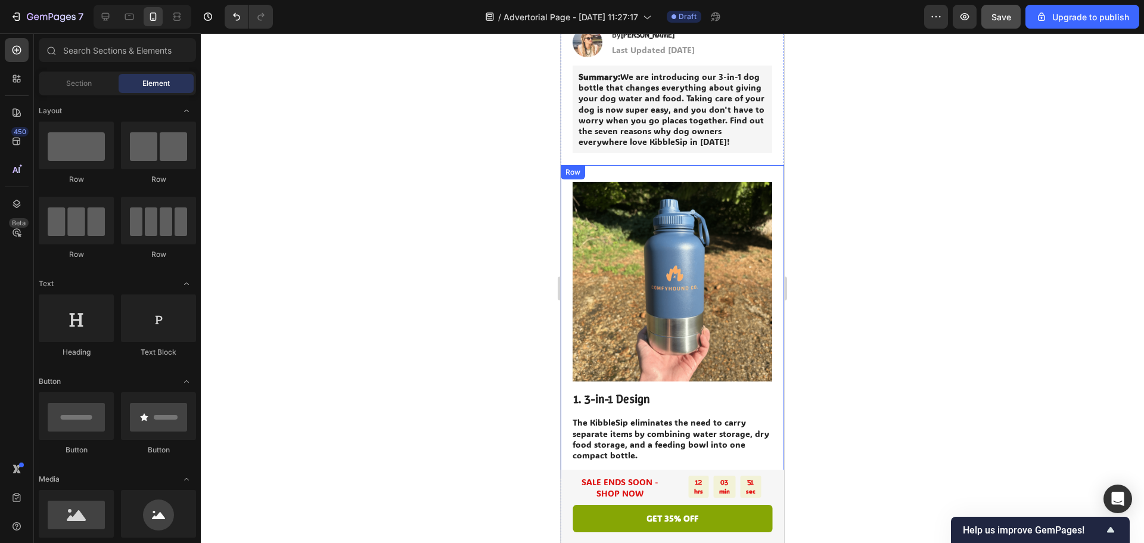
scroll to position [477, 0]
